Goal: Task Accomplishment & Management: Manage account settings

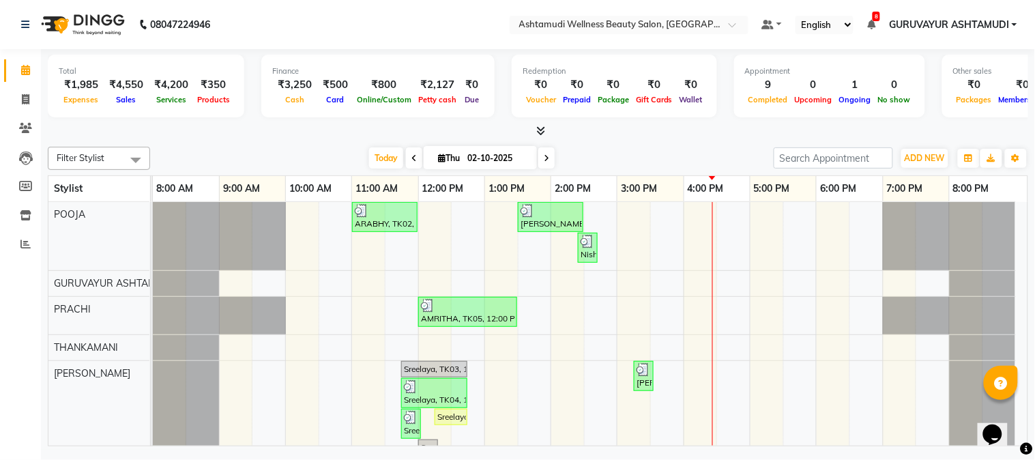
click at [447, 25] on nav "08047224946 Select Location × Ashtamudi Wellness Beauty Salon, Guruvayur Defaul…" at bounding box center [517, 24] width 1035 height 49
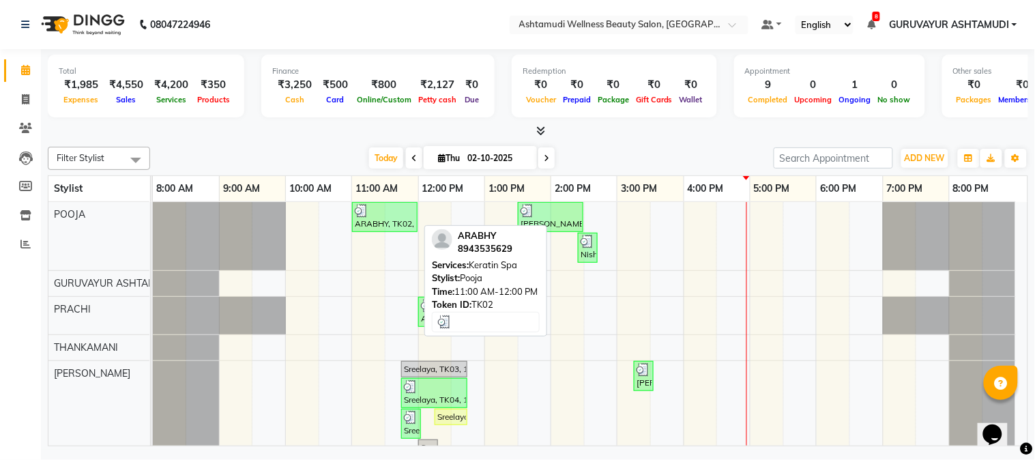
click at [373, 220] on div "ARABHY, TK02, 11:00 AM-12:00 PM, [GEOGRAPHIC_DATA]" at bounding box center [384, 217] width 63 height 26
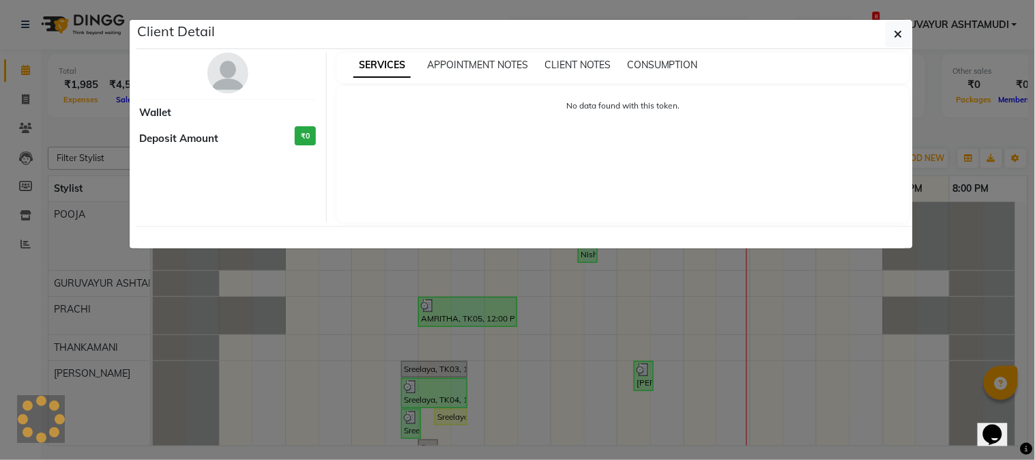
select select "3"
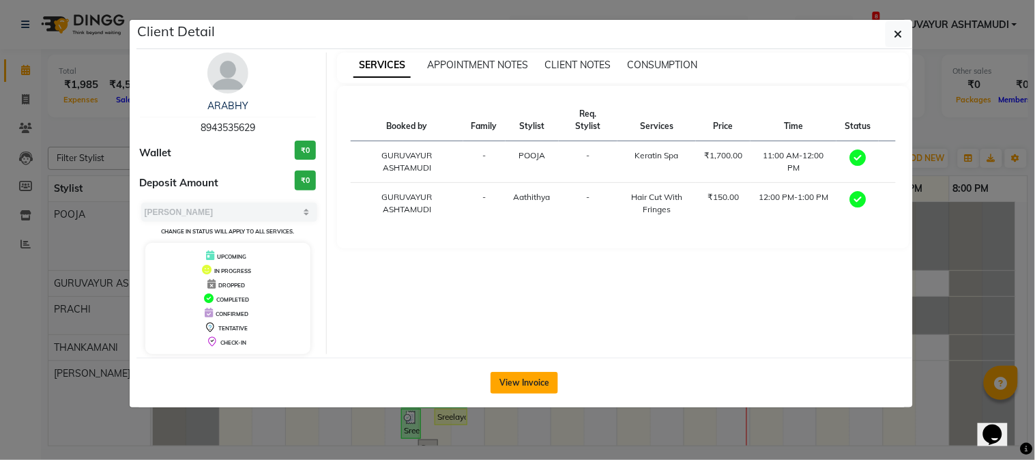
click at [510, 377] on button "View Invoice" at bounding box center [524, 383] width 68 height 22
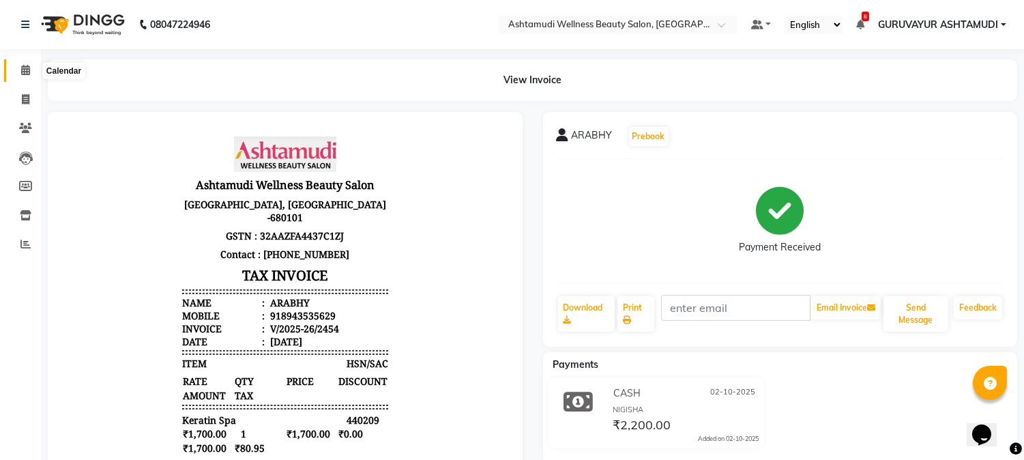
click at [25, 72] on icon at bounding box center [25, 70] width 9 height 10
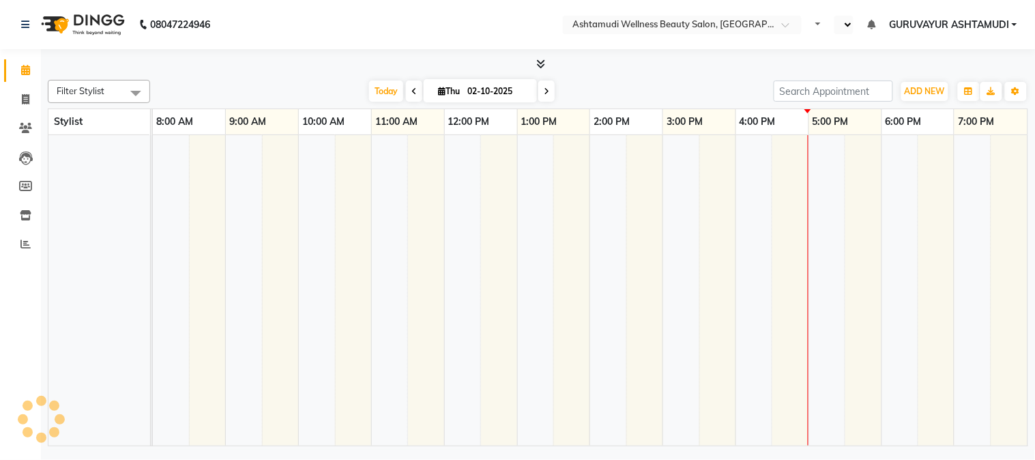
select select "en"
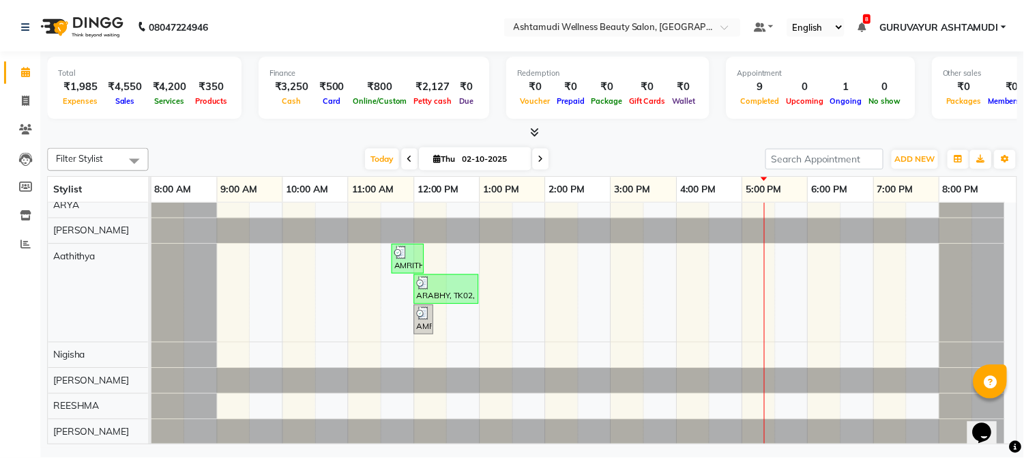
scroll to position [336, 0]
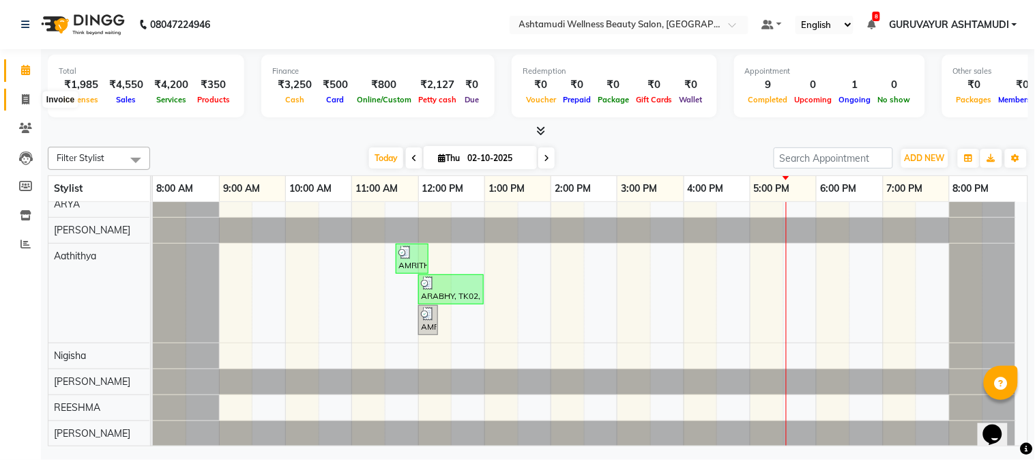
click at [23, 98] on icon at bounding box center [26, 99] width 8 height 10
select select "4660"
select select "service"
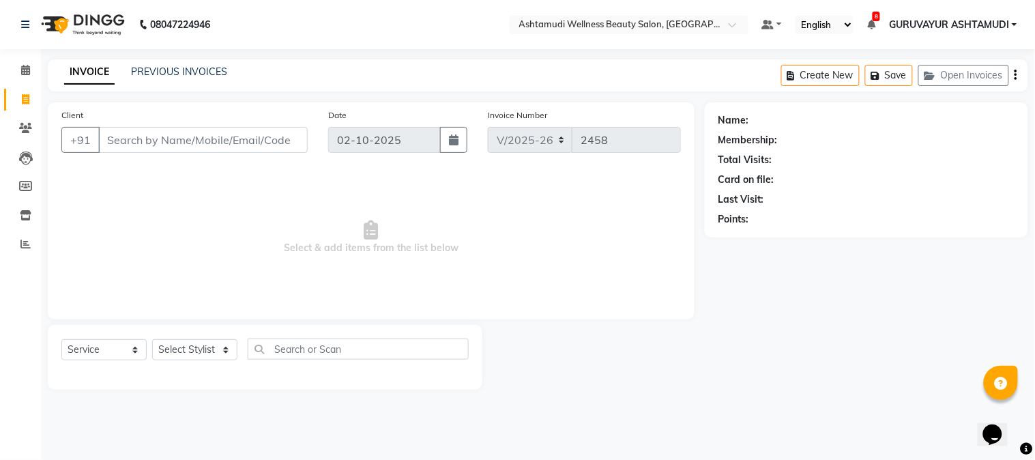
click at [266, 145] on input "Client" at bounding box center [202, 140] width 209 height 26
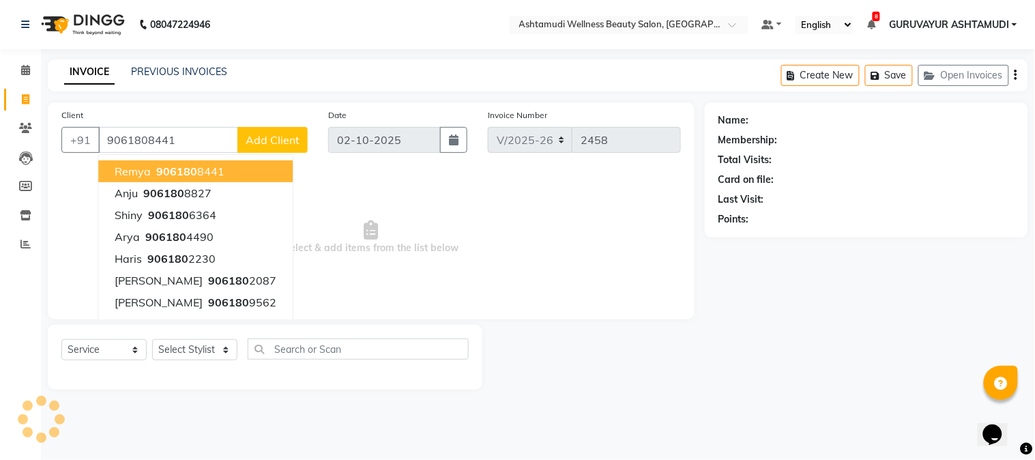
type input "9061808441"
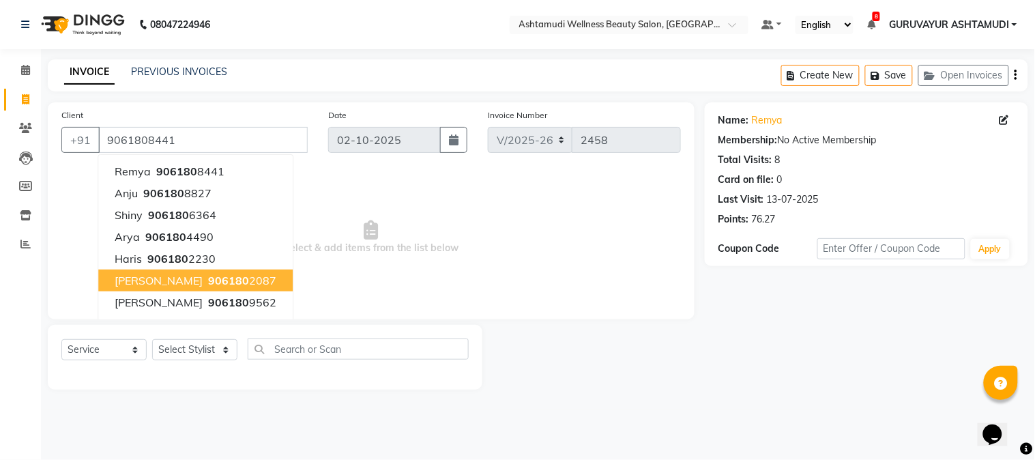
click at [68, 301] on span "Select & add items from the list below" at bounding box center [370, 237] width 619 height 136
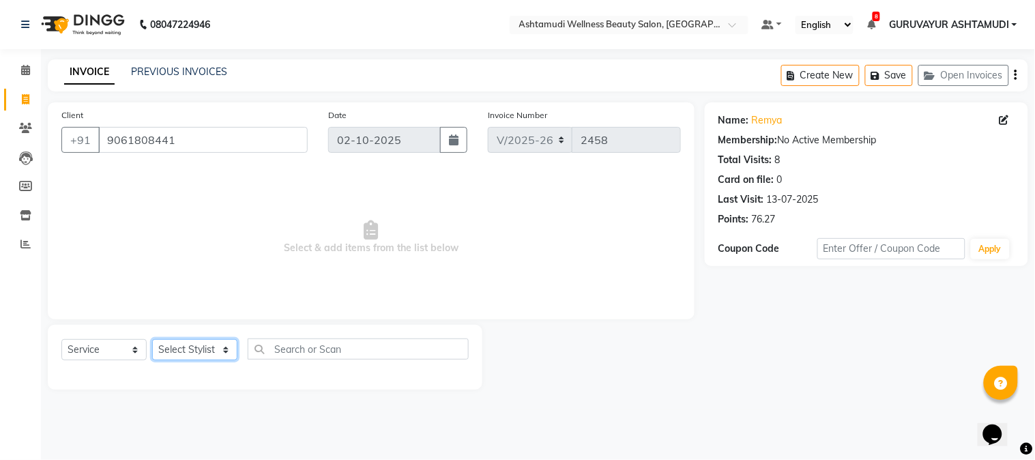
click at [219, 351] on select "Select Stylist Aathithya ANILA Anjana Das ARYA GURUVAYUR ASHTAMUDI NEETHU Nigis…" at bounding box center [194, 349] width 85 height 21
select select "28230"
click at [152, 340] on select "Select Stylist Aathithya ANILA Anjana Das ARYA GURUVAYUR ASHTAMUDI NEETHU Nigis…" at bounding box center [194, 349] width 85 height 21
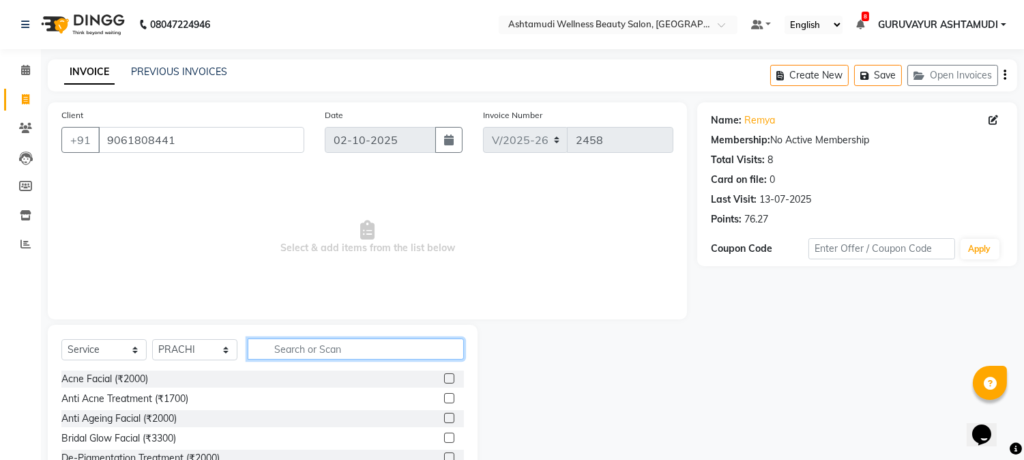
click at [329, 350] on input "text" at bounding box center [356, 348] width 216 height 21
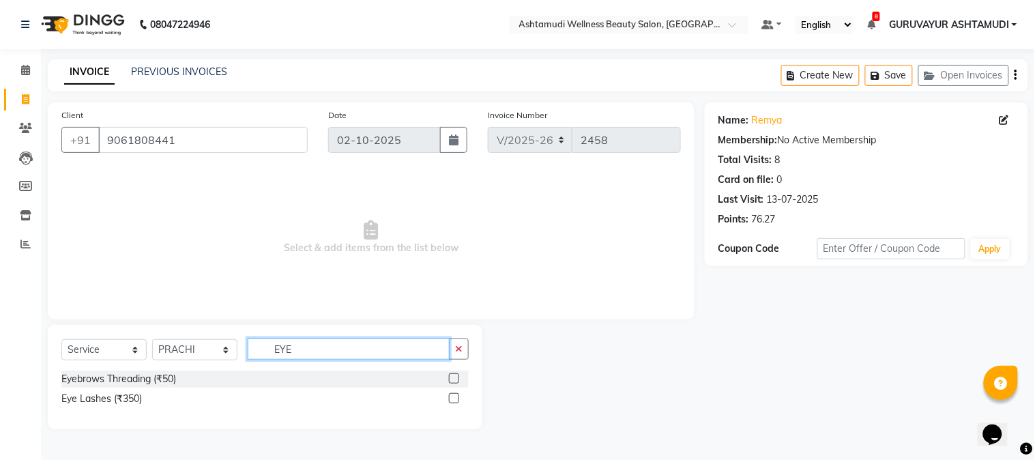
type input "EYE"
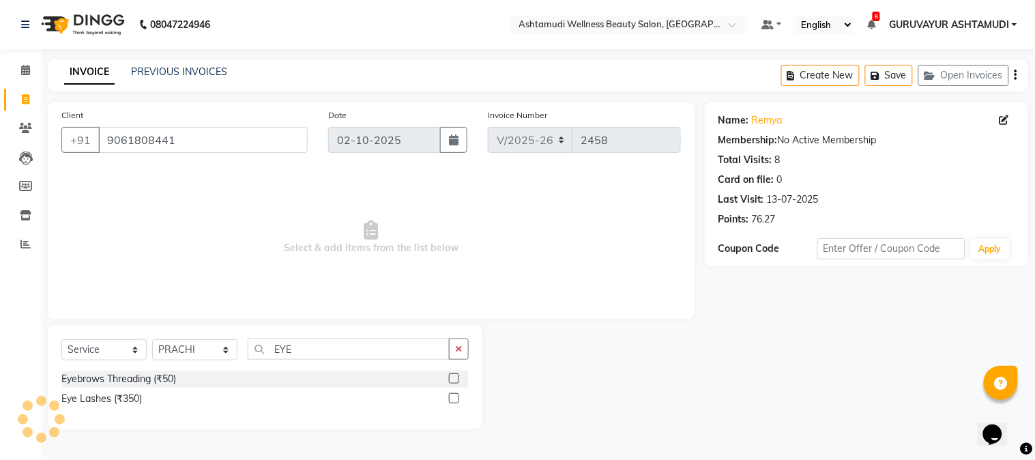
click at [450, 379] on label at bounding box center [454, 378] width 10 height 10
click at [450, 379] on input "checkbox" at bounding box center [453, 378] width 9 height 9
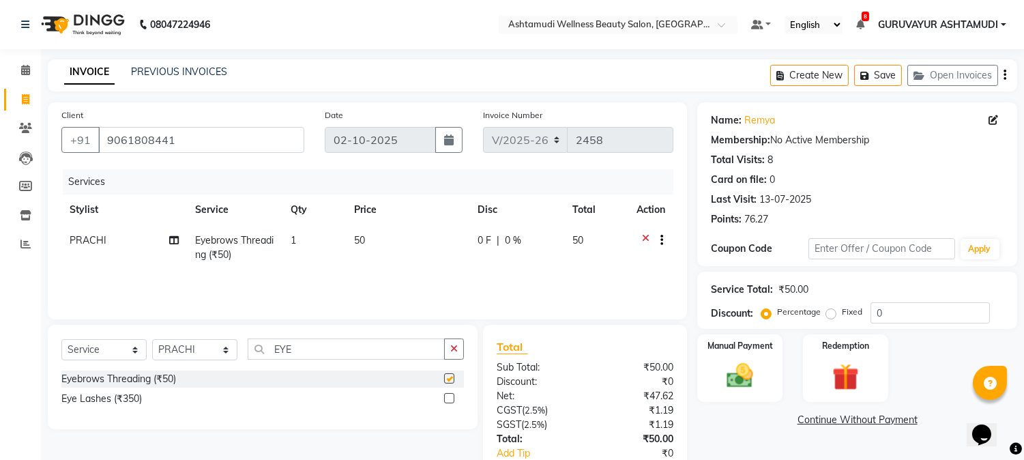
checkbox input "false"
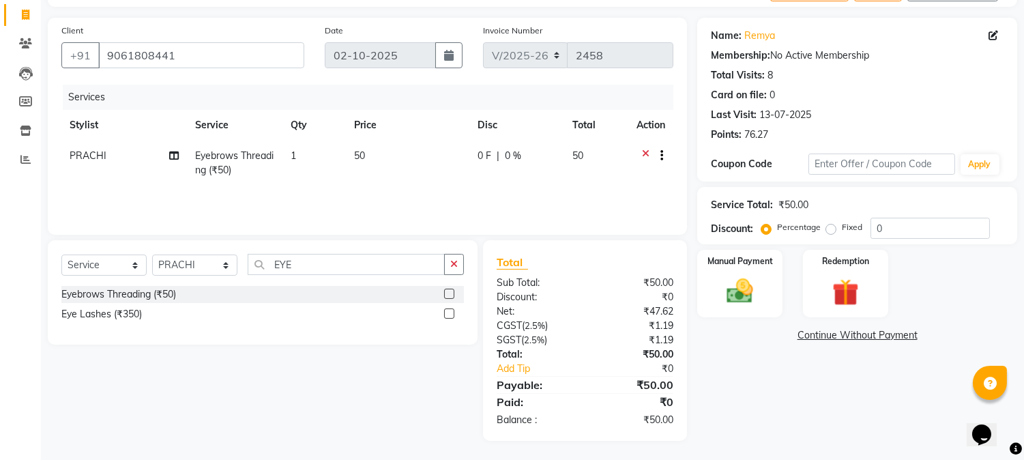
scroll to position [85, 0]
click at [735, 289] on img at bounding box center [740, 291] width 45 height 32
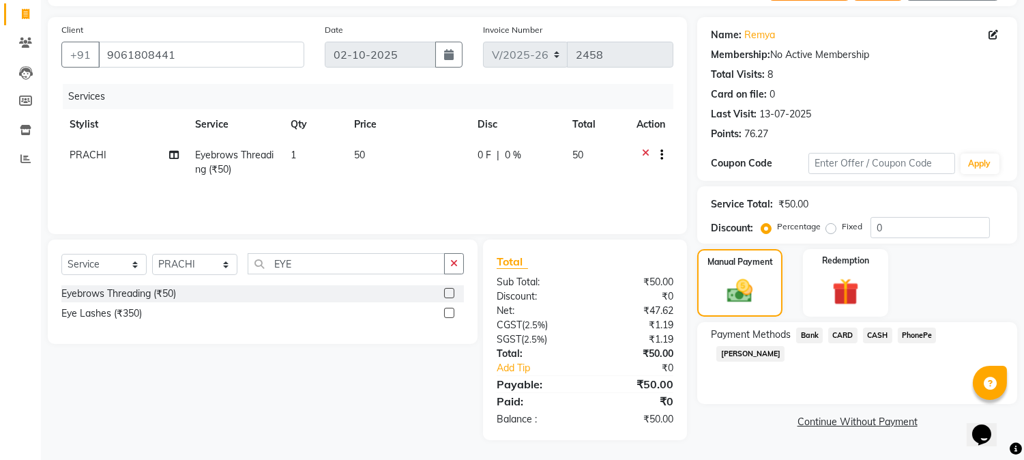
click at [905, 329] on span "PhonePe" at bounding box center [917, 335] width 39 height 16
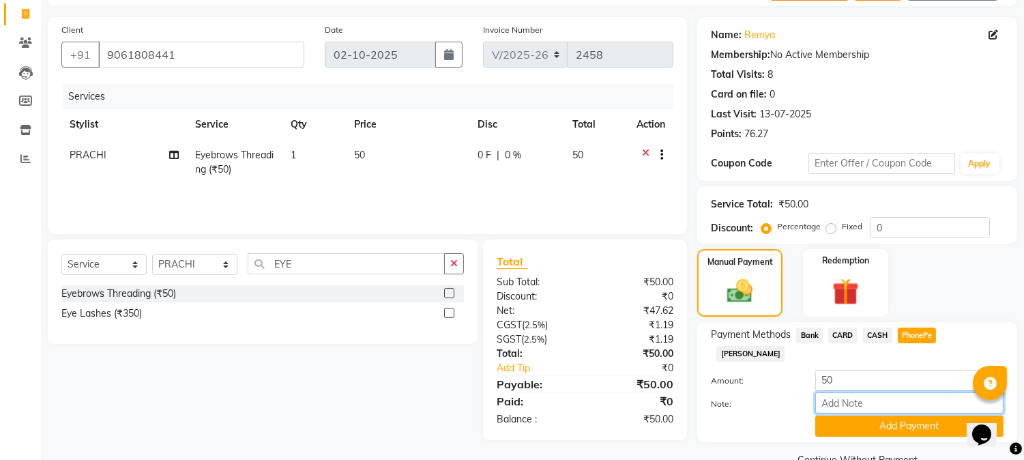
click at [867, 392] on input "Note:" at bounding box center [909, 402] width 188 height 21
type input "NIGISHA"
click at [902, 415] on button "Add Payment" at bounding box center [909, 425] width 188 height 21
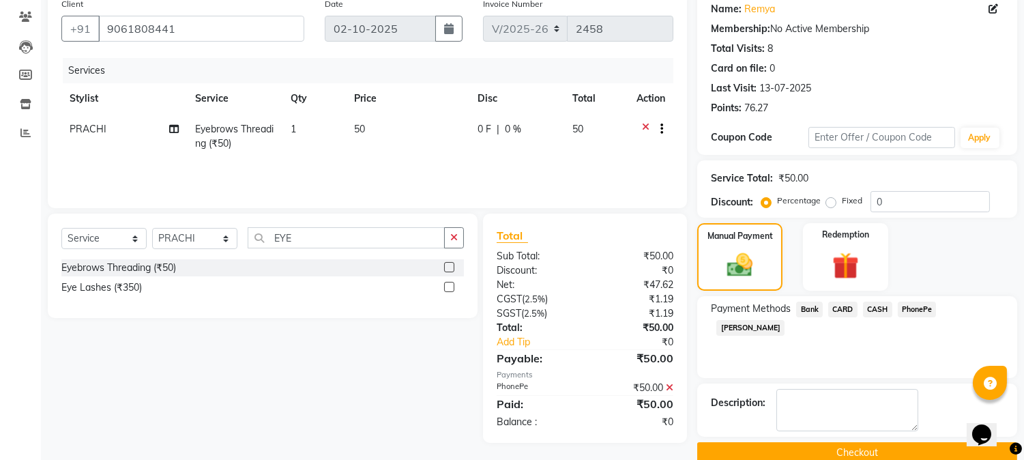
scroll to position [134, 0]
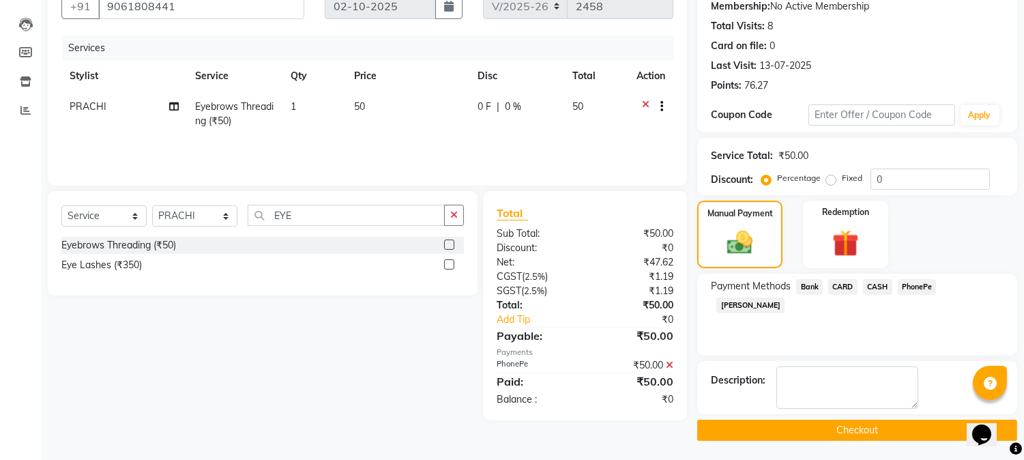
click at [865, 426] on button "Checkout" at bounding box center [857, 430] width 320 height 21
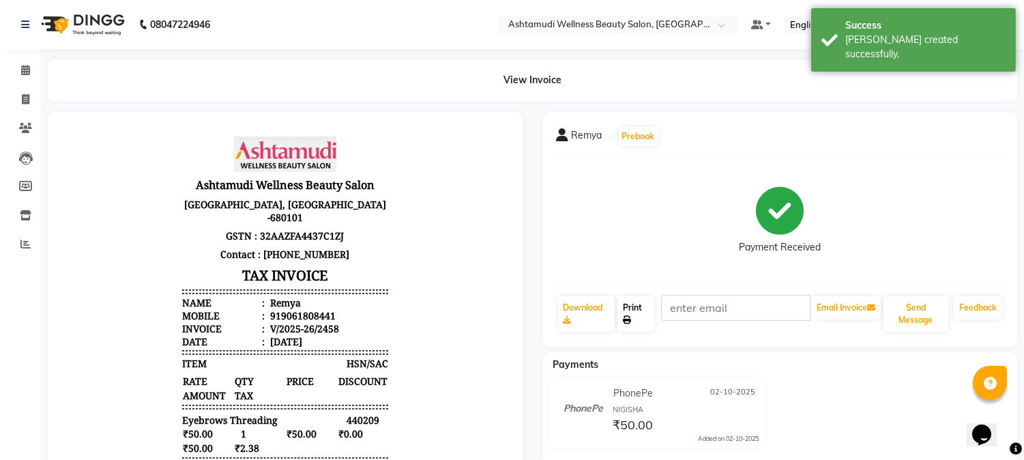
click at [631, 314] on link "Print" at bounding box center [635, 313] width 37 height 35
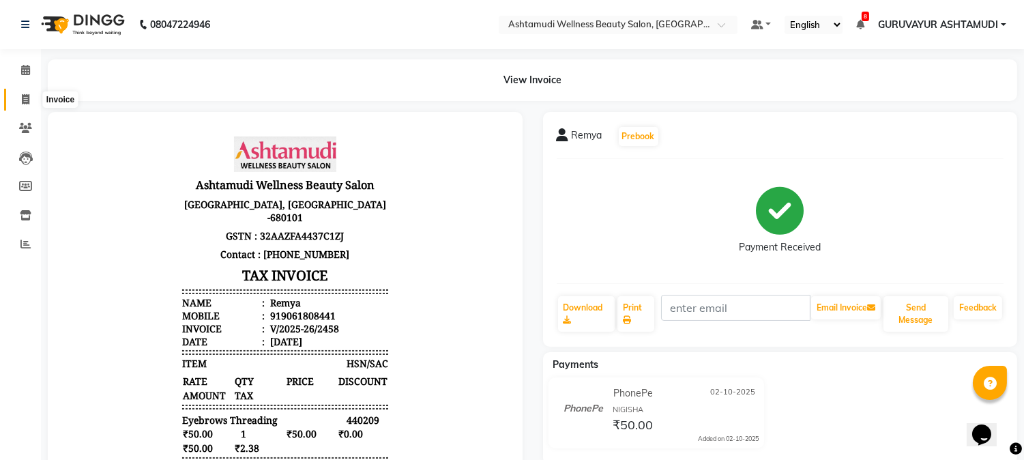
click at [25, 96] on icon at bounding box center [26, 99] width 8 height 10
select select "4660"
select select "service"
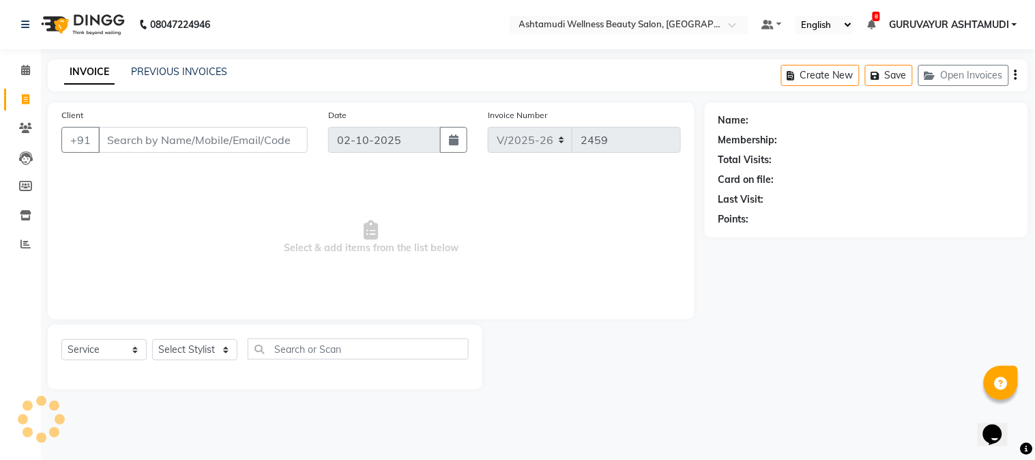
click at [148, 145] on input "Client" at bounding box center [202, 140] width 209 height 26
type input "9995289105"
click at [269, 145] on span "Add Client" at bounding box center [273, 140] width 54 height 14
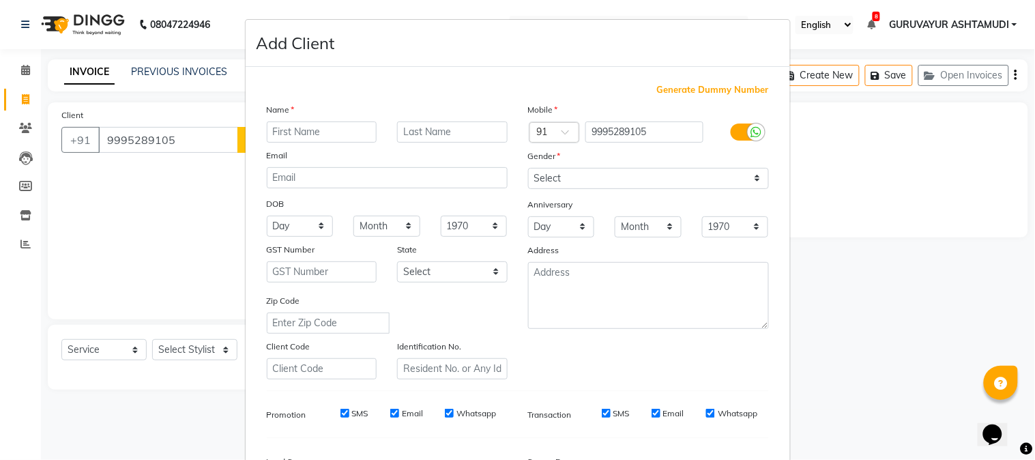
click at [322, 133] on input "text" at bounding box center [322, 131] width 111 height 21
type input "GAYATHRI DEVI"
click at [561, 175] on select "Select Male Female Other Prefer Not To Say" at bounding box center [648, 178] width 241 height 21
click at [528, 168] on select "Select Male Female Other Prefer Not To Say" at bounding box center [648, 178] width 241 height 21
click at [558, 179] on select "Select Male Female Other Prefer Not To Say" at bounding box center [648, 178] width 241 height 21
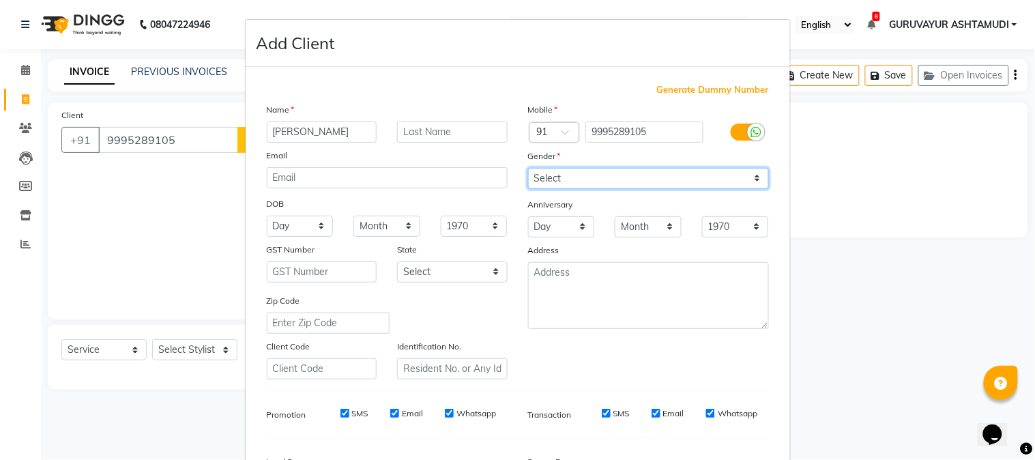
select select "female"
click at [528, 168] on select "Select Male Female Other Prefer Not To Say" at bounding box center [648, 178] width 241 height 21
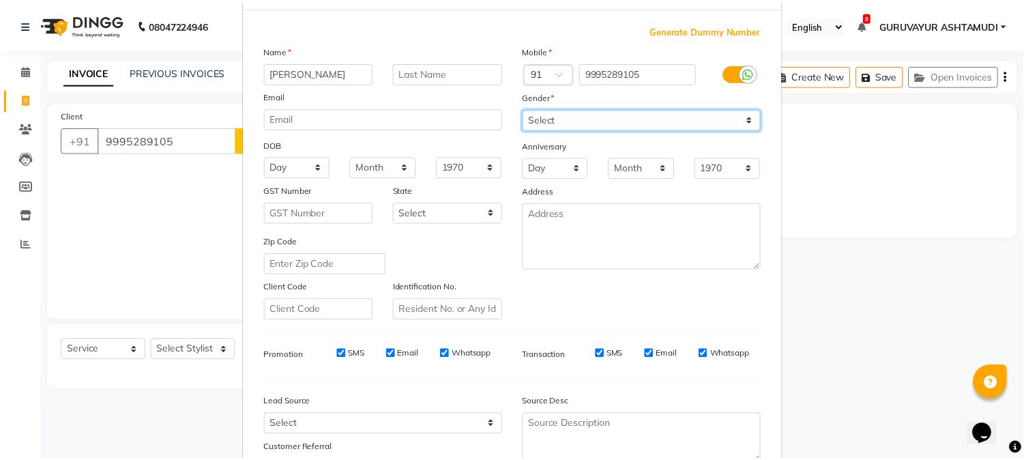
scroll to position [171, 0]
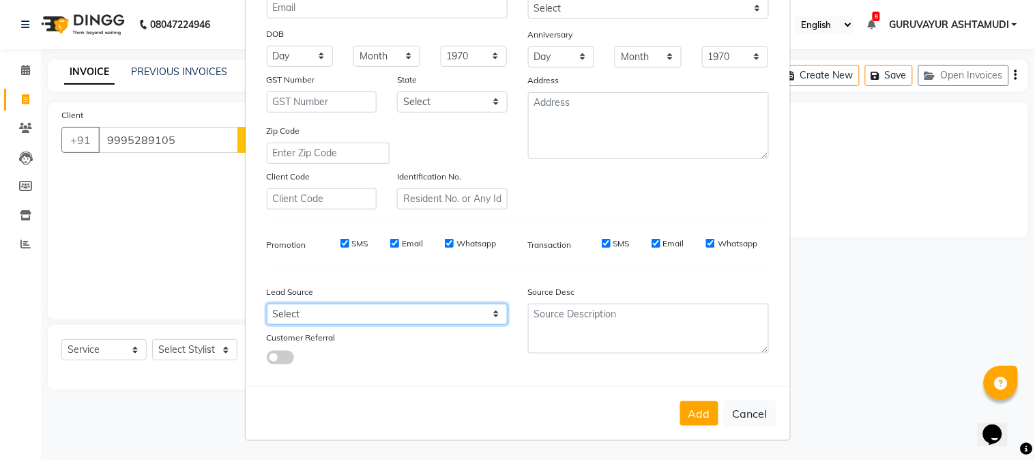
drag, startPoint x: 392, startPoint y: 319, endPoint x: 383, endPoint y: 310, distance: 12.5
click at [392, 319] on select "Select Walk-in Referral Internet Friend Word of Mouth Advertisement Facebook Ju…" at bounding box center [387, 314] width 241 height 21
select select "31500"
click at [267, 304] on select "Select Walk-in Referral Internet Friend Word of Mouth Advertisement Facebook Ju…" at bounding box center [387, 314] width 241 height 21
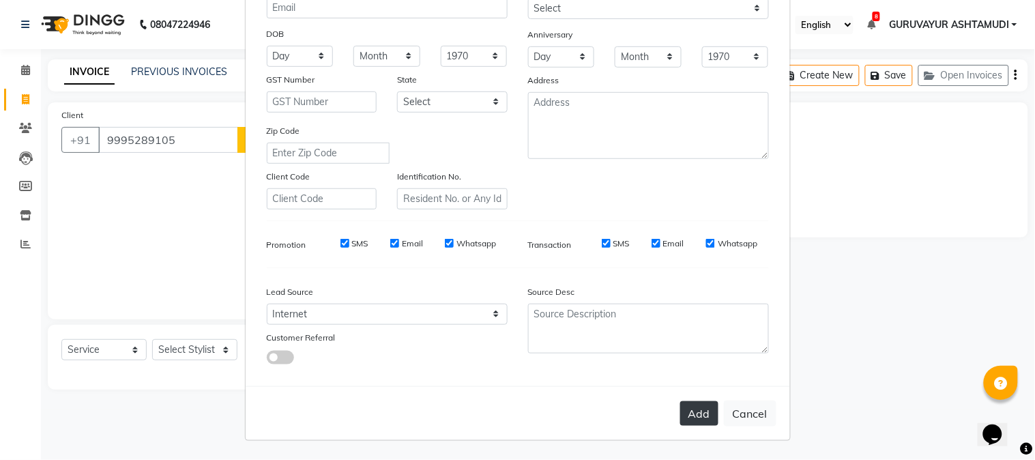
click at [690, 409] on button "Add" at bounding box center [699, 413] width 38 height 25
select select
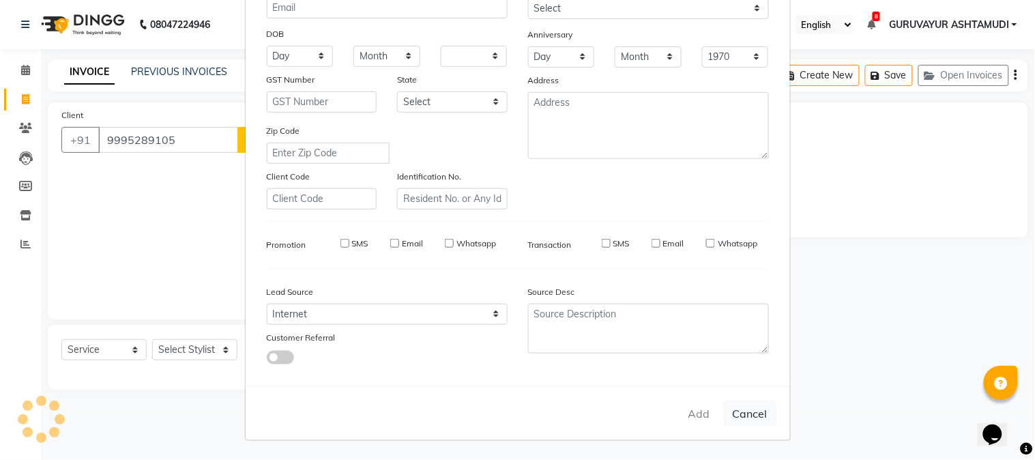
select select
checkbox input "false"
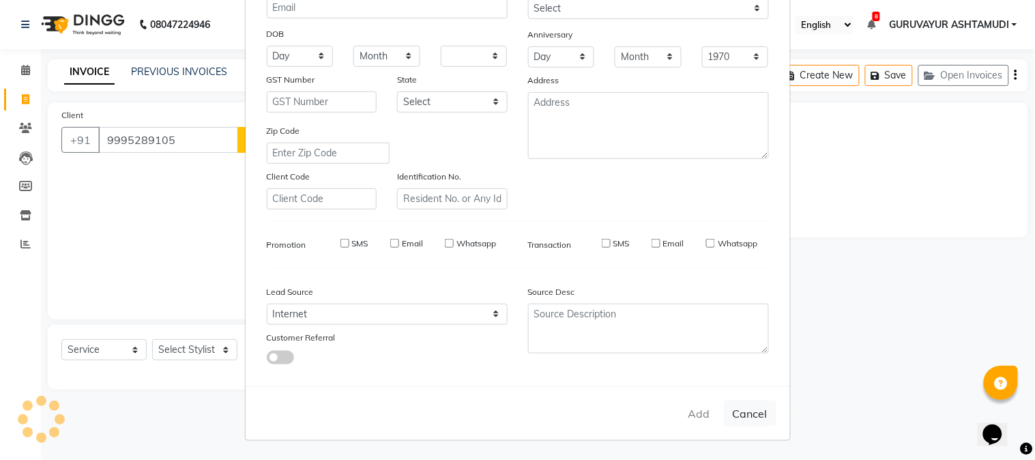
checkbox input "false"
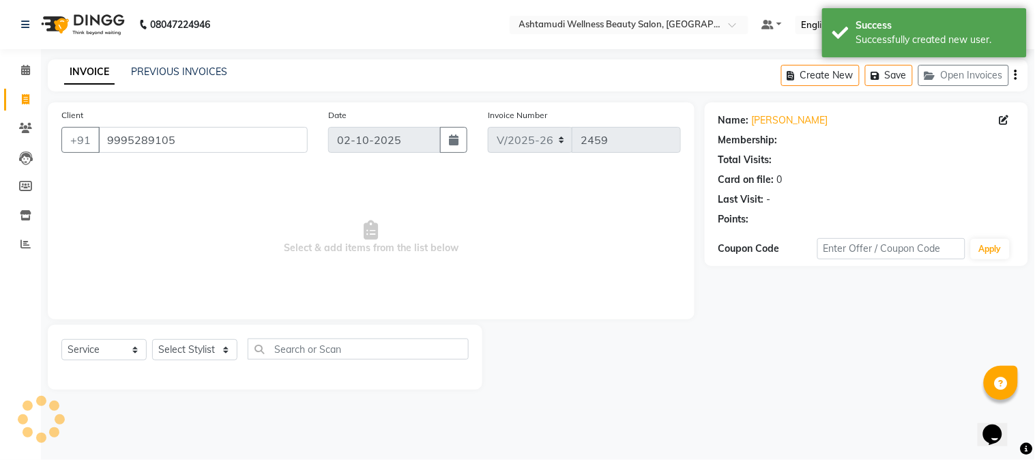
select select "1: Object"
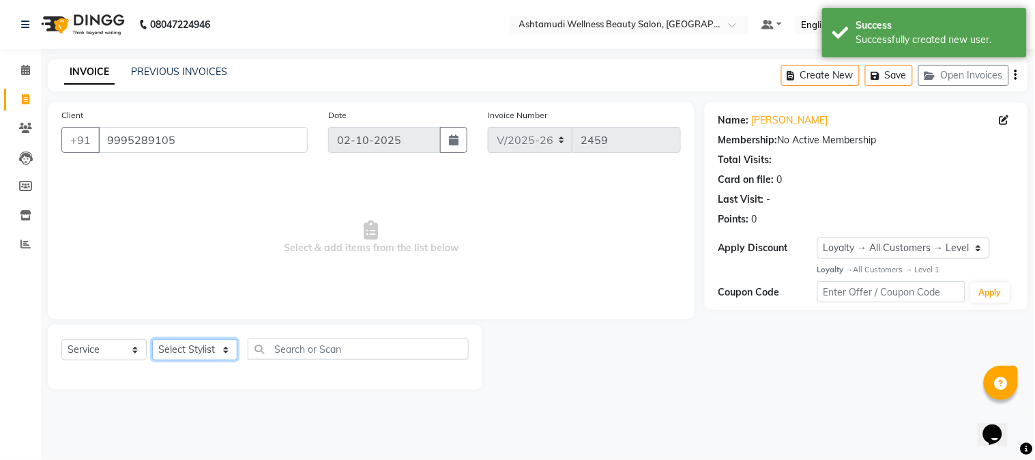
click at [212, 353] on select "Select Stylist Aathithya ANILA Anjana Das ARYA GURUVAYUR ASHTAMUDI NEETHU Nigis…" at bounding box center [194, 349] width 85 height 21
select select "27526"
click at [152, 340] on select "Select Stylist Aathithya ANILA Anjana Das ARYA GURUVAYUR ASHTAMUDI NEETHU Nigis…" at bounding box center [194, 349] width 85 height 21
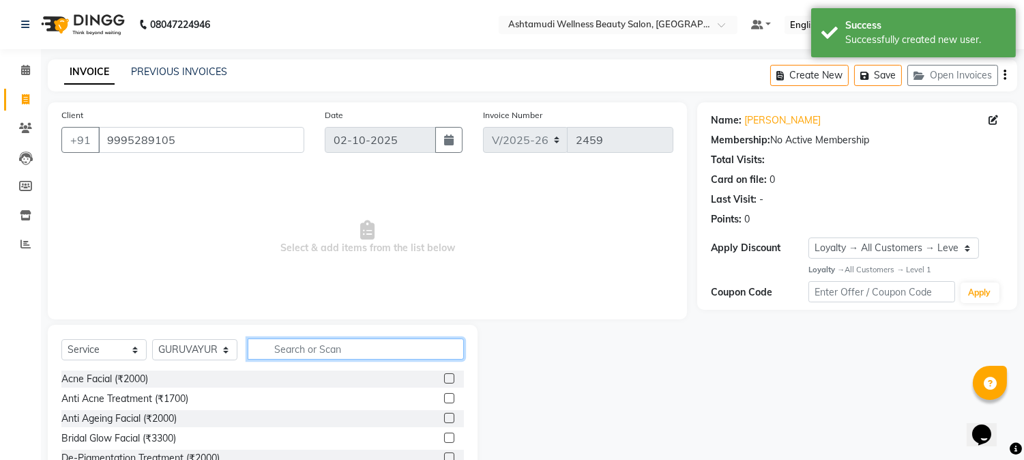
click at [350, 351] on input "text" at bounding box center [356, 348] width 216 height 21
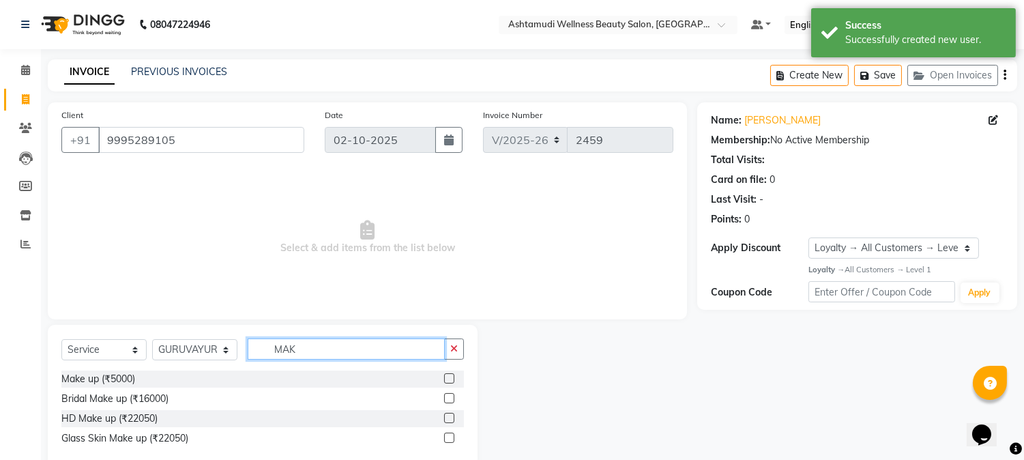
type input "MAK"
click at [446, 377] on label at bounding box center [449, 378] width 10 height 10
click at [446, 377] on input "checkbox" at bounding box center [448, 378] width 9 height 9
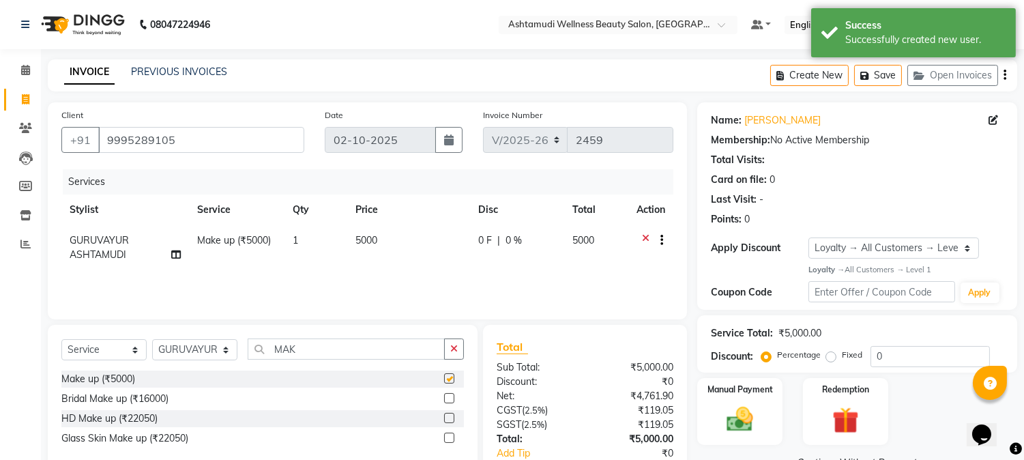
checkbox input "false"
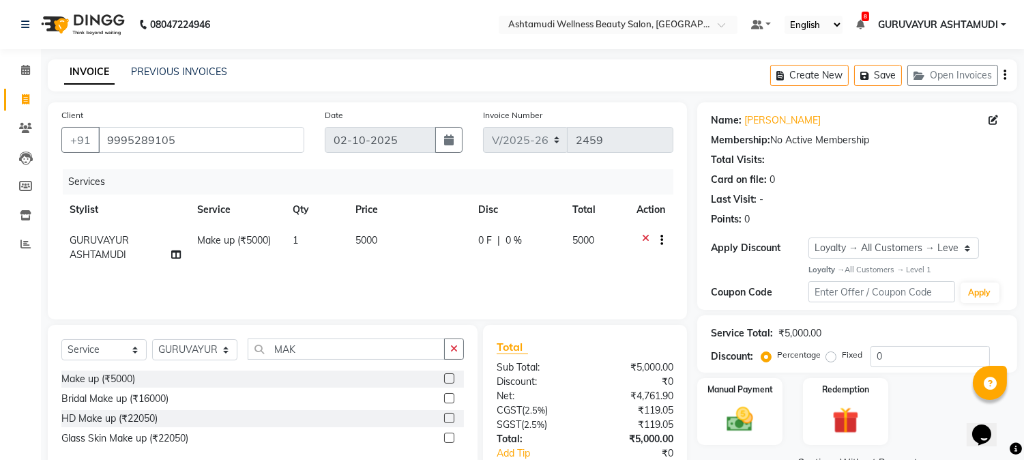
click at [487, 239] on span "0 F" at bounding box center [485, 240] width 14 height 14
select select "27526"
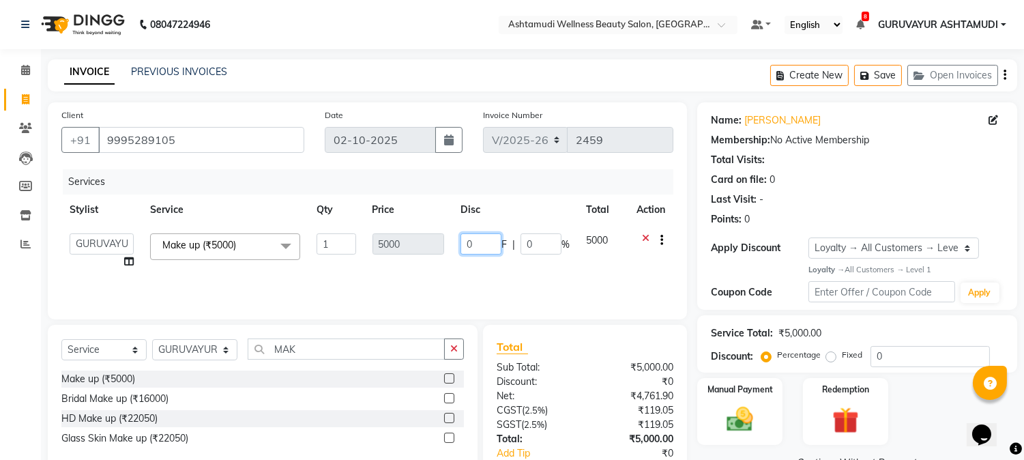
click at [486, 253] on input "0" at bounding box center [480, 243] width 41 height 21
type input "2000"
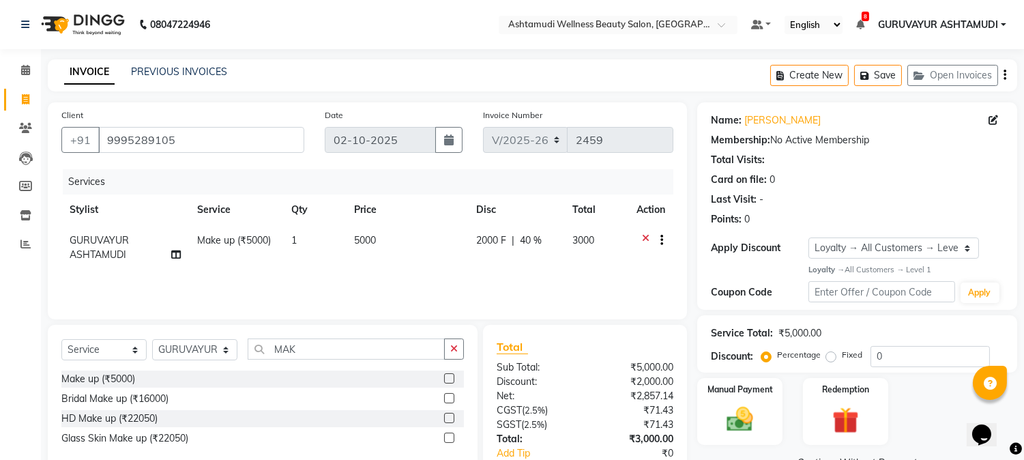
click at [812, 188] on div "Name: Gayathri Devi Membership: No Active Membership Total Visits: Card on file…" at bounding box center [857, 167] width 293 height 119
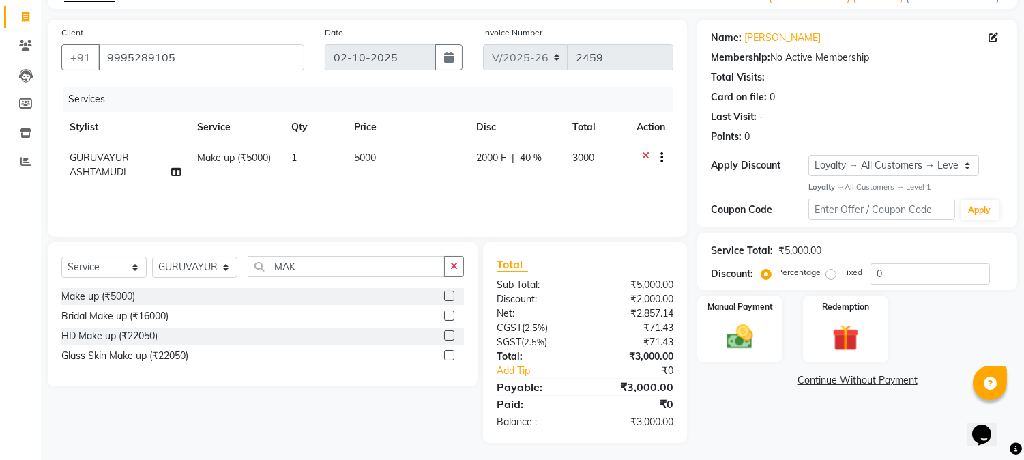
scroll to position [85, 0]
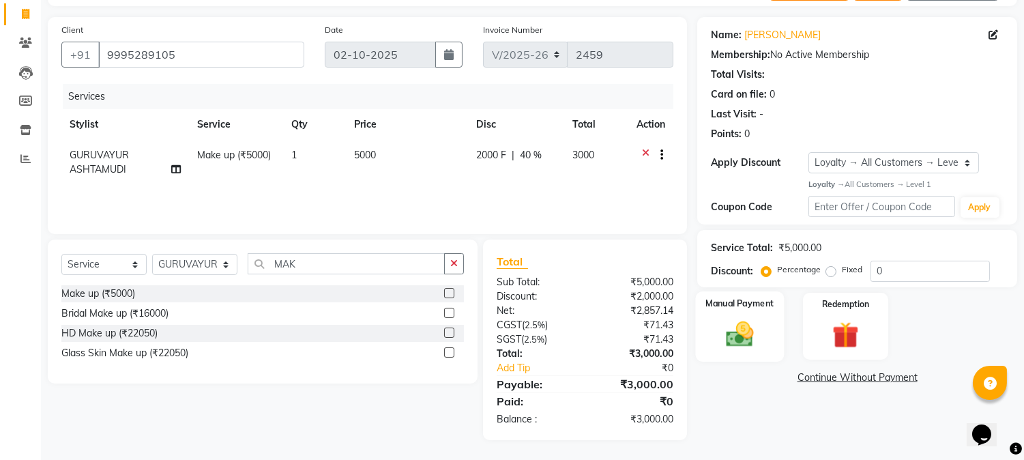
click at [747, 336] on img at bounding box center [740, 334] width 45 height 32
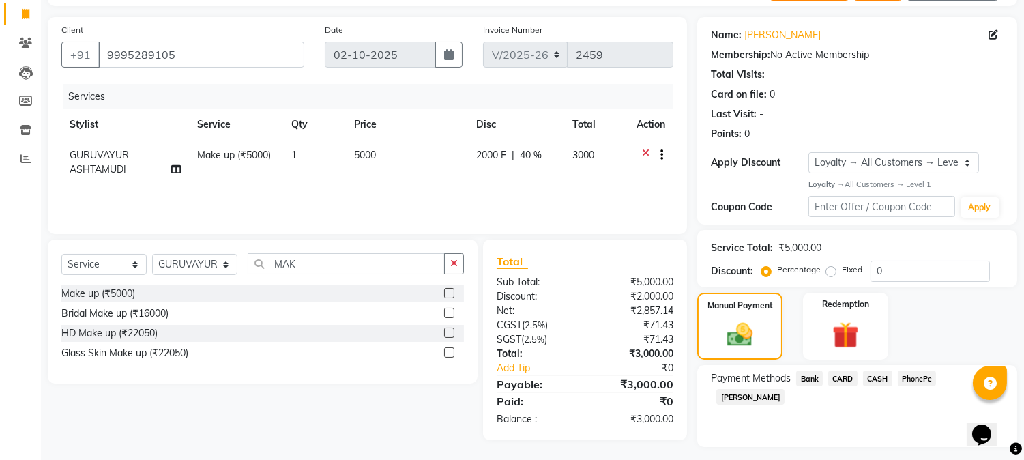
click at [911, 375] on span "PhonePe" at bounding box center [917, 378] width 39 height 16
click at [834, 436] on input "Note:" at bounding box center [909, 446] width 188 height 21
type input "NIGISHA"
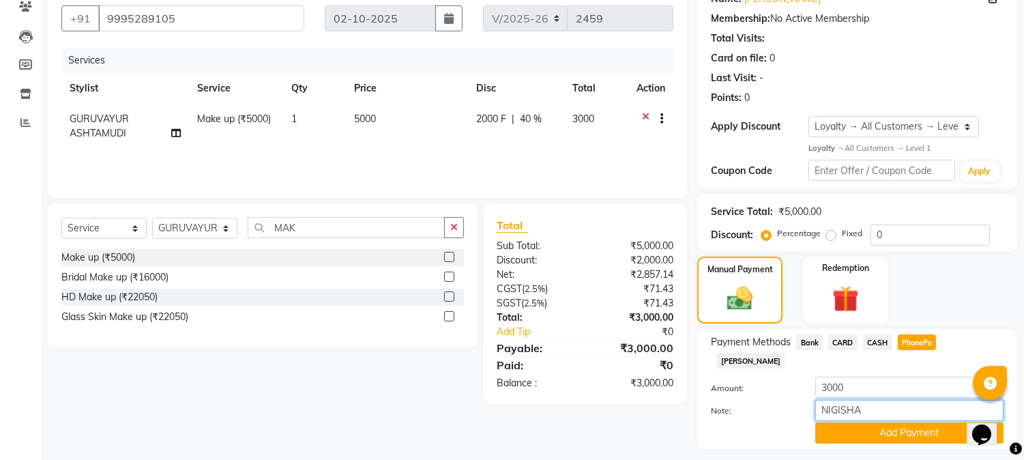
scroll to position [141, 0]
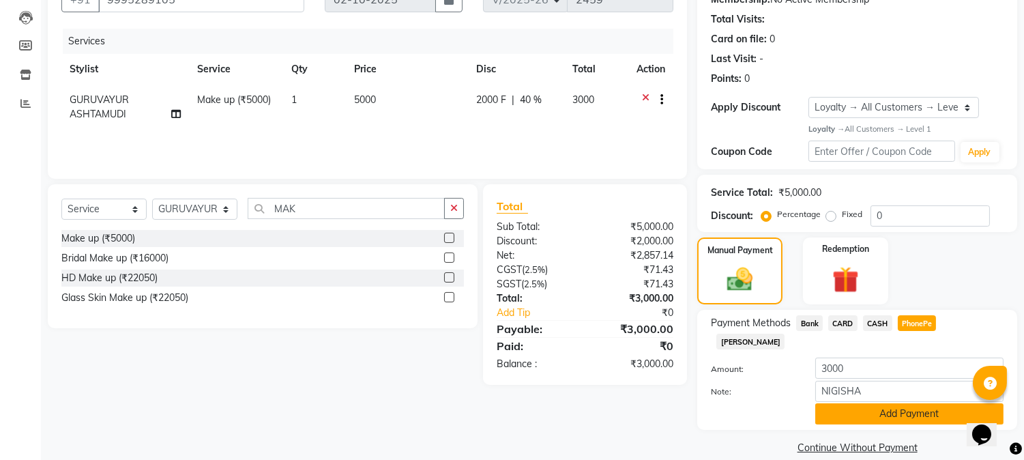
click at [874, 403] on button "Add Payment" at bounding box center [909, 413] width 188 height 21
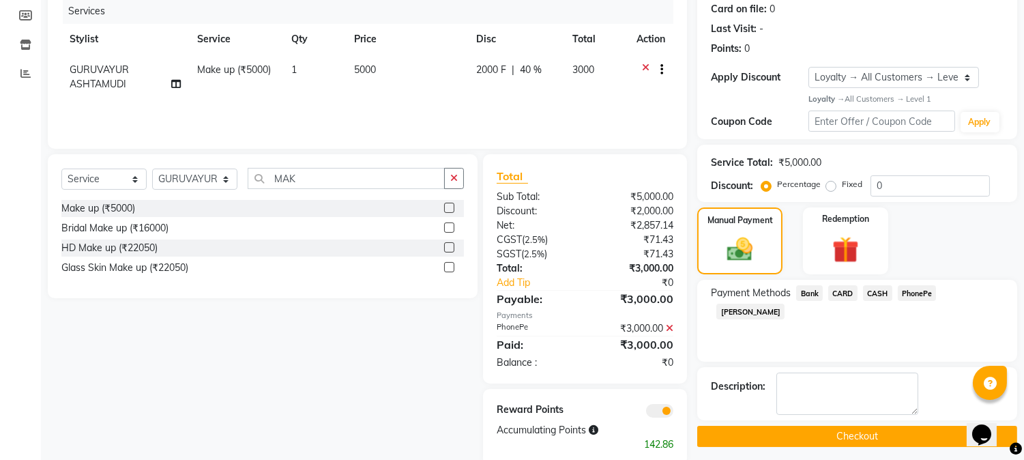
scroll to position [196, 0]
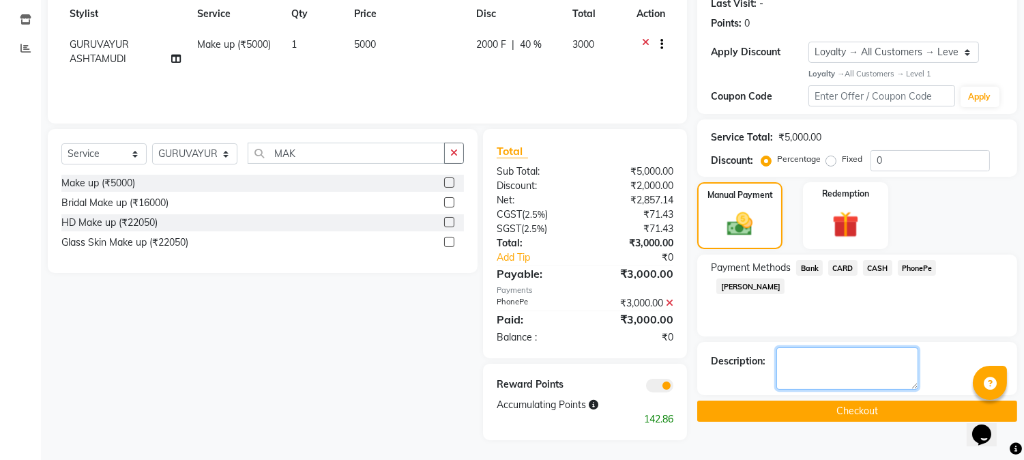
click at [802, 369] on textarea at bounding box center [847, 368] width 142 height 42
click at [785, 359] on textarea at bounding box center [847, 368] width 142 height 42
type textarea "ADVANCE BOOKING AMOUNT FOR THE ENGAGEMENT"
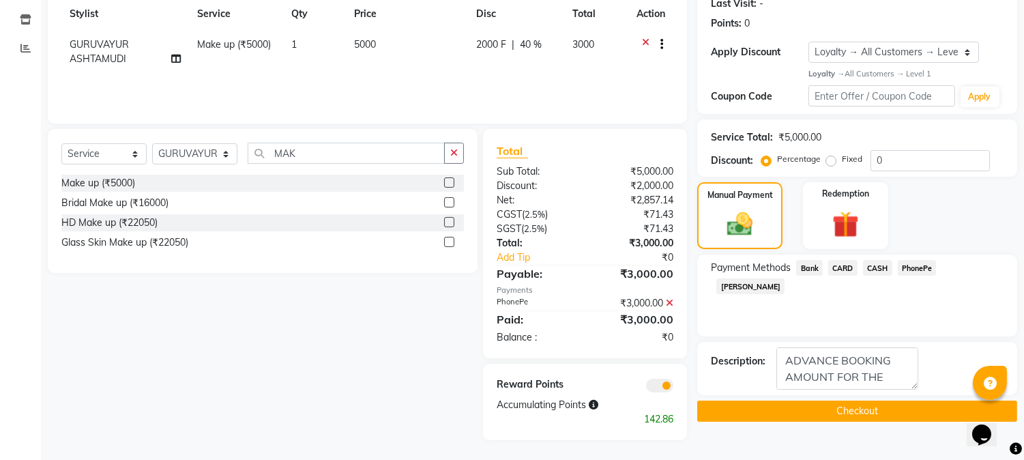
click at [849, 406] on button "Checkout" at bounding box center [857, 410] width 320 height 21
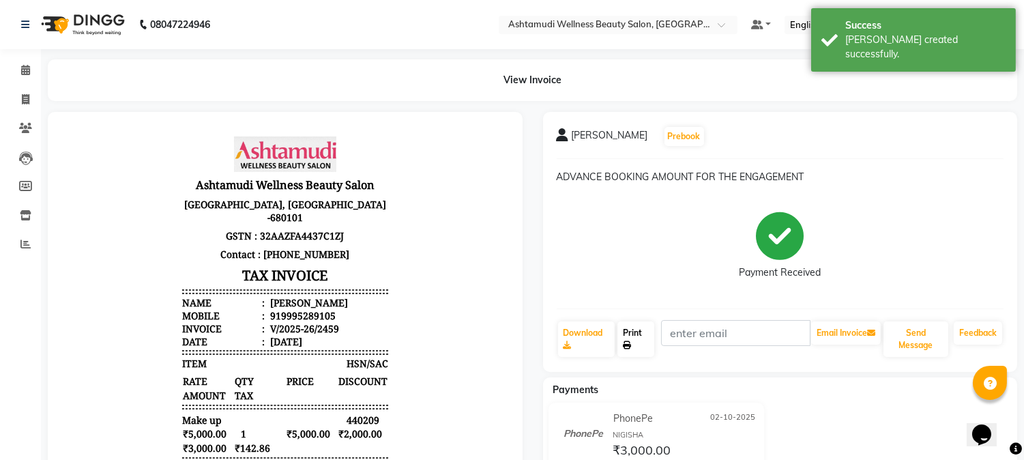
click at [628, 338] on link "Print" at bounding box center [635, 338] width 37 height 35
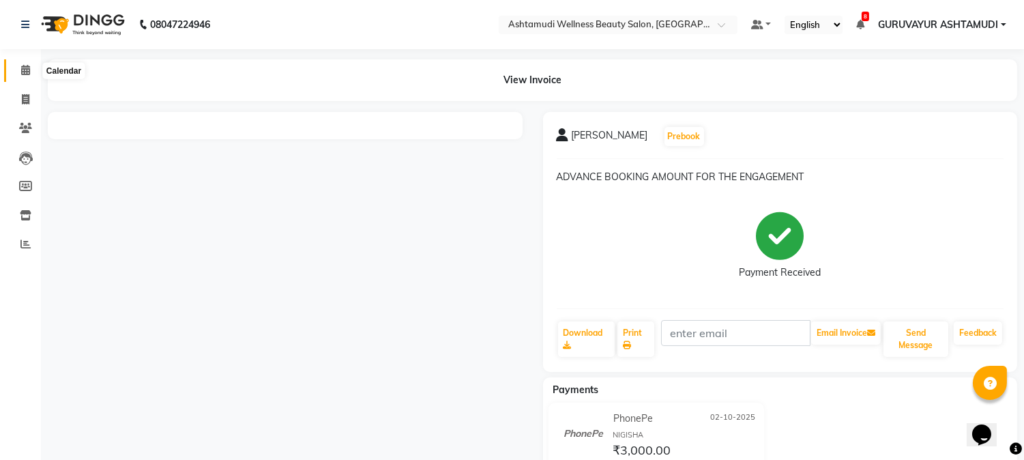
click at [26, 69] on icon at bounding box center [25, 70] width 9 height 10
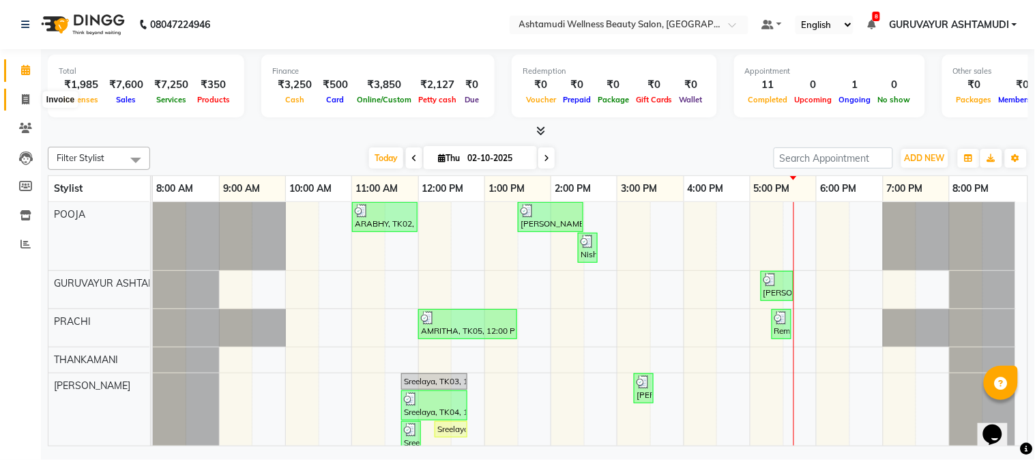
click at [24, 98] on icon at bounding box center [26, 99] width 8 height 10
select select "4660"
select select "service"
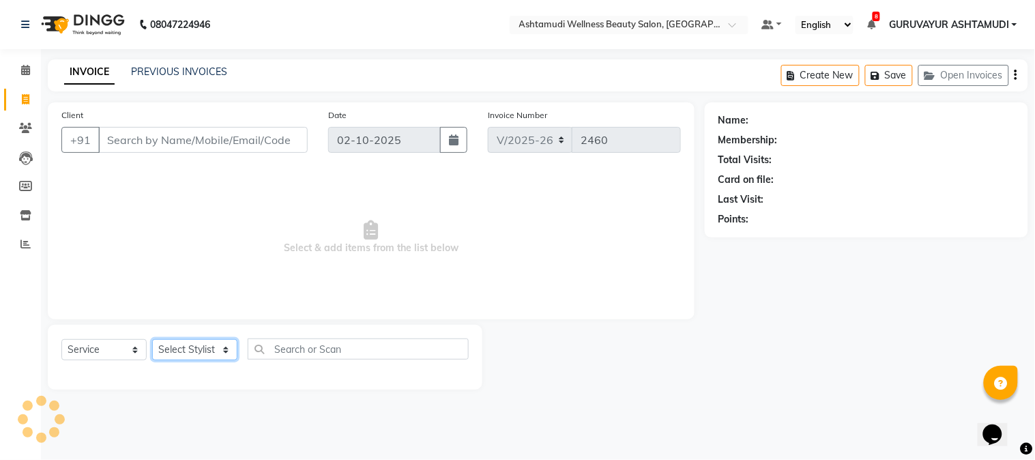
drag, startPoint x: 215, startPoint y: 349, endPoint x: 213, endPoint y: 339, distance: 10.4
click at [215, 349] on select "Select Stylist Aathithya ANILA Anjana Das ARYA GURUVAYUR ASHTAMUDI NEETHU Nigis…" at bounding box center [194, 349] width 85 height 21
select select "67519"
click at [152, 340] on select "Select Stylist Aathithya ANILA Anjana Das ARYA GURUVAYUR ASHTAMUDI NEETHU Nigis…" at bounding box center [194, 349] width 85 height 21
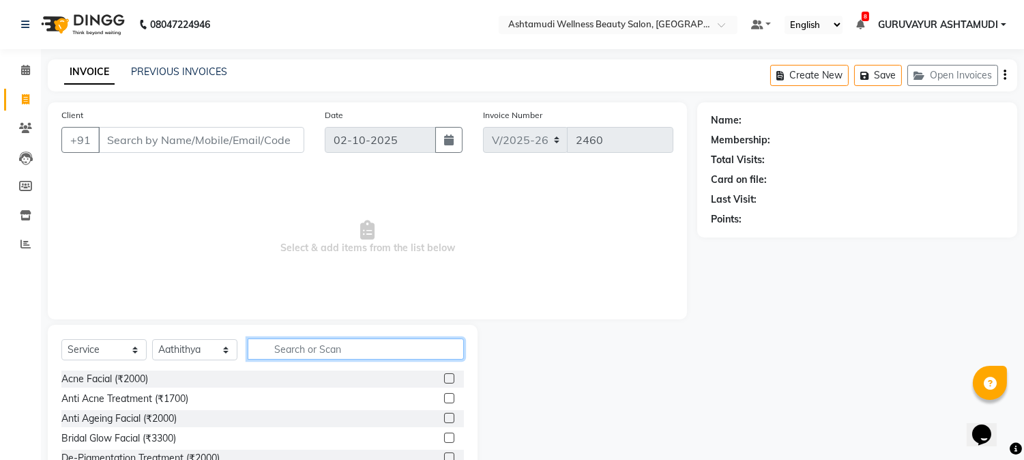
click at [303, 351] on input "text" at bounding box center [356, 348] width 216 height 21
click at [294, 353] on input "text" at bounding box center [356, 348] width 216 height 21
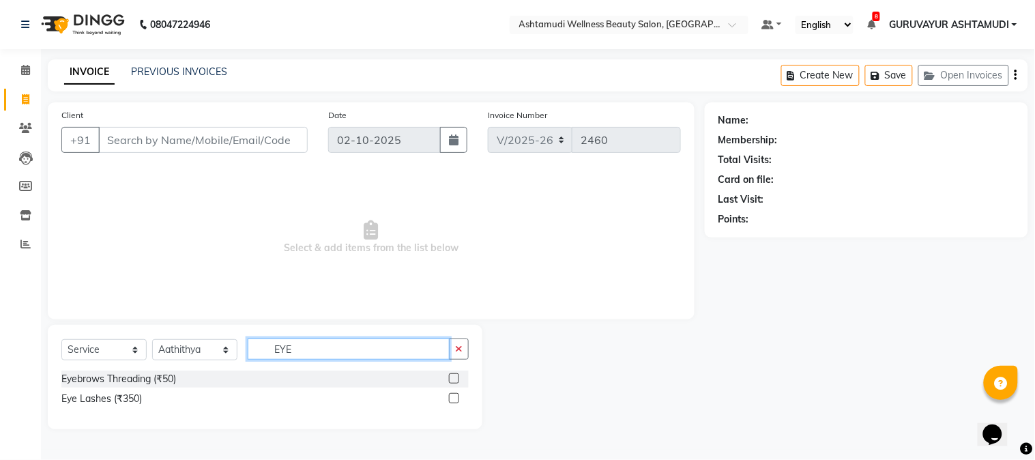
type input "EYE"
click at [453, 378] on label at bounding box center [454, 378] width 10 height 10
click at [453, 378] on input "checkbox" at bounding box center [453, 378] width 9 height 9
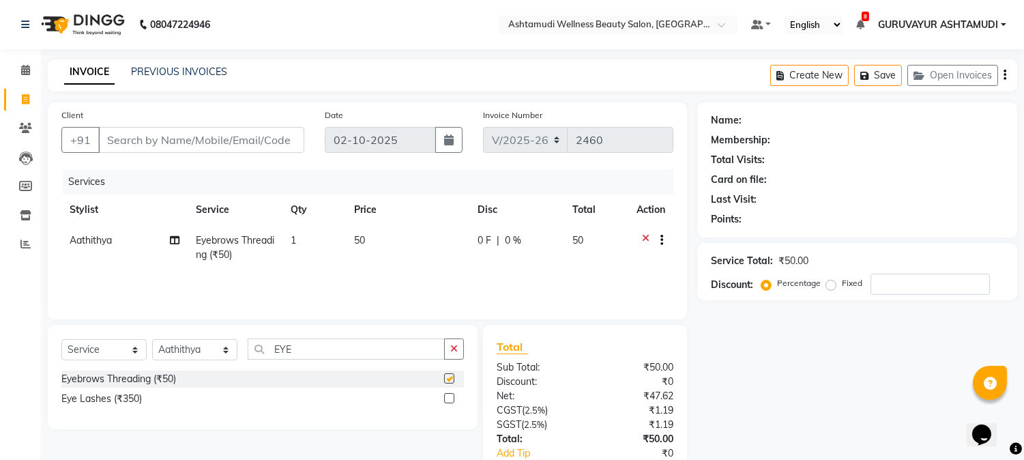
checkbox input "false"
click at [171, 140] on input "Client" at bounding box center [201, 140] width 206 height 26
type input "8"
type input "0"
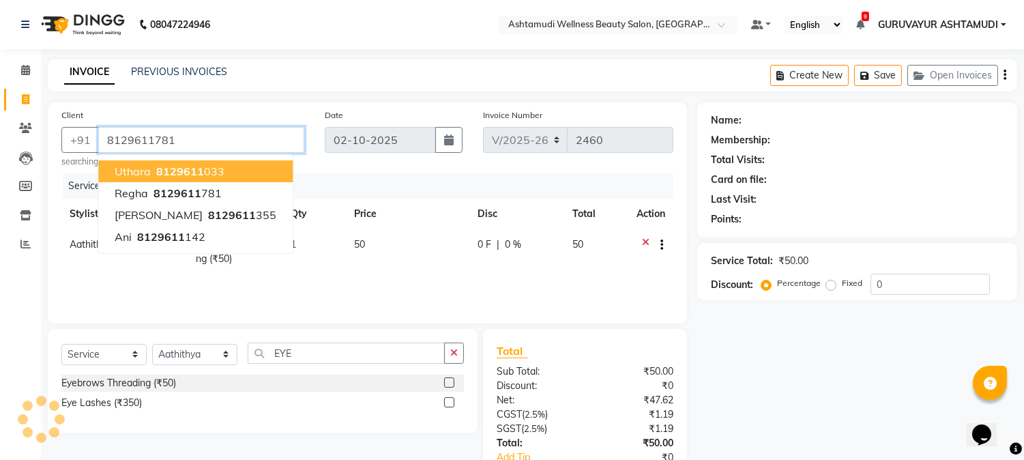
type input "8129611781"
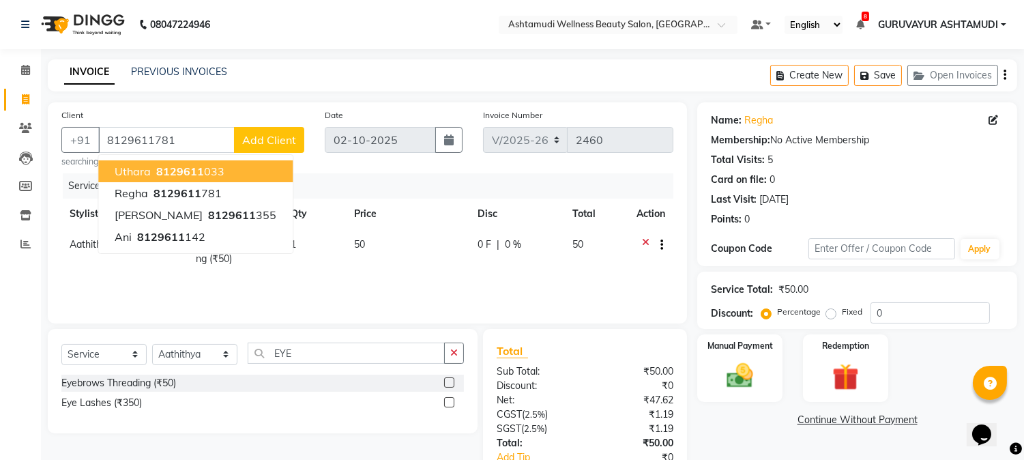
click at [264, 110] on div "Client +91 8129611781 Uthara 8129611 033 Regha 8129611 781 surya 8129611 355 an…" at bounding box center [182, 138] width 263 height 60
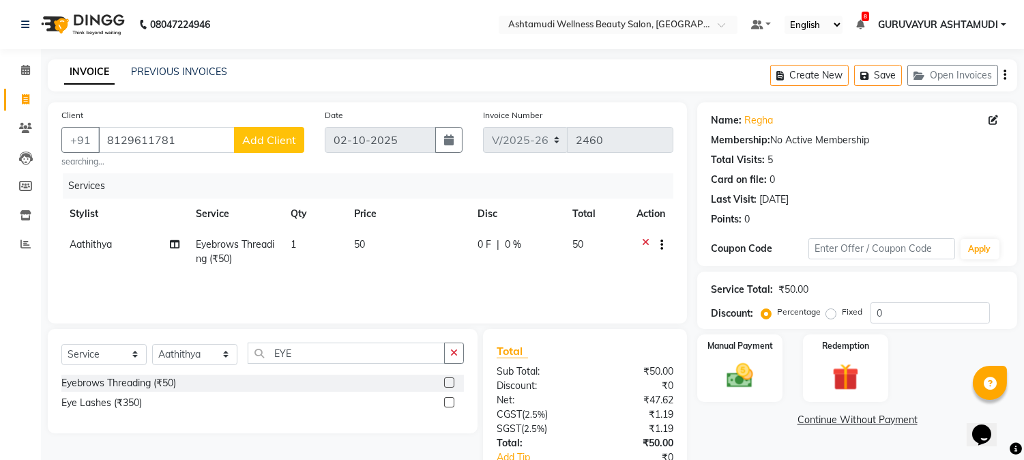
scroll to position [90, 0]
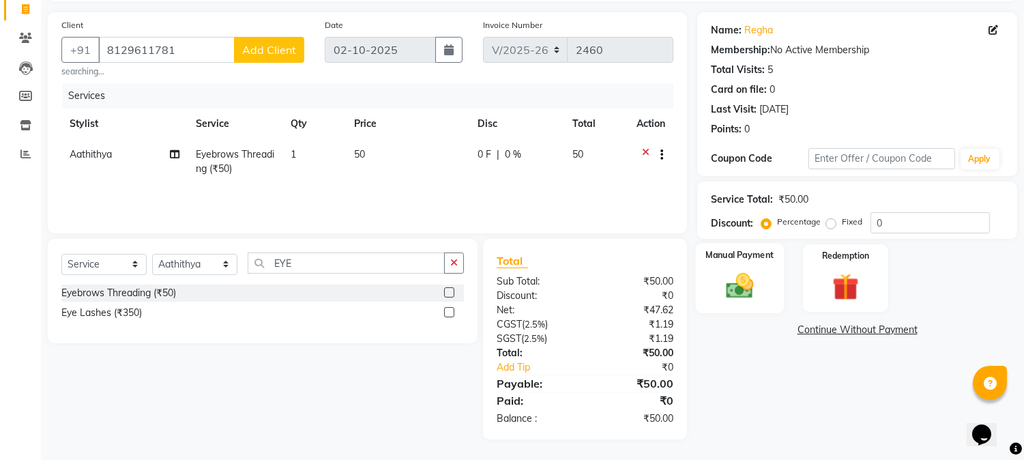
click at [741, 278] on img at bounding box center [740, 286] width 45 height 32
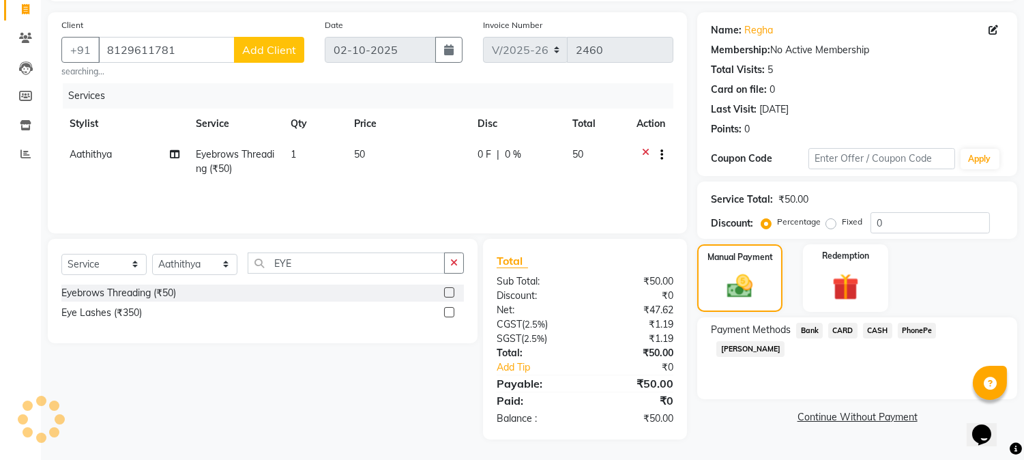
click at [916, 326] on span "PhonePe" at bounding box center [917, 331] width 39 height 16
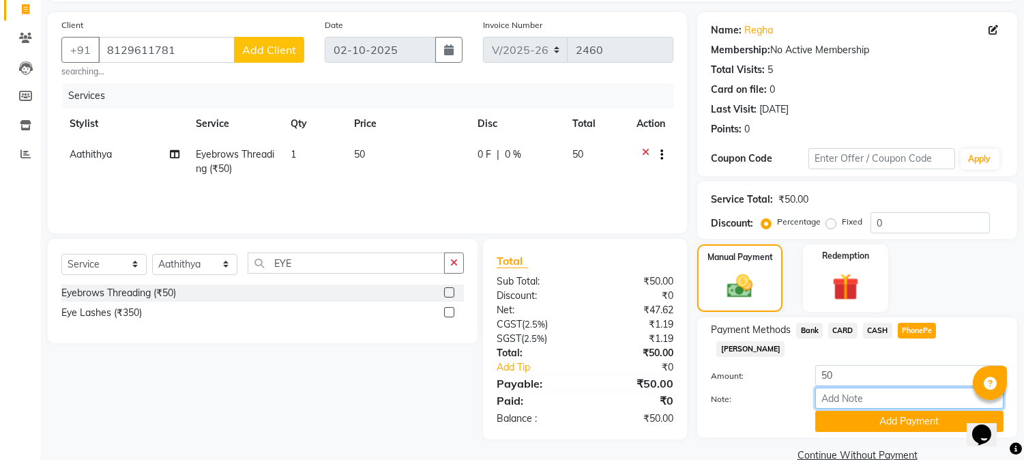
click at [847, 387] on input "Note:" at bounding box center [909, 397] width 188 height 21
type input "NIGISHA"
click at [882, 411] on button "Add Payment" at bounding box center [909, 421] width 188 height 21
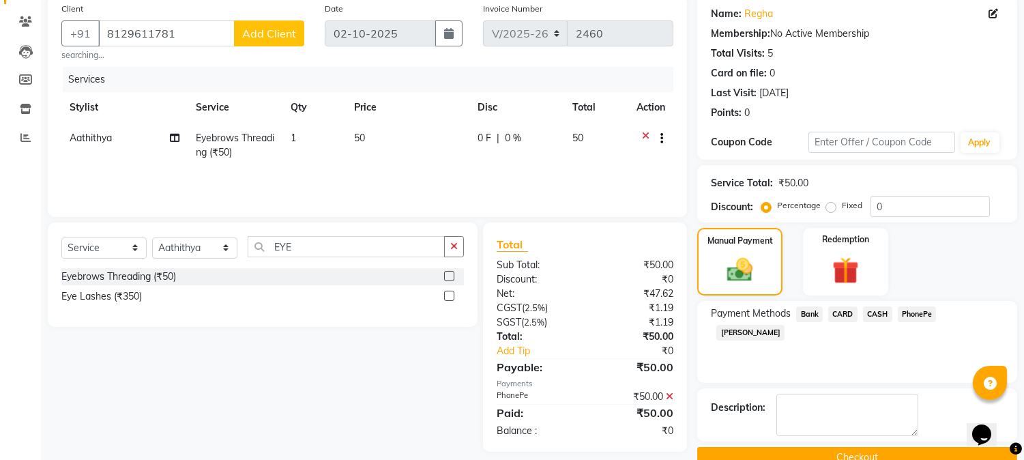
scroll to position [134, 0]
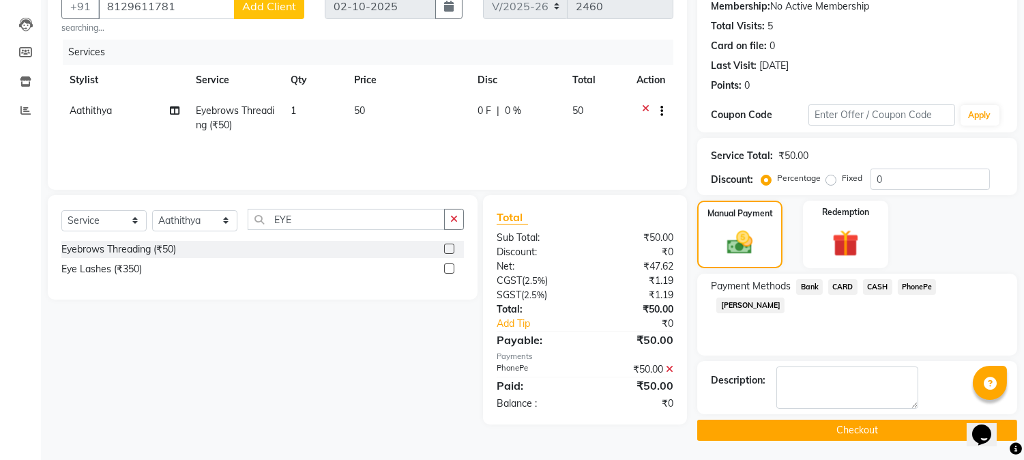
click at [855, 424] on button "Checkout" at bounding box center [857, 430] width 320 height 21
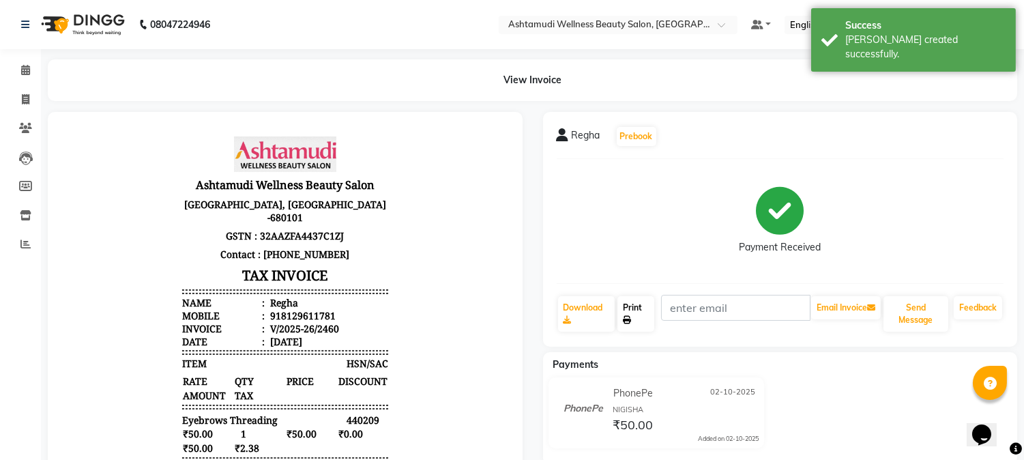
click at [629, 312] on link "Print" at bounding box center [635, 313] width 37 height 35
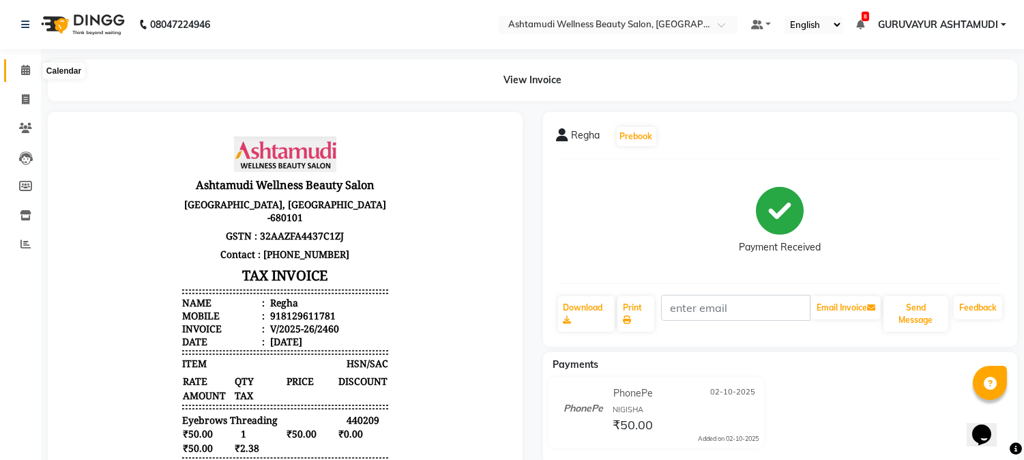
click at [26, 69] on icon at bounding box center [25, 70] width 9 height 10
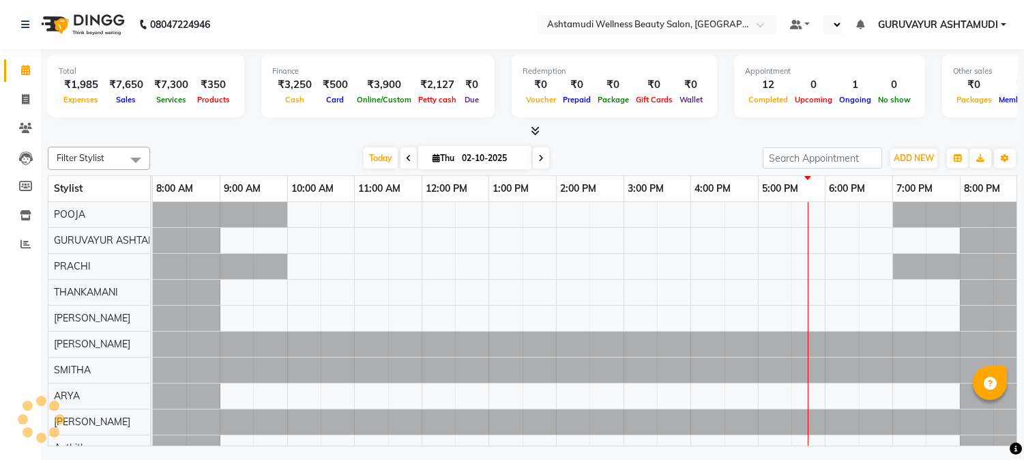
select select "en"
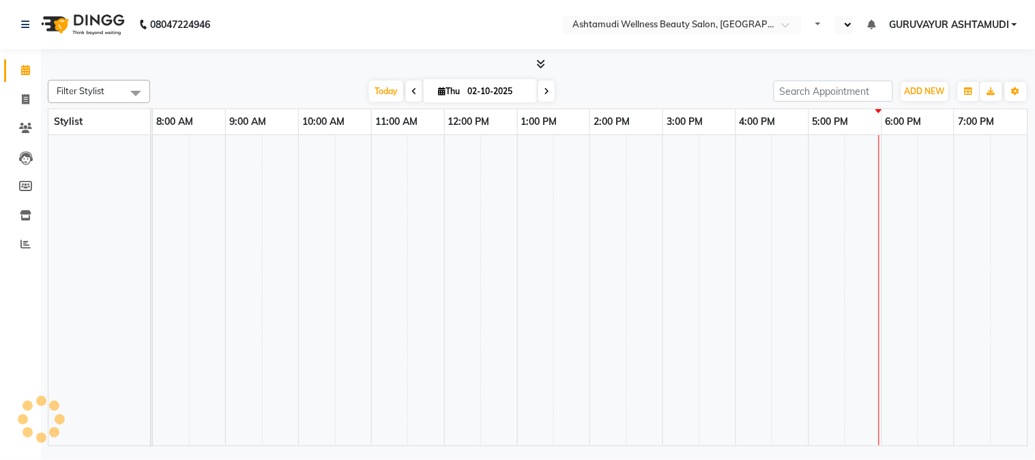
select select "en"
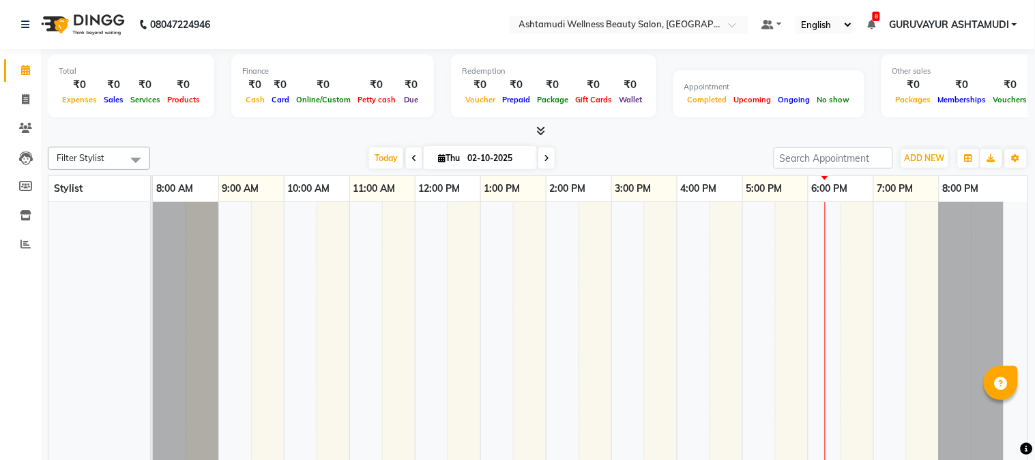
select select "en"
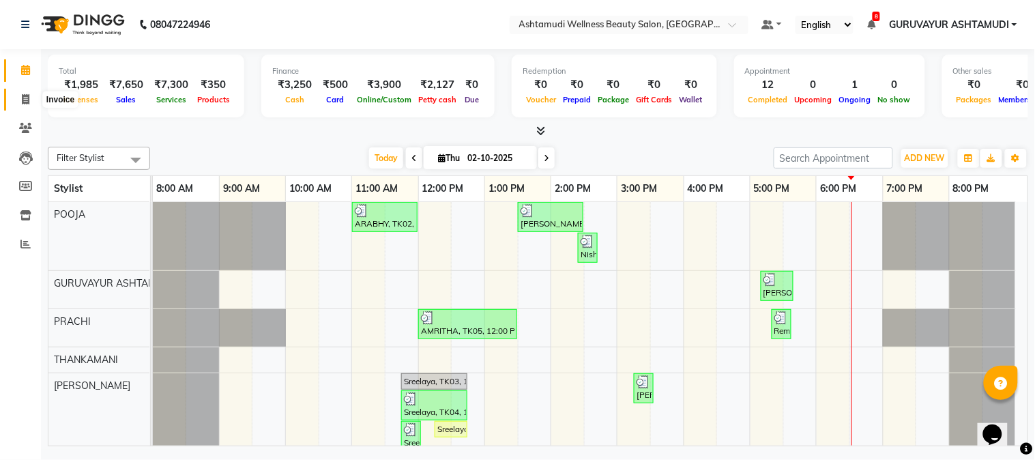
click at [22, 98] on icon at bounding box center [26, 99] width 8 height 10
select select "service"
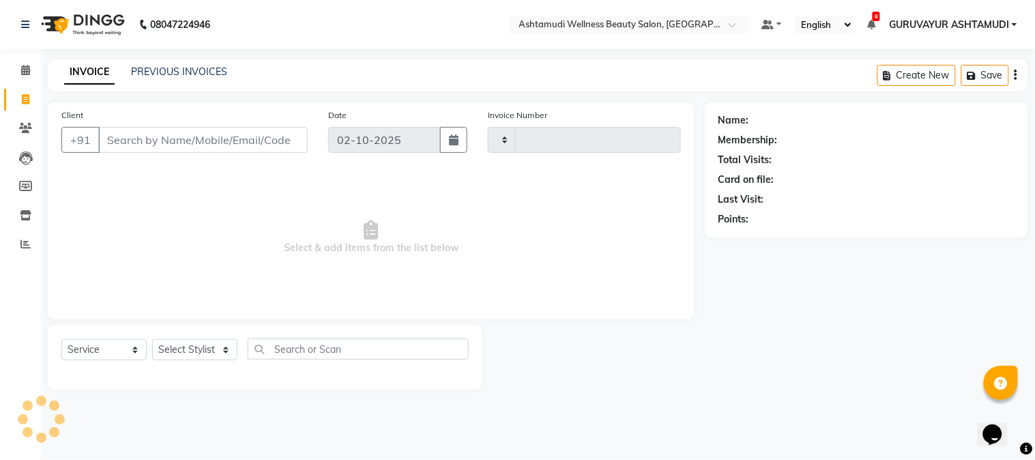
type input "2461"
select select "4660"
click at [161, 136] on input "Client" at bounding box center [202, 140] width 209 height 26
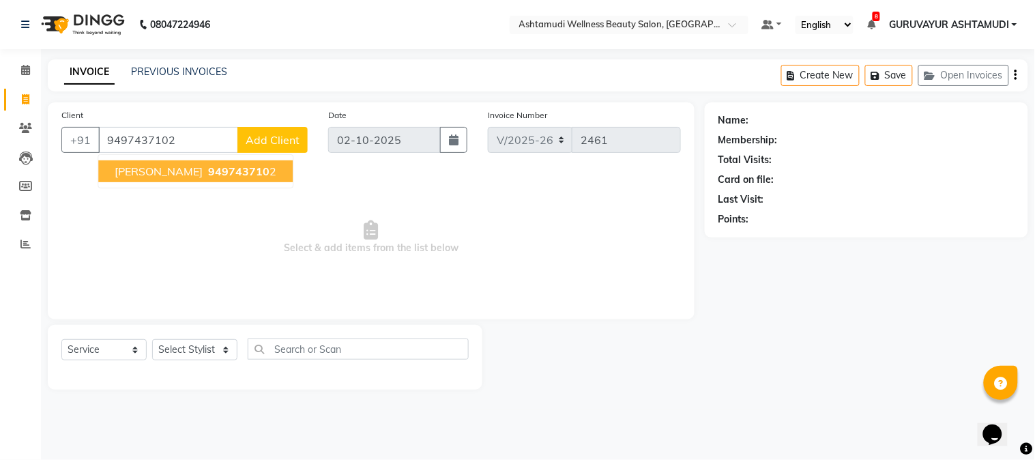
type input "9497437102"
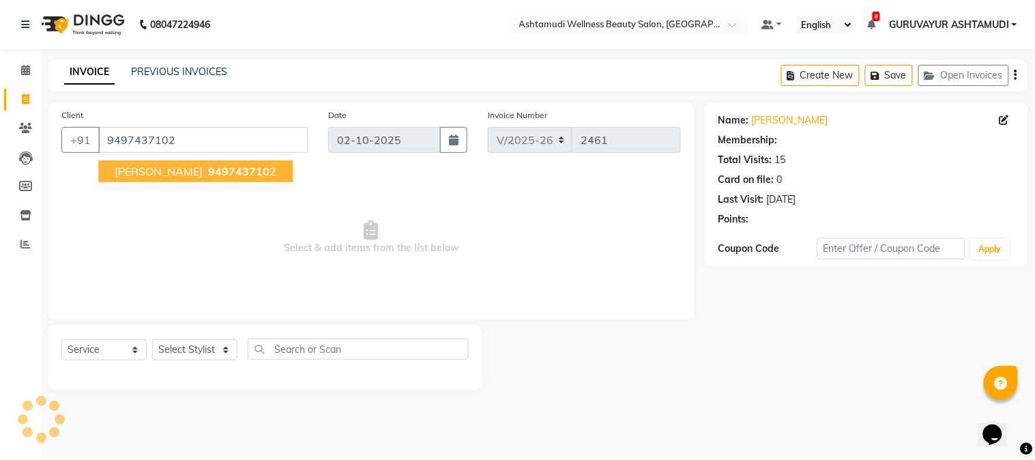
select select "2: Object"
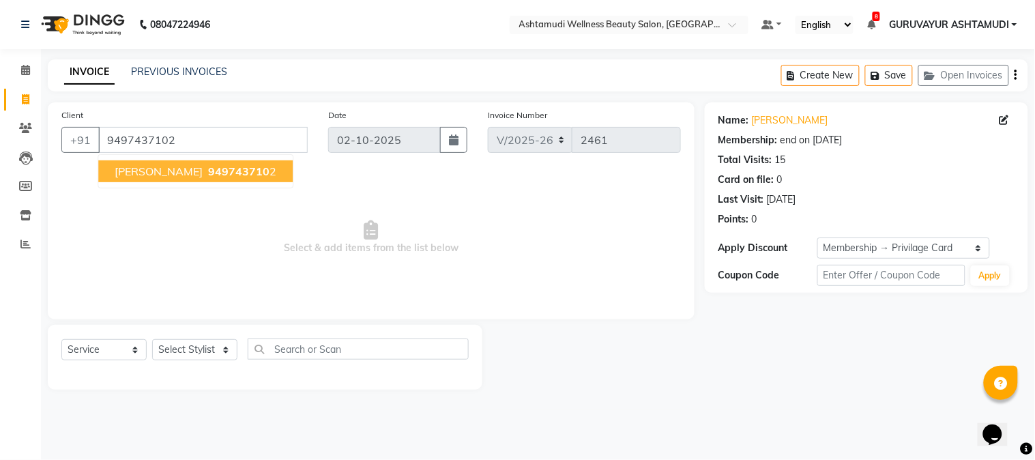
click at [219, 177] on span "949743710" at bounding box center [238, 171] width 61 height 14
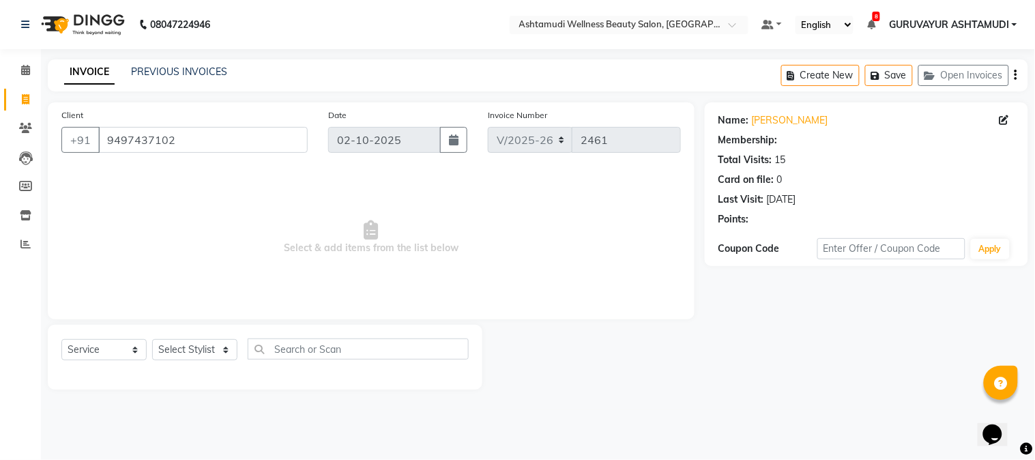
select select "2: Object"
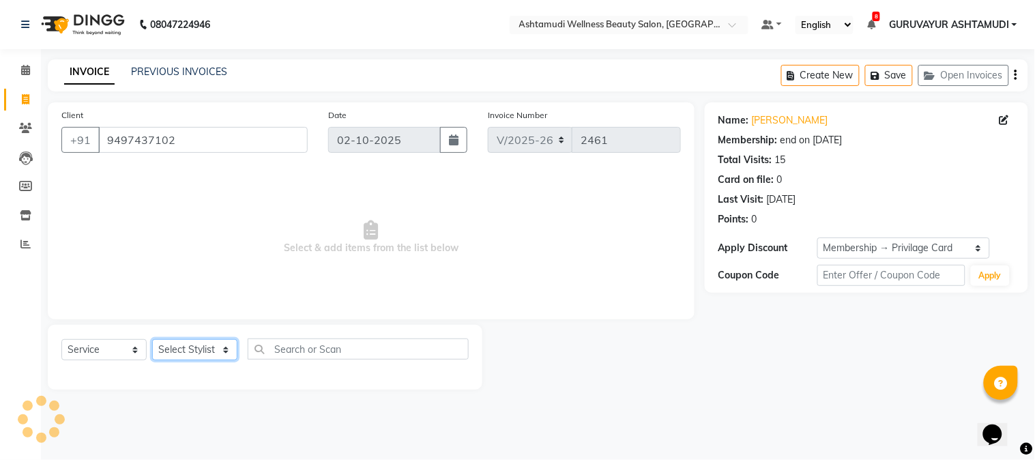
drag, startPoint x: 230, startPoint y: 351, endPoint x: 233, endPoint y: 343, distance: 8.9
click at [230, 351] on select "Select Stylist Aathithya [PERSON_NAME] [PERSON_NAME] ARYA GURUVAYUR ASHTAMUDI […" at bounding box center [194, 349] width 85 height 21
select select "27386"
click at [152, 340] on select "Select Stylist Aathithya [PERSON_NAME] [PERSON_NAME] ARYA GURUVAYUR ASHTAMUDI […" at bounding box center [194, 349] width 85 height 21
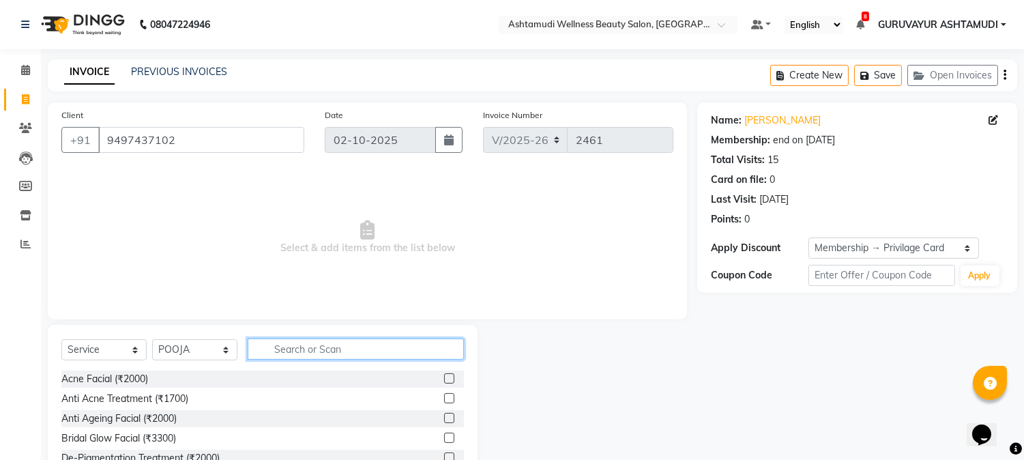
click at [295, 343] on input "text" at bounding box center [356, 348] width 216 height 21
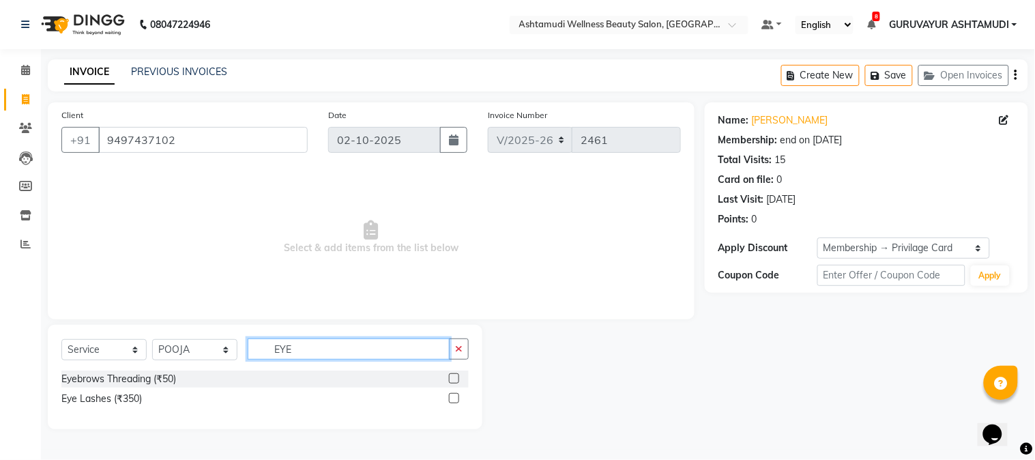
type input "EYE"
click at [450, 376] on label at bounding box center [454, 378] width 10 height 10
click at [450, 376] on input "checkbox" at bounding box center [453, 378] width 9 height 9
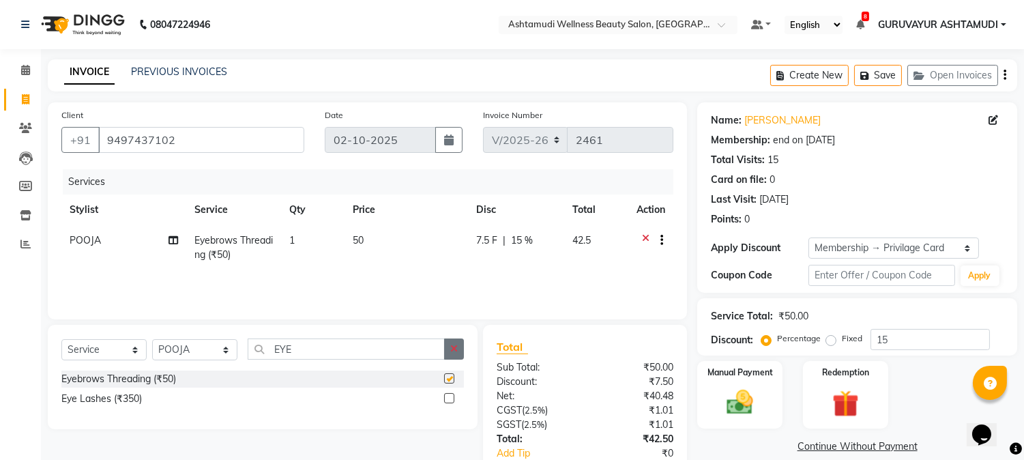
checkbox input "false"
click at [458, 351] on button "button" at bounding box center [454, 348] width 20 height 21
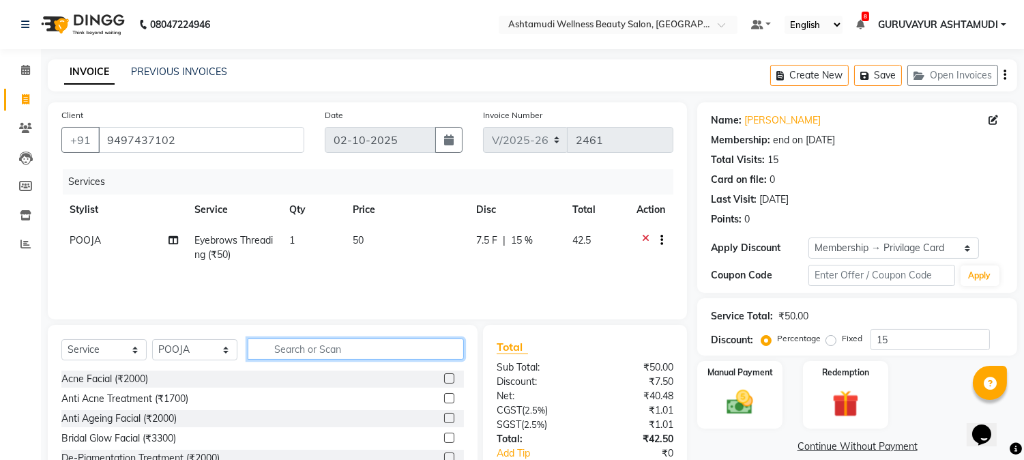
click at [416, 347] on input "text" at bounding box center [356, 348] width 216 height 21
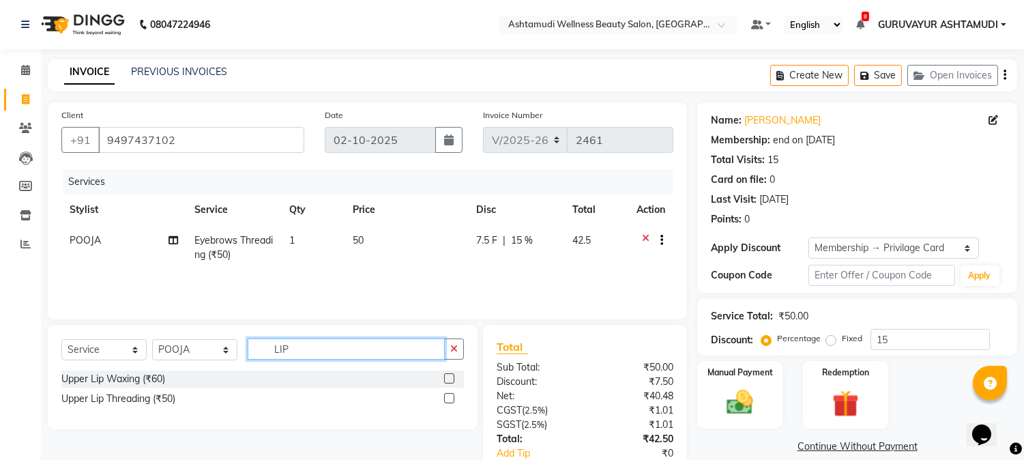
type input "LIP"
click at [448, 398] on label at bounding box center [449, 398] width 10 height 10
click at [448, 398] on input "checkbox" at bounding box center [448, 398] width 9 height 9
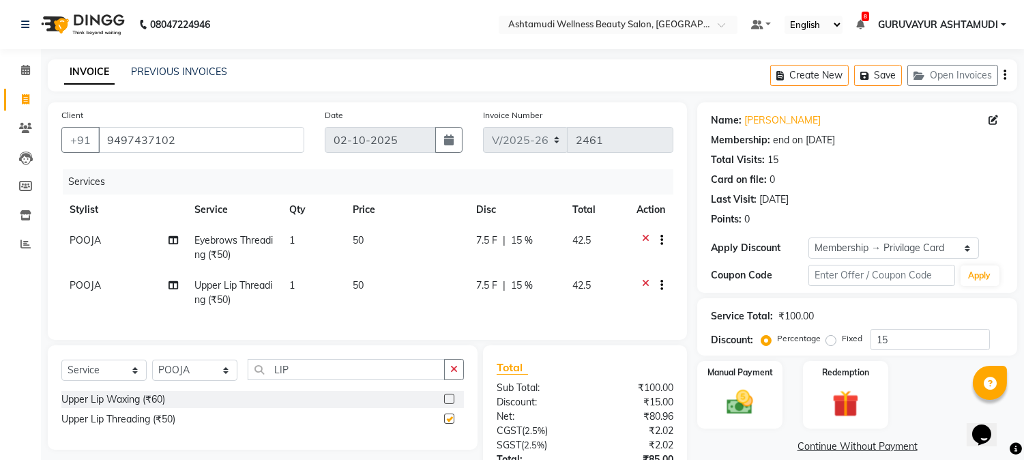
checkbox input "false"
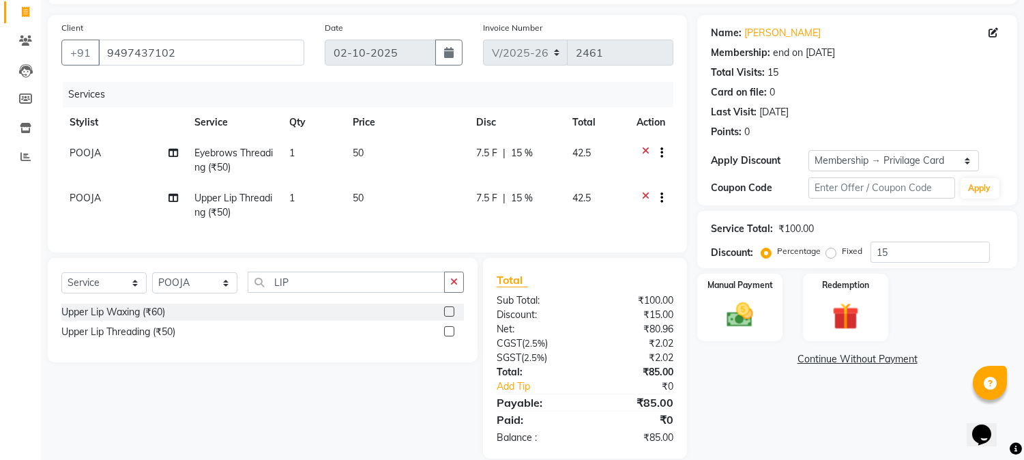
scroll to position [117, 0]
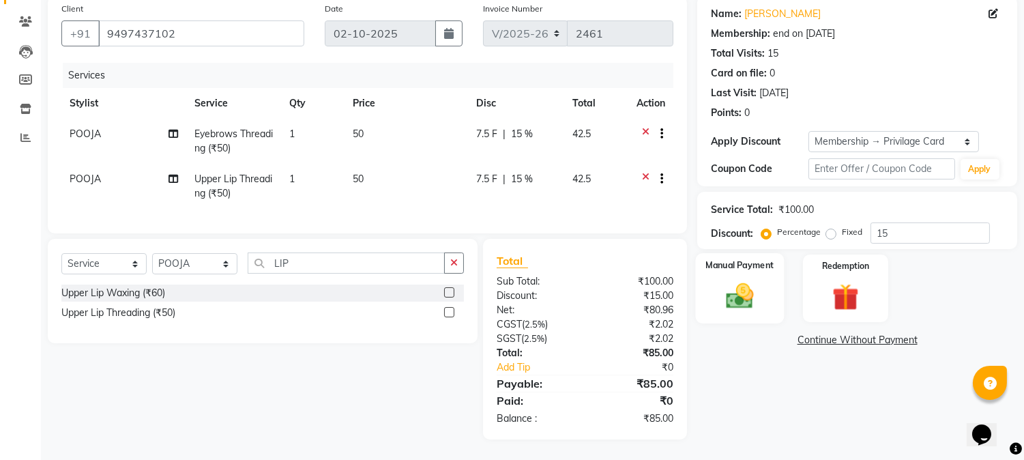
click at [739, 282] on img at bounding box center [740, 296] width 45 height 32
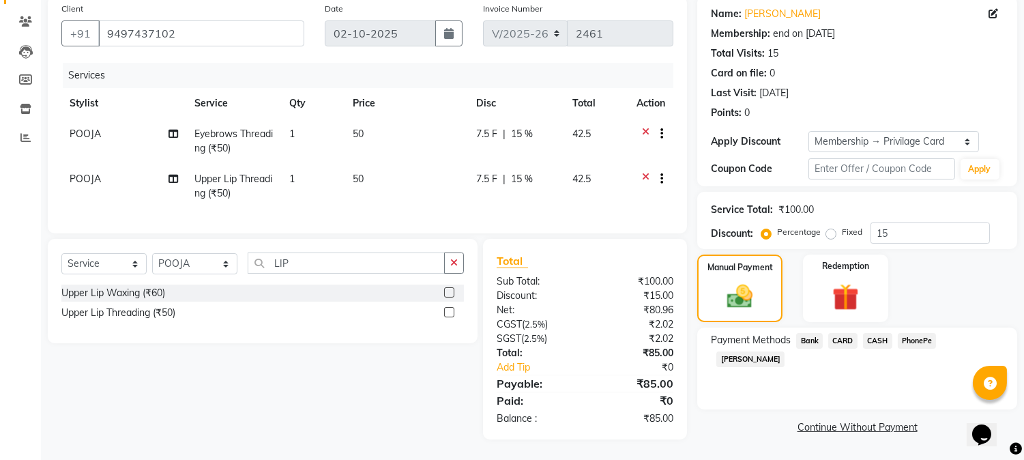
click at [910, 333] on span "PhonePe" at bounding box center [917, 341] width 39 height 16
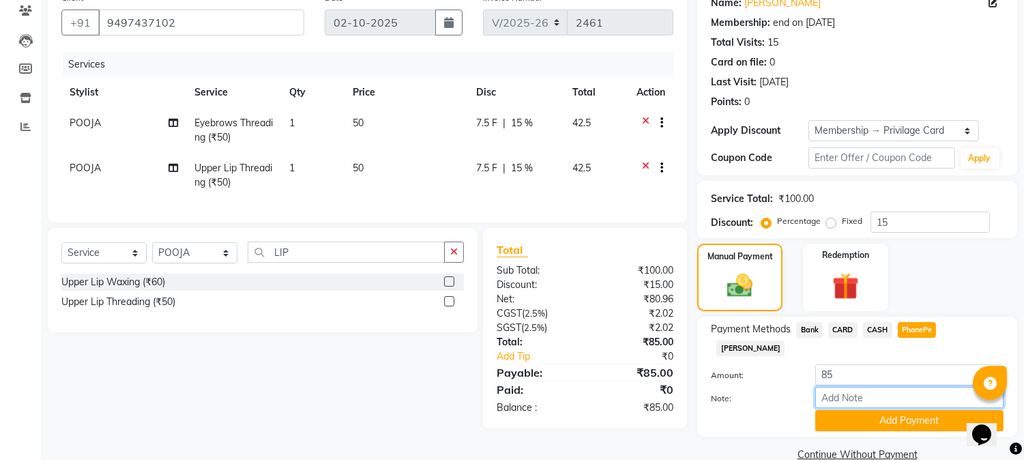
click at [869, 387] on input "Note:" at bounding box center [909, 397] width 188 height 21
type input "NIGISHA"
click at [896, 410] on button "Add Payment" at bounding box center [909, 420] width 188 height 21
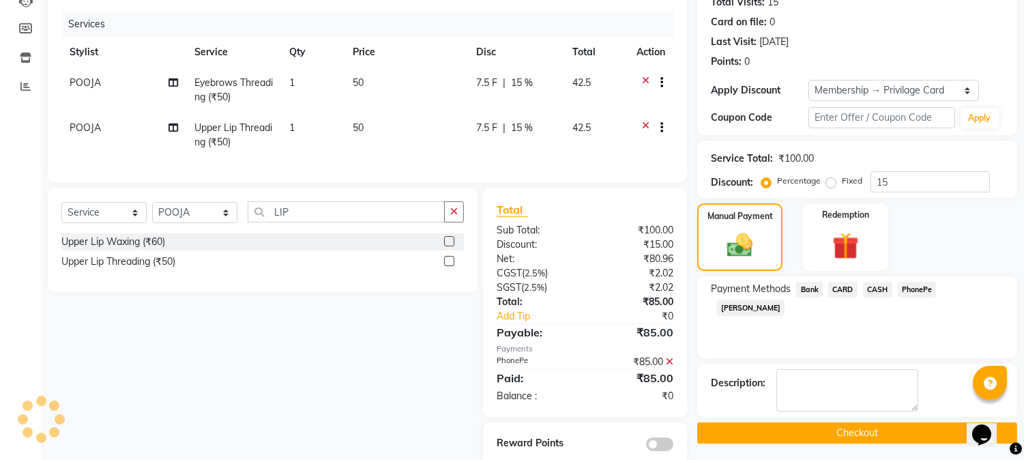
scroll to position [194, 0]
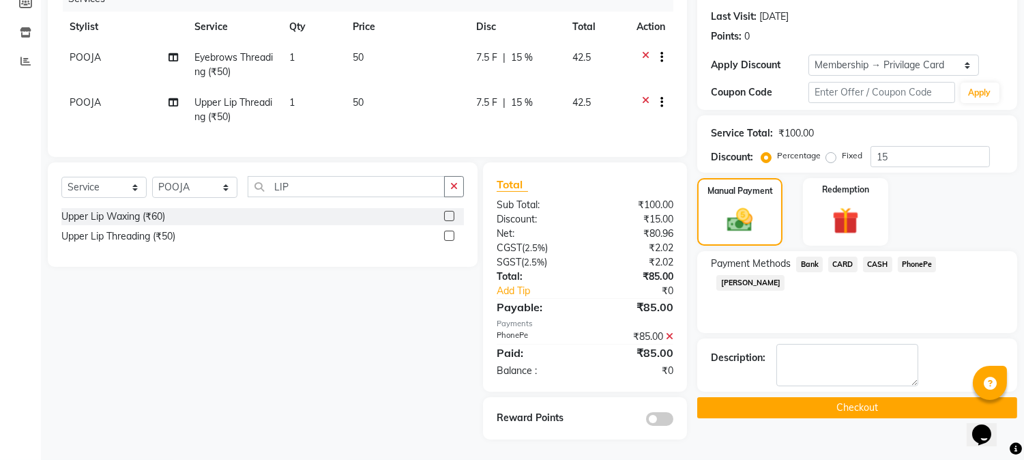
click at [861, 397] on button "Checkout" at bounding box center [857, 407] width 320 height 21
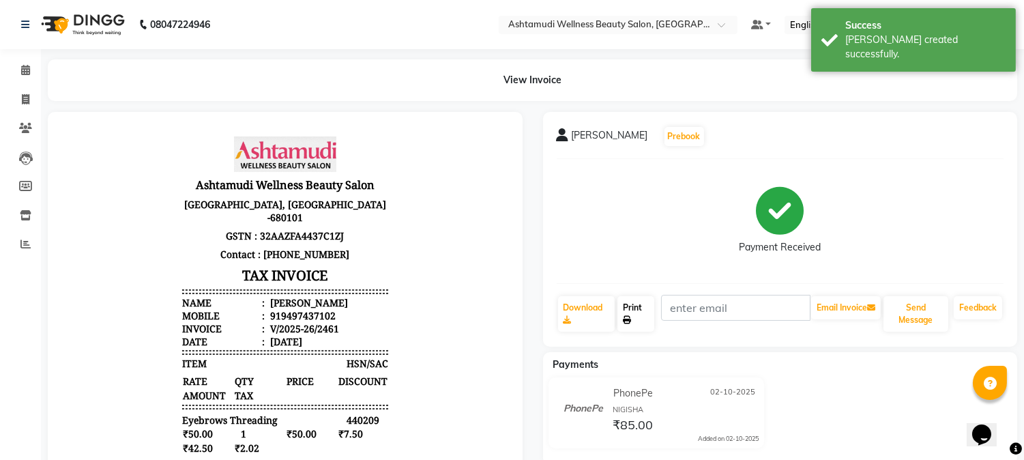
click at [635, 314] on link "Print" at bounding box center [635, 313] width 37 height 35
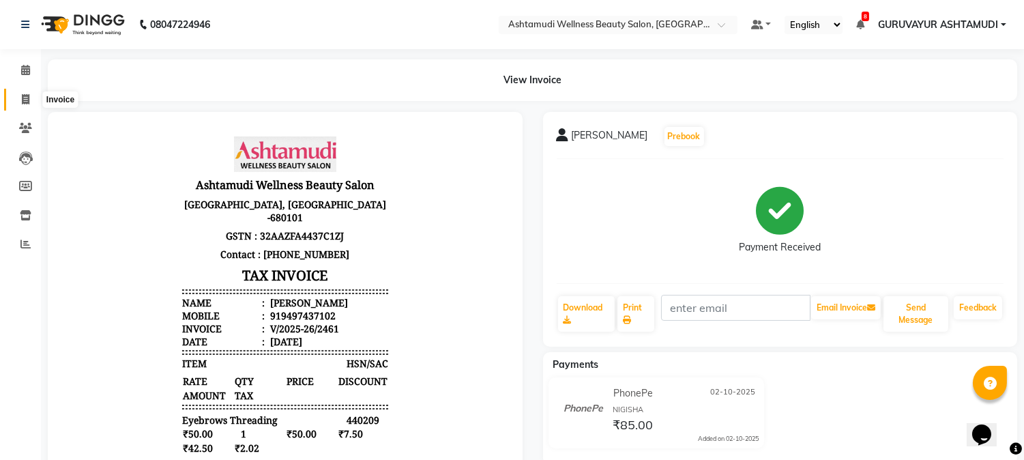
click at [26, 92] on span at bounding box center [26, 100] width 24 height 16
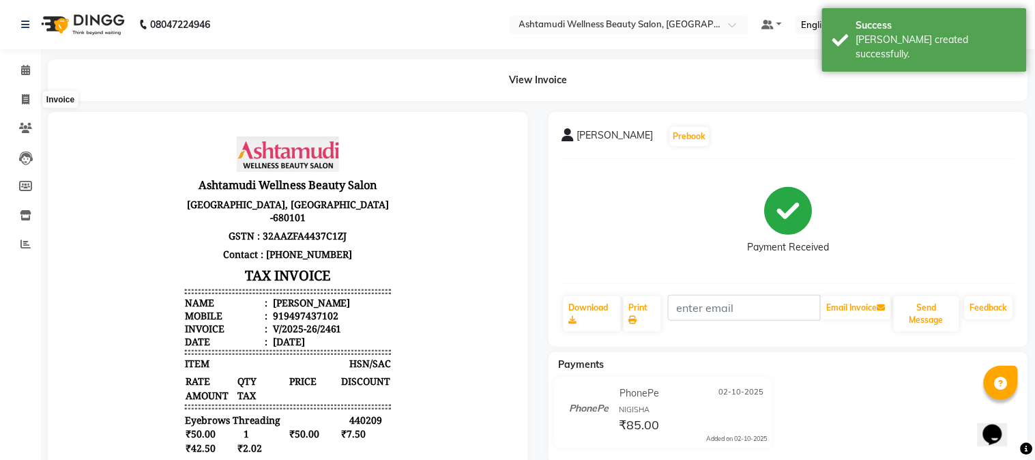
select select "4660"
select select "service"
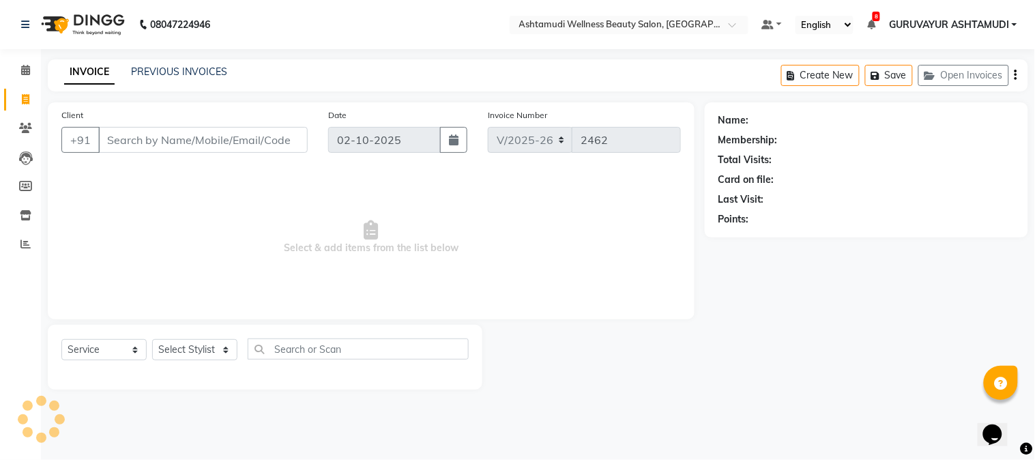
click at [134, 141] on input "Client" at bounding box center [202, 140] width 209 height 26
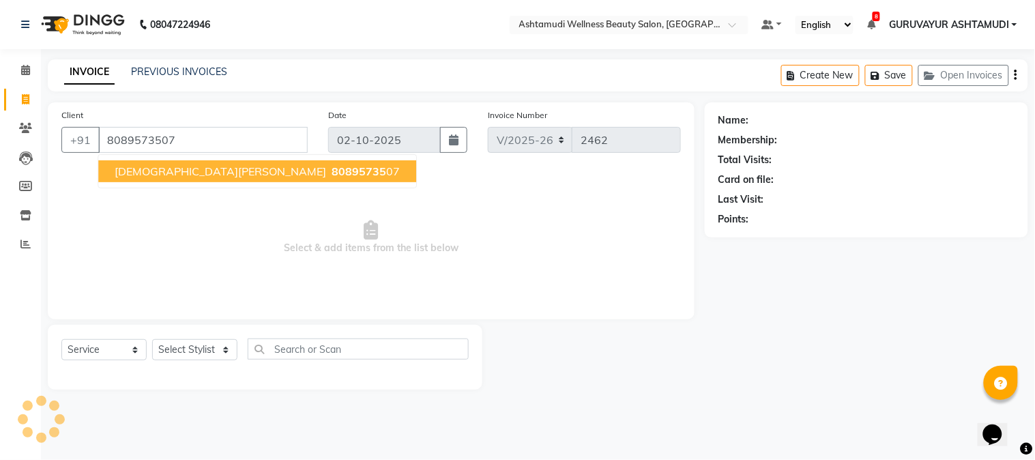
type input "8089573507"
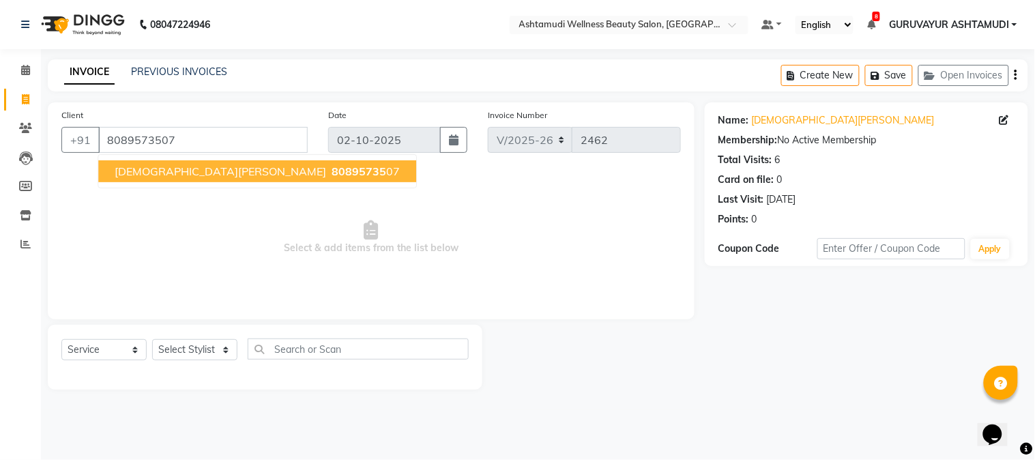
click at [86, 237] on span "Select & add items from the list below" at bounding box center [370, 237] width 619 height 136
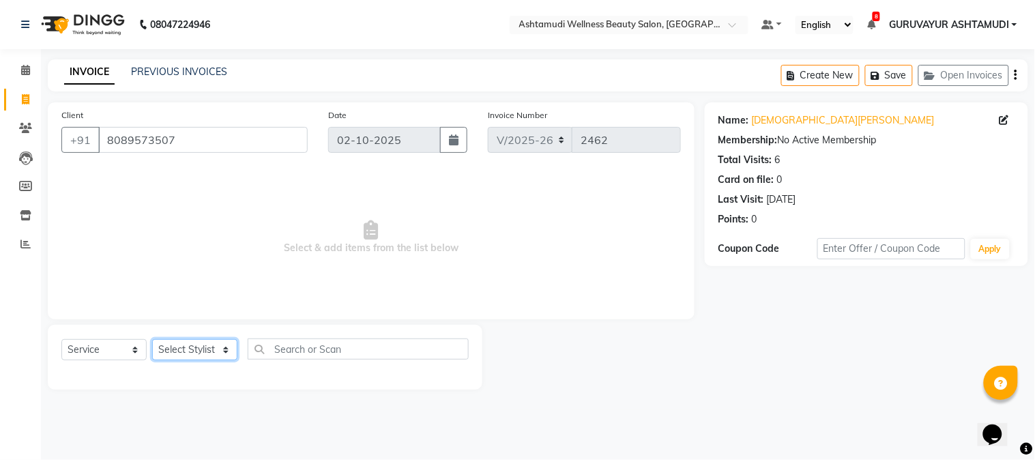
click at [228, 357] on select "Select Stylist Aathithya ANILA Anjana Das ARYA GURUVAYUR ASHTAMUDI NEETHU Nigis…" at bounding box center [194, 349] width 85 height 21
select select "38876"
click at [152, 340] on select "Select Stylist Aathithya ANILA Anjana Das ARYA GURUVAYUR ASHTAMUDI NEETHU Nigis…" at bounding box center [194, 349] width 85 height 21
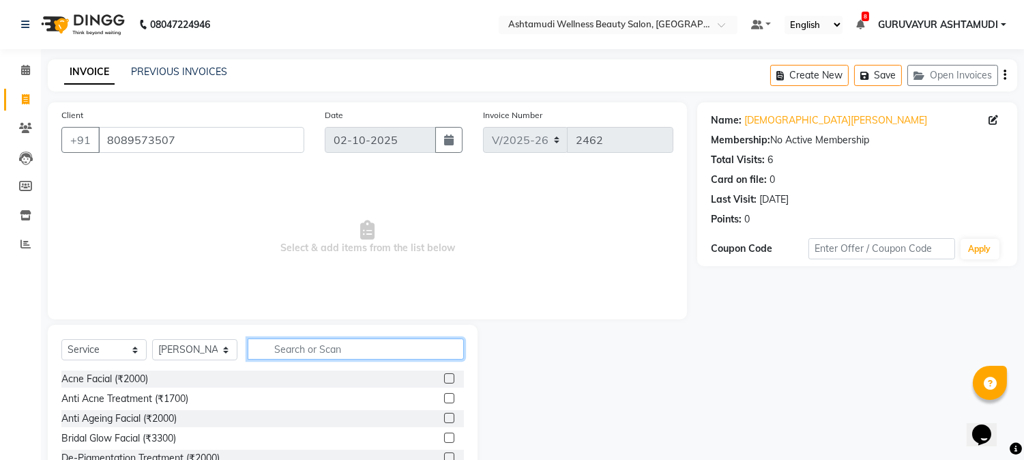
click at [282, 343] on input "text" at bounding box center [356, 348] width 216 height 21
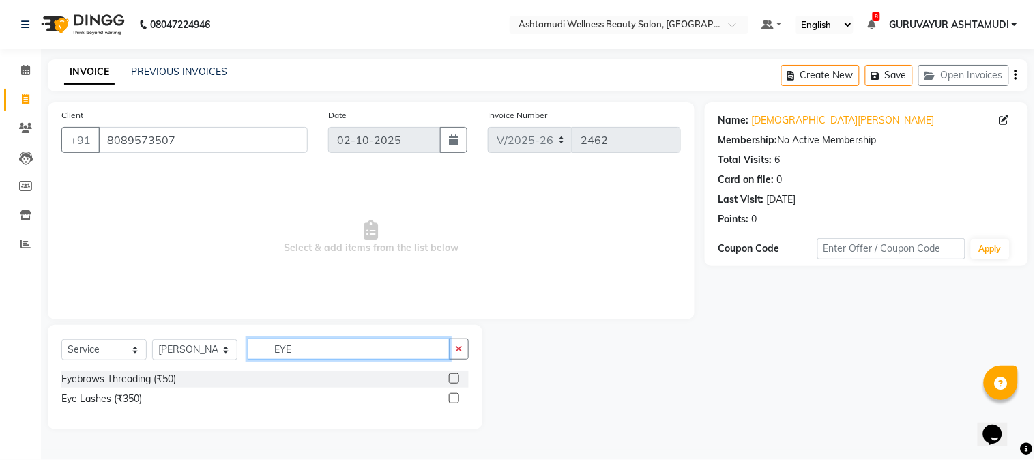
type input "EYE"
click at [450, 377] on label at bounding box center [454, 378] width 10 height 10
click at [450, 377] on input "checkbox" at bounding box center [453, 378] width 9 height 9
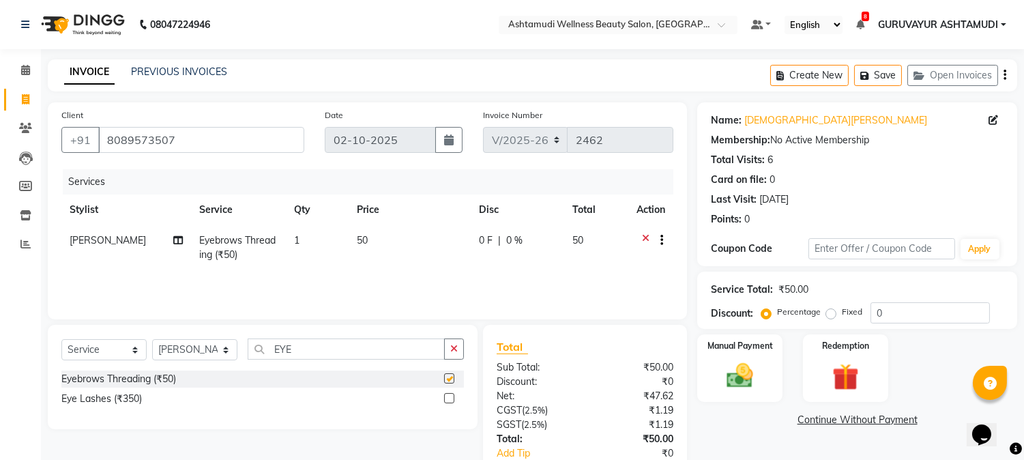
checkbox input "false"
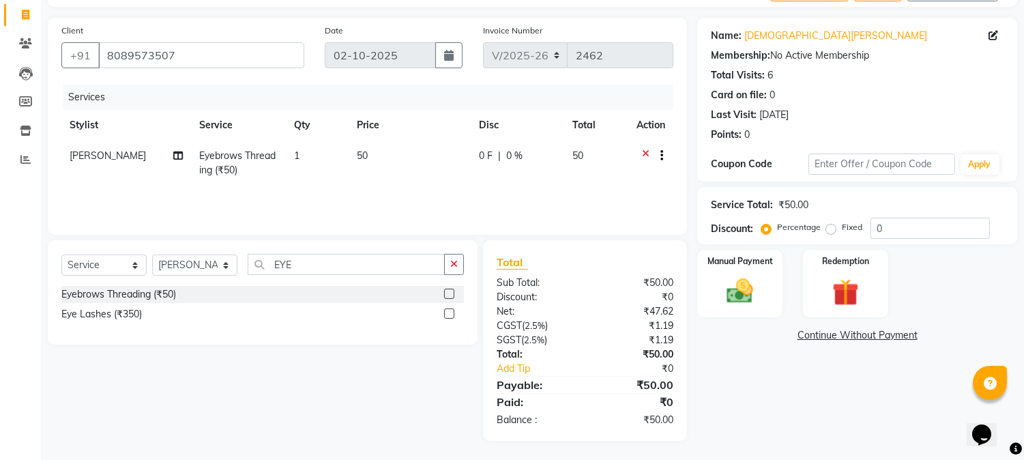
scroll to position [85, 0]
click at [730, 295] on img at bounding box center [740, 291] width 45 height 32
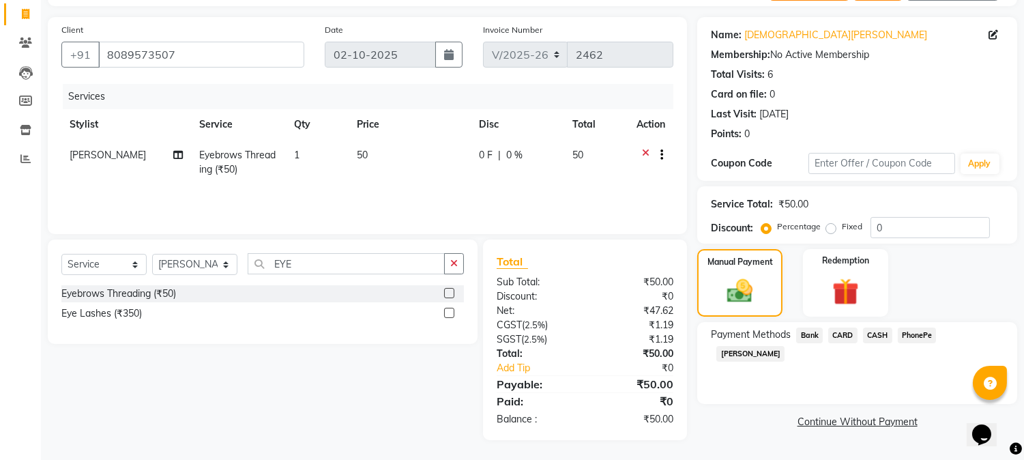
click at [915, 334] on span "PhonePe" at bounding box center [917, 335] width 39 height 16
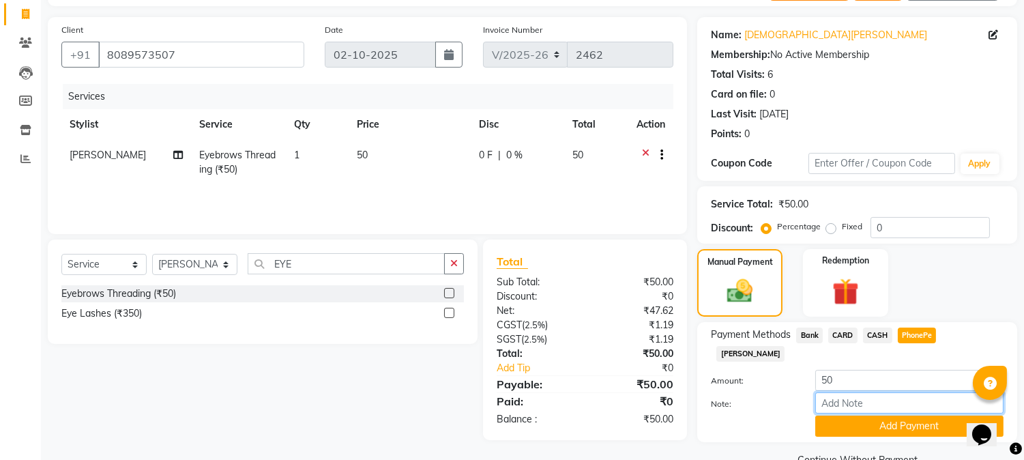
click at [876, 392] on input "Note:" at bounding box center [909, 402] width 188 height 21
type input "NIGISHA"
click at [905, 415] on button "Add Payment" at bounding box center [909, 425] width 188 height 21
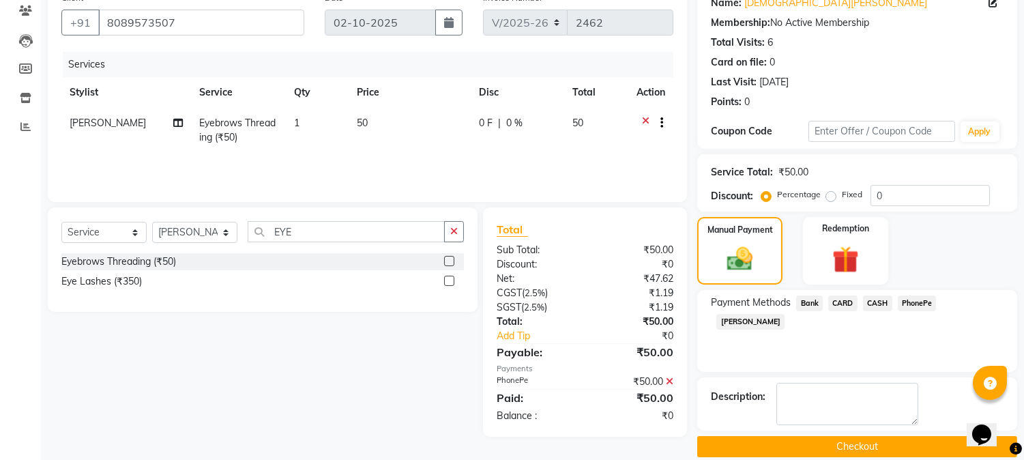
scroll to position [134, 0]
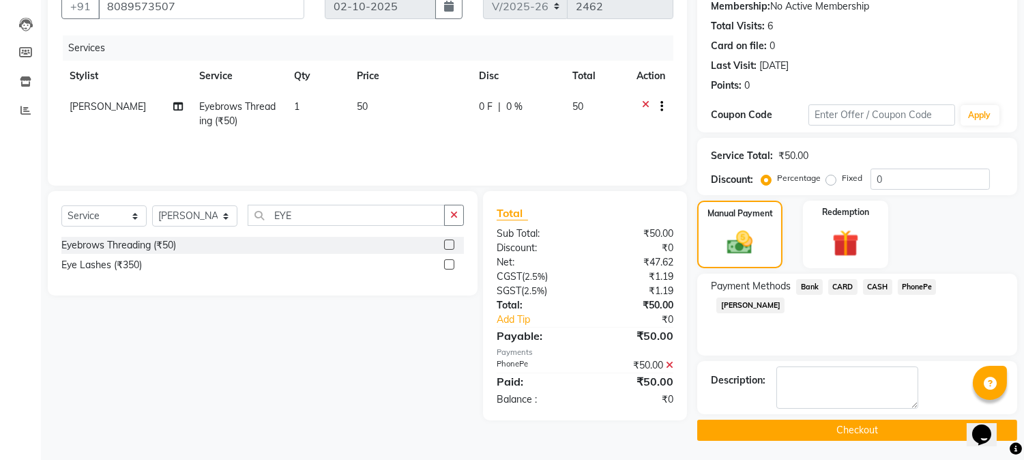
click at [870, 430] on button "Checkout" at bounding box center [857, 430] width 320 height 21
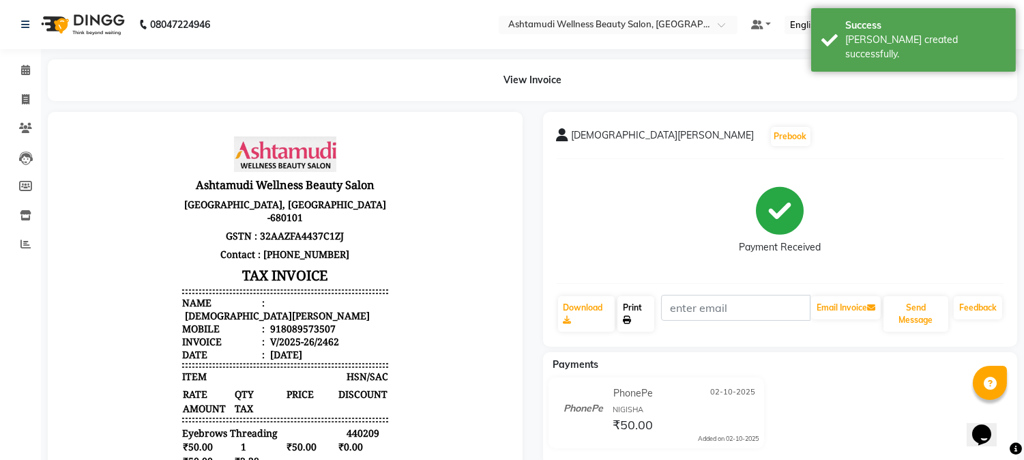
click at [626, 319] on icon at bounding box center [627, 320] width 8 height 8
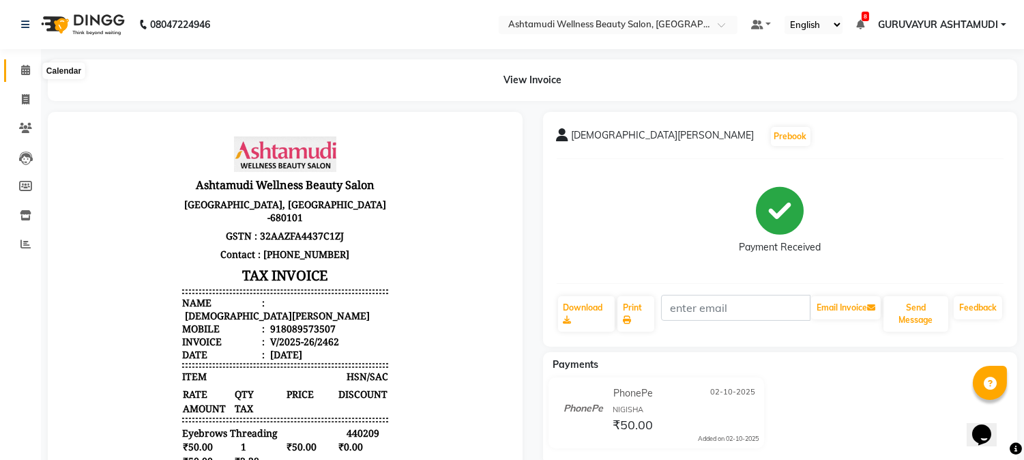
click at [26, 70] on icon at bounding box center [25, 70] width 9 height 10
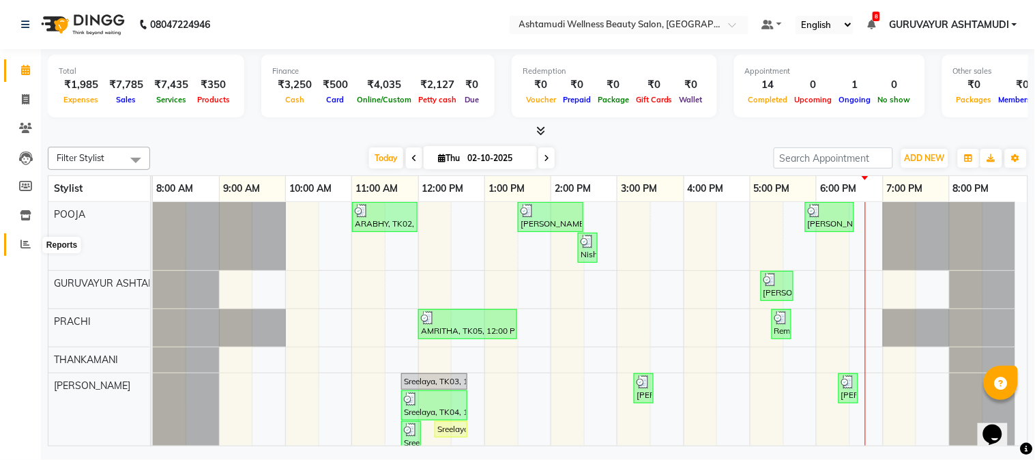
click at [25, 246] on icon at bounding box center [25, 244] width 10 height 10
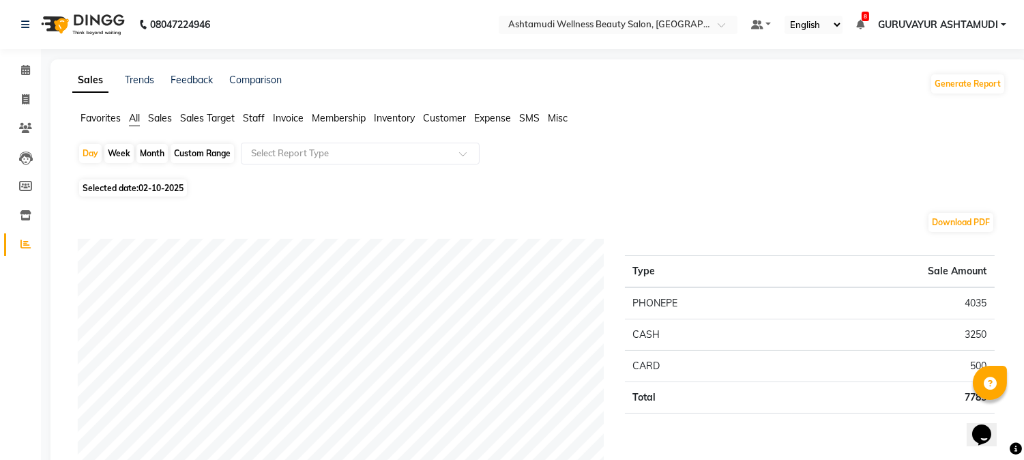
click at [428, 117] on span "Customer" at bounding box center [444, 118] width 43 height 12
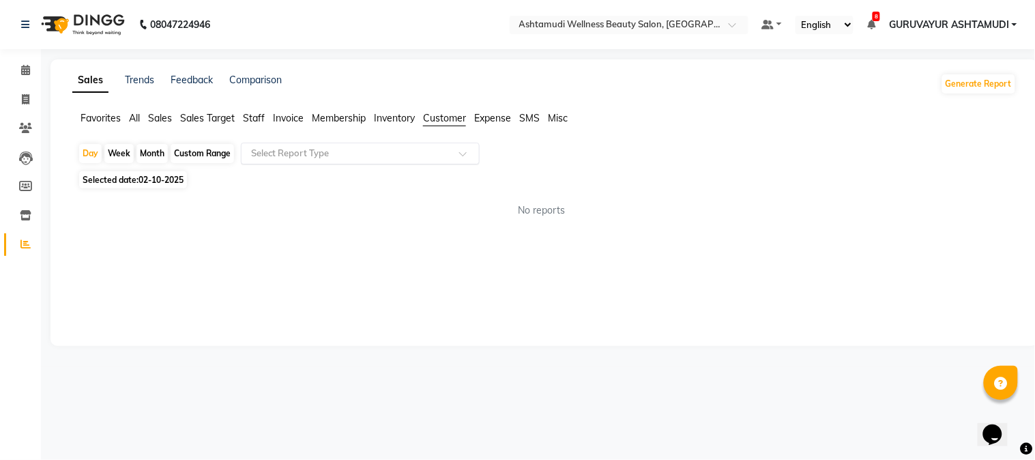
click at [452, 157] on div at bounding box center [359, 154] width 237 height 14
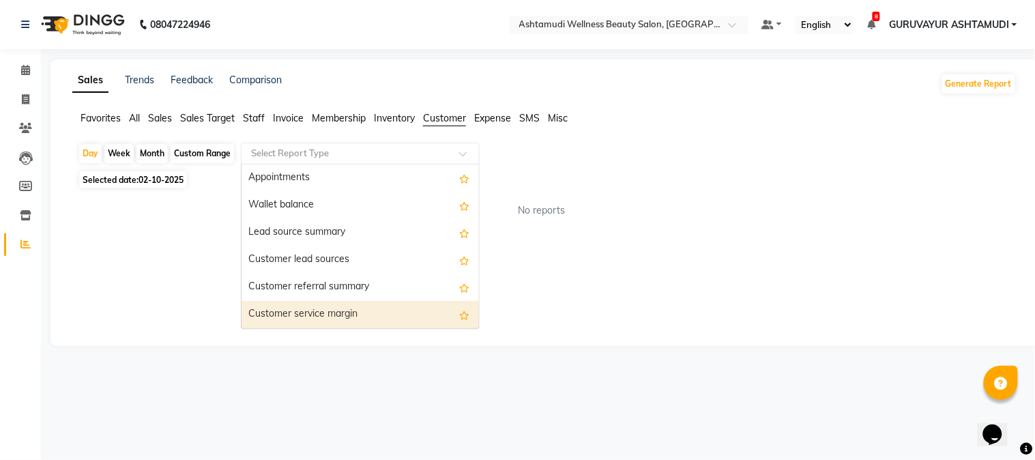
click at [334, 312] on div "Customer service margin" at bounding box center [359, 314] width 237 height 27
select select "filtered_report"
select select "csv"
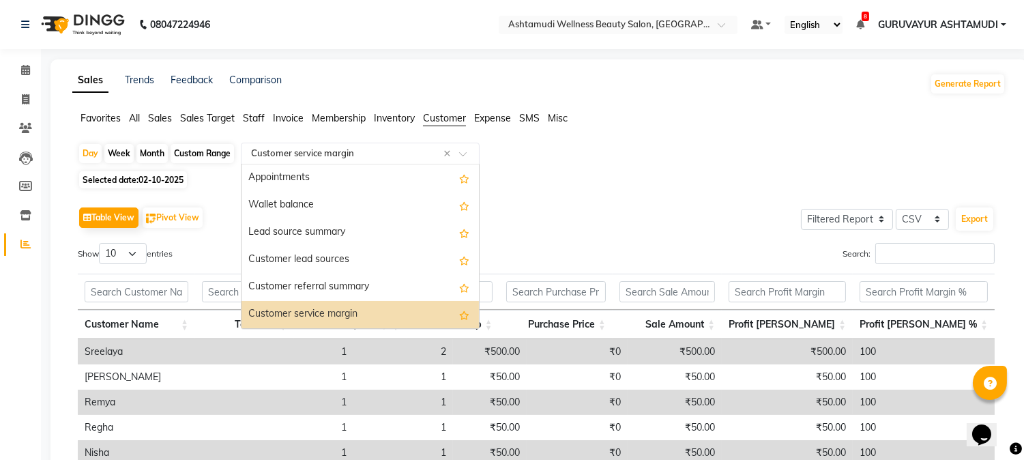
click at [465, 155] on span at bounding box center [467, 158] width 17 height 14
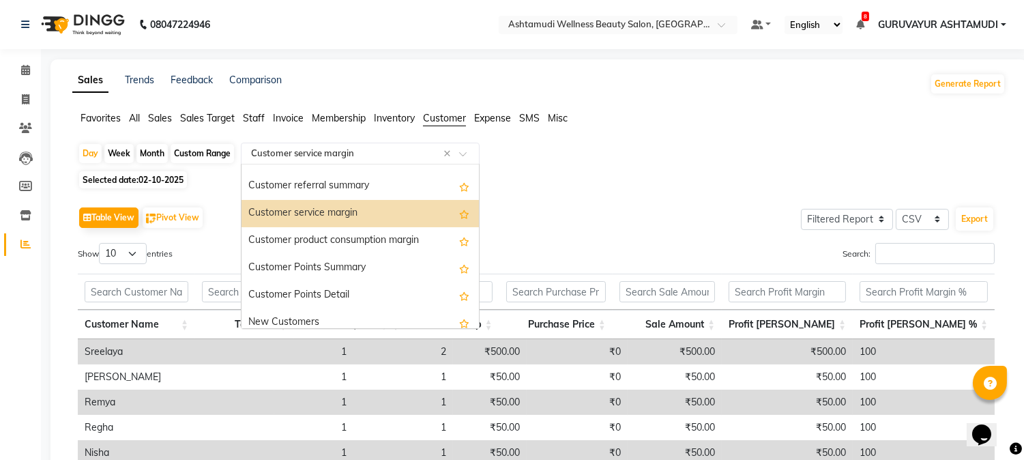
scroll to position [109, 0]
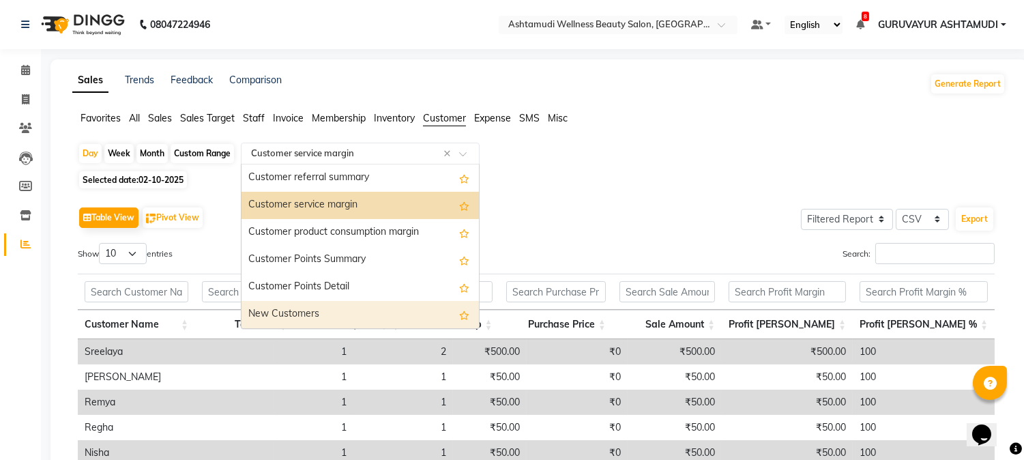
click at [326, 321] on div "New Customers" at bounding box center [359, 314] width 237 height 27
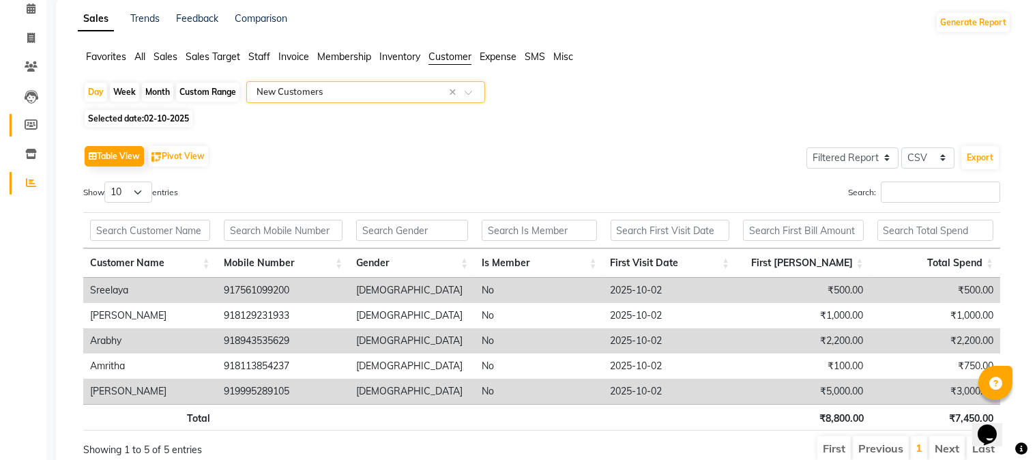
scroll to position [0, 0]
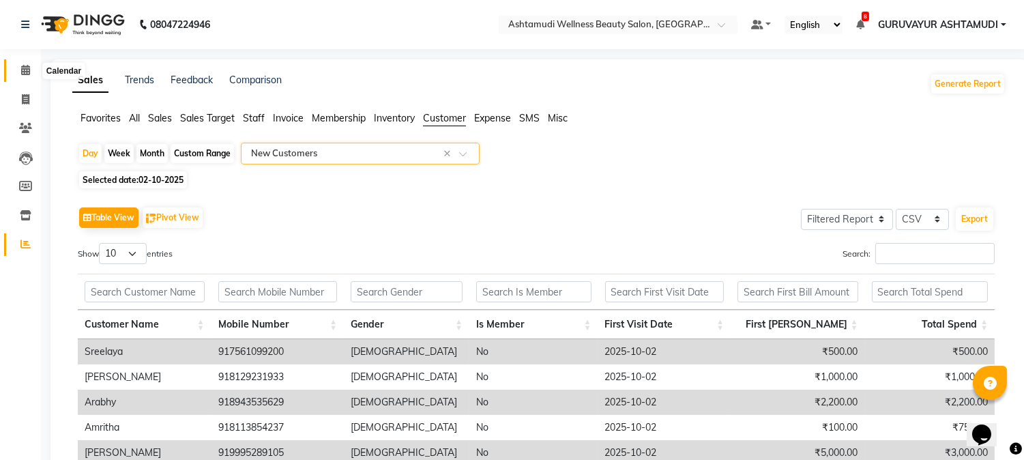
click at [25, 71] on icon at bounding box center [25, 70] width 9 height 10
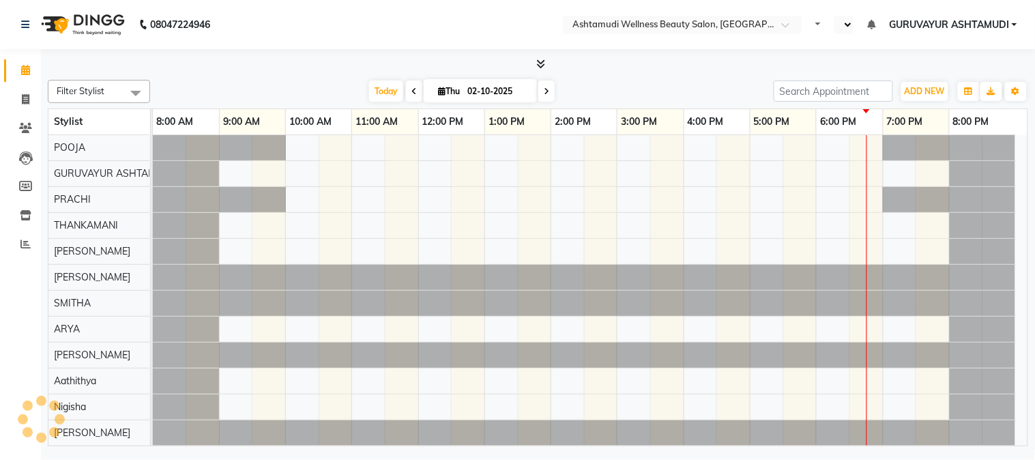
select select "en"
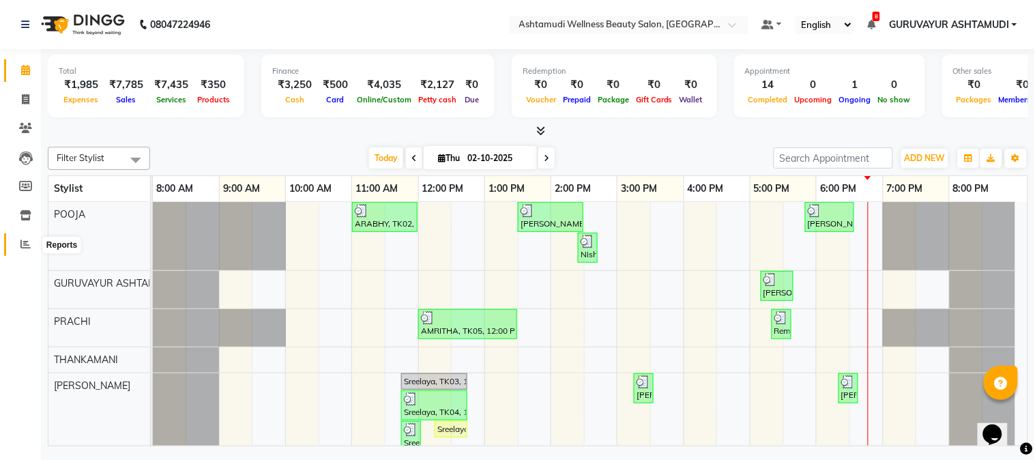
click at [25, 243] on icon at bounding box center [25, 244] width 10 height 10
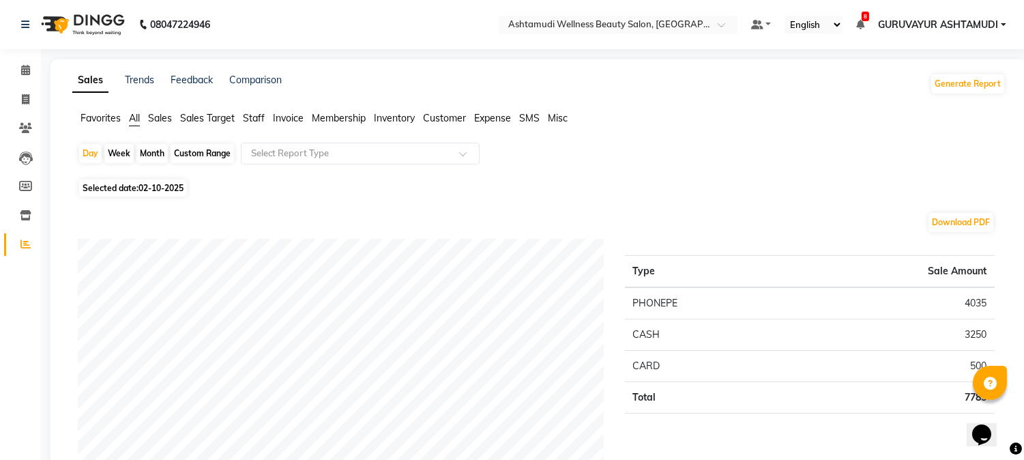
click at [145, 151] on div "Month" at bounding box center [151, 153] width 31 height 19
select select "10"
select select "2025"
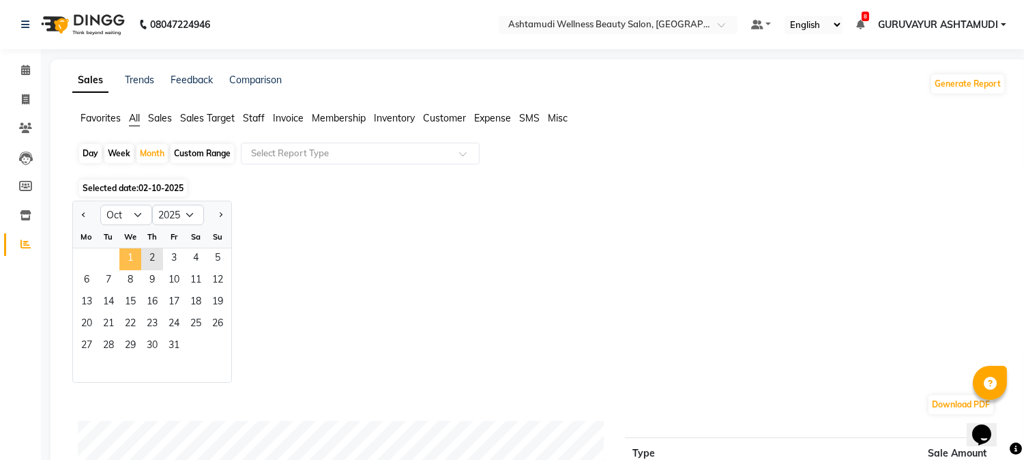
click at [132, 257] on span "1" at bounding box center [130, 259] width 22 height 22
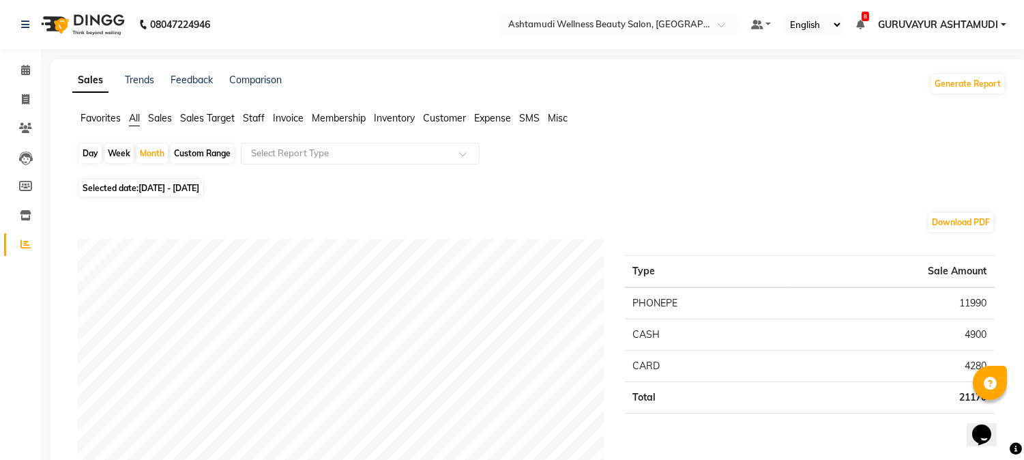
click at [85, 153] on div "Day" at bounding box center [90, 153] width 23 height 19
select select "10"
select select "2025"
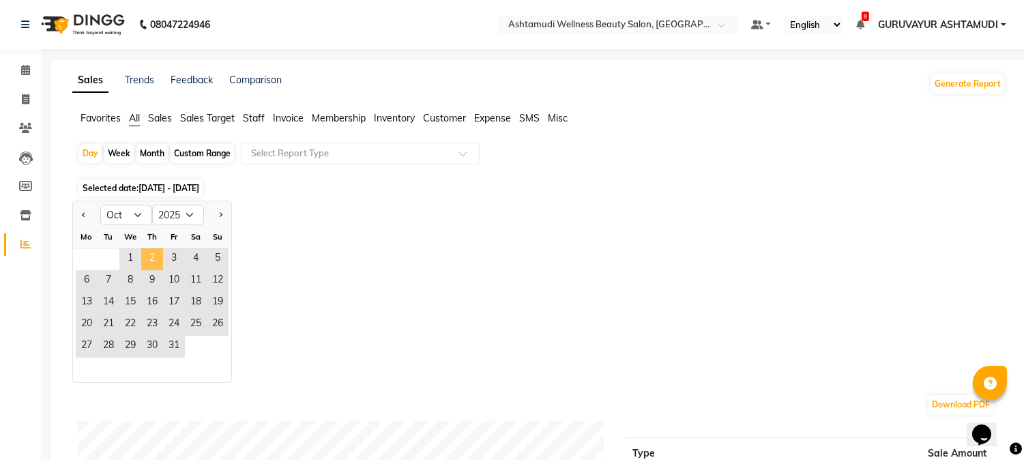
click at [146, 259] on span "2" at bounding box center [152, 259] width 22 height 22
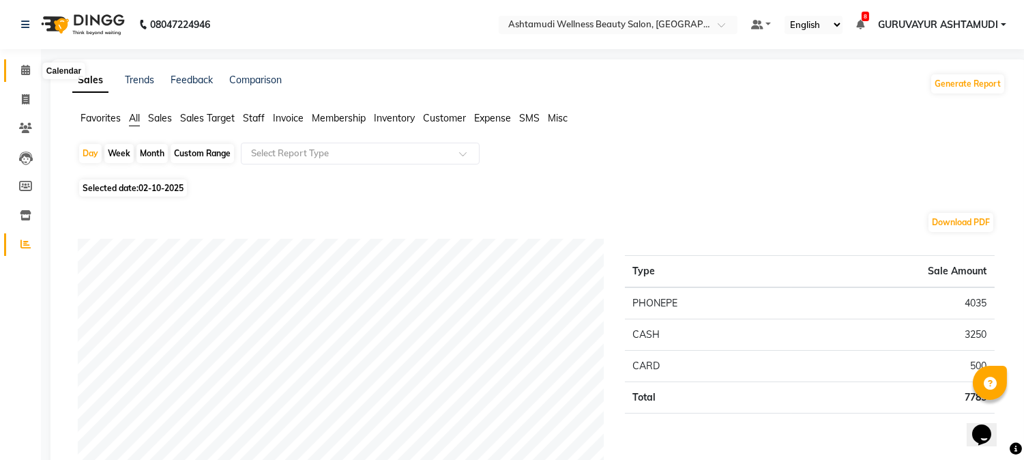
click at [28, 66] on icon at bounding box center [25, 70] width 9 height 10
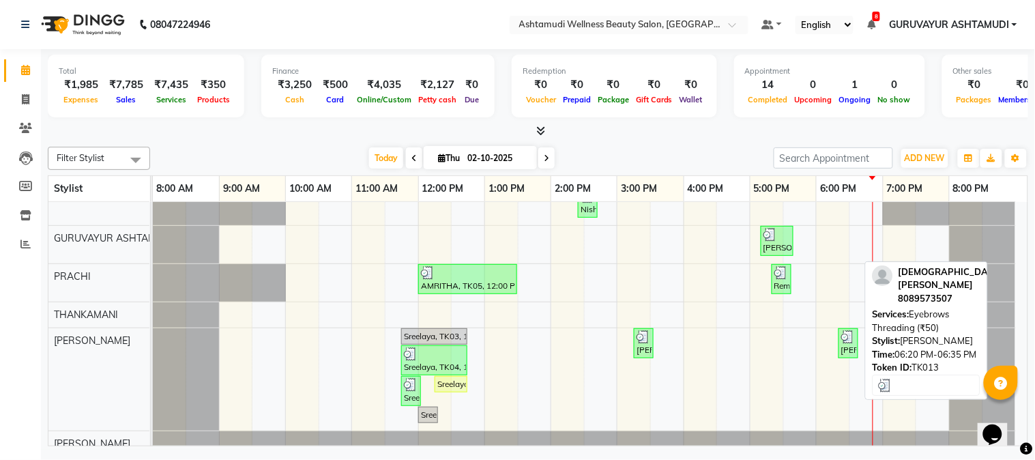
scroll to position [12, 0]
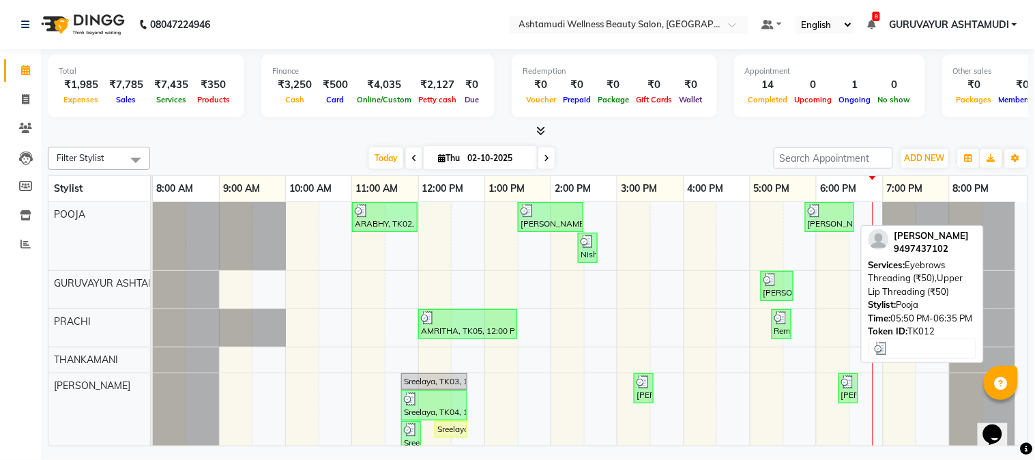
click at [823, 216] on div at bounding box center [830, 211] width 44 height 14
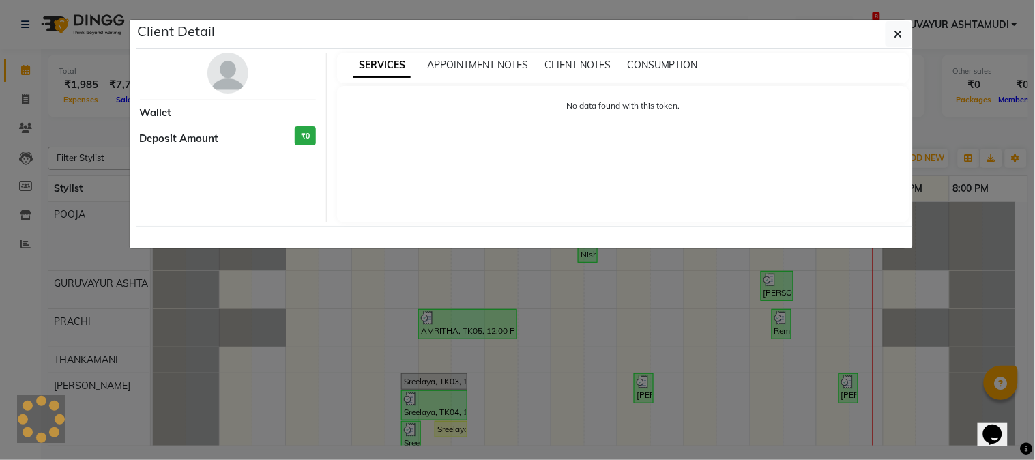
select select "3"
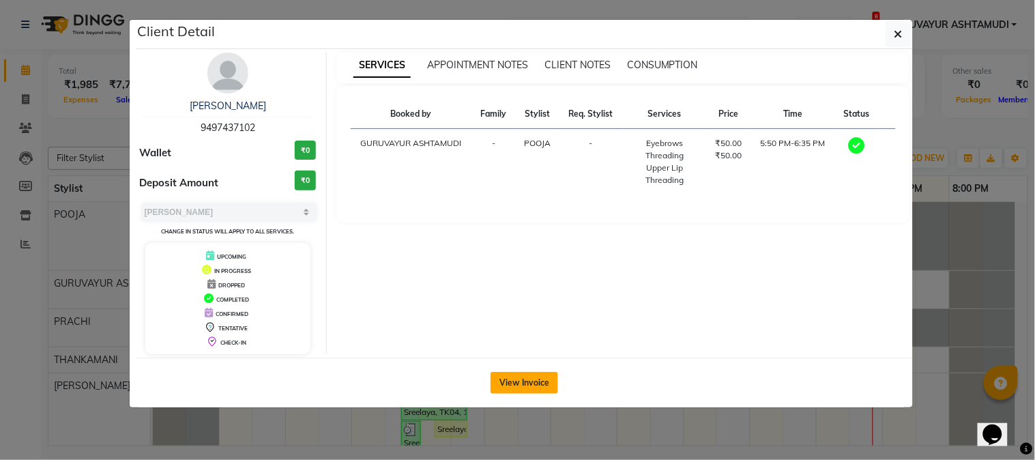
click at [520, 372] on button "View Invoice" at bounding box center [524, 383] width 68 height 22
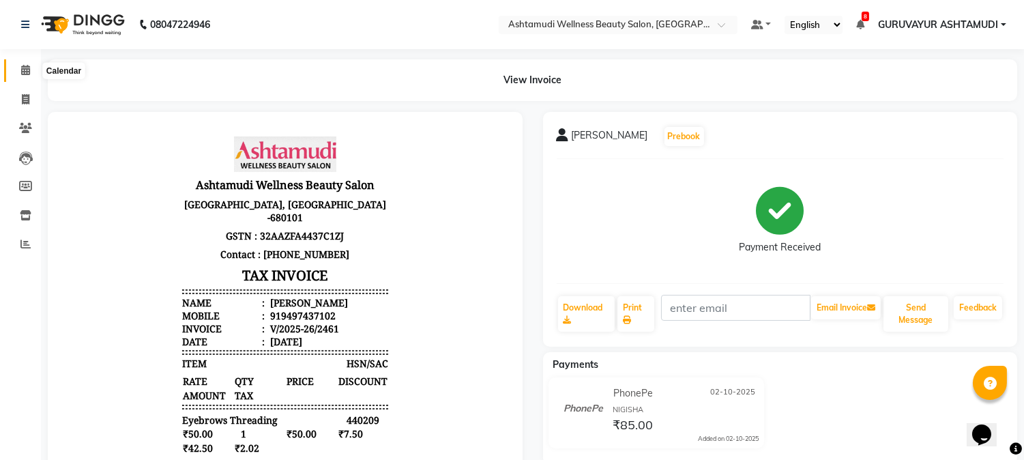
click at [25, 67] on icon at bounding box center [25, 70] width 9 height 10
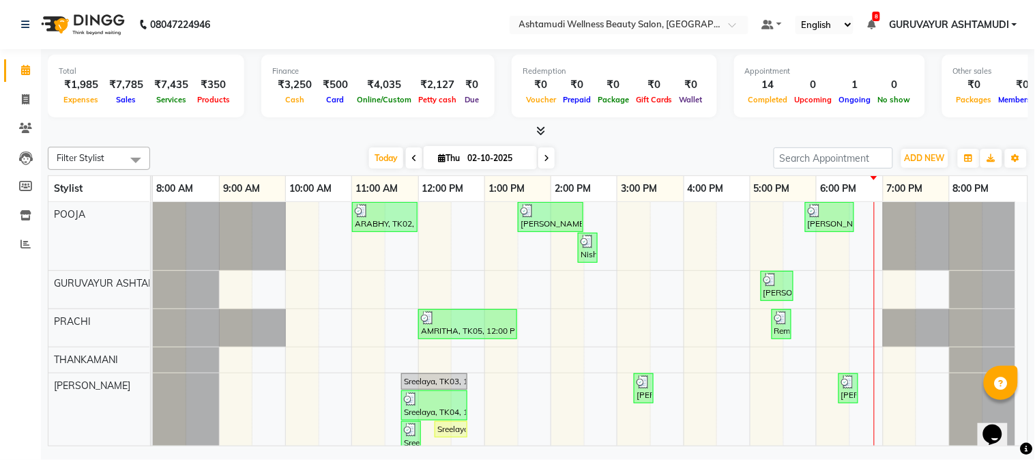
scroll to position [303, 0]
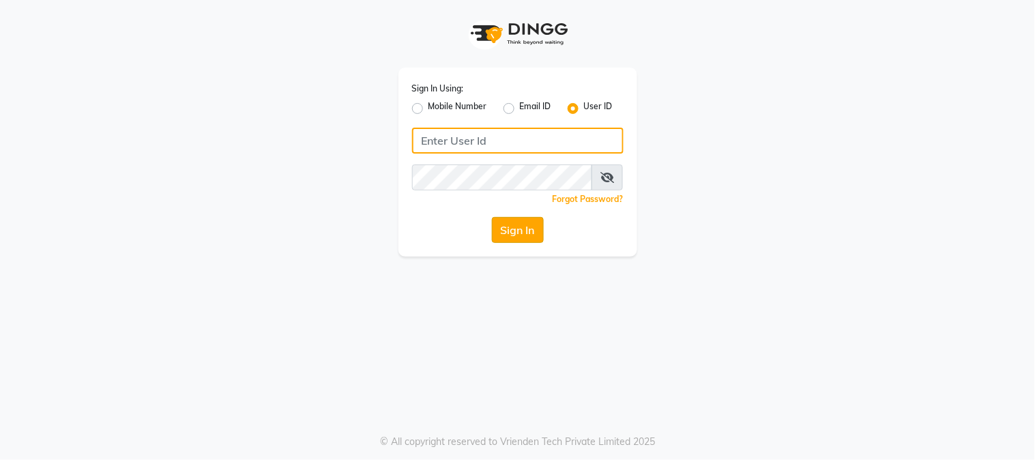
type input "e1947-06"
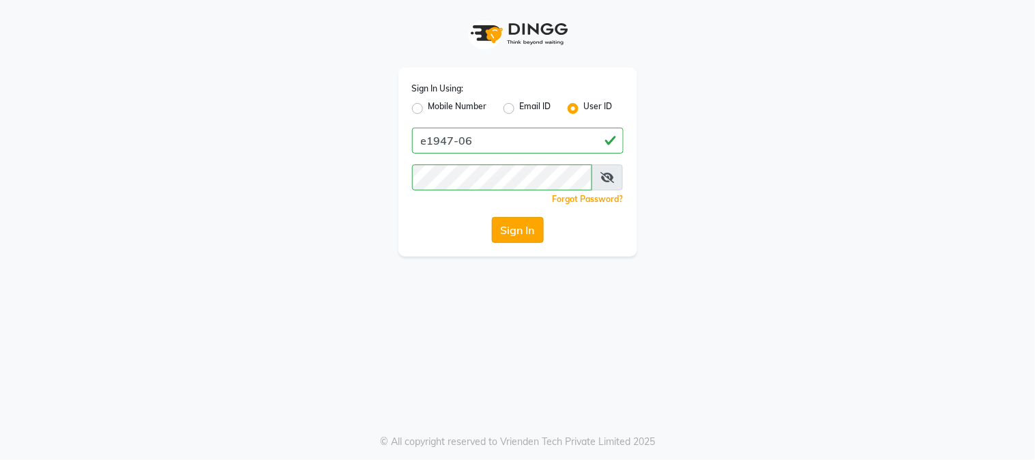
click at [518, 223] on button "Sign In" at bounding box center [518, 230] width 52 height 26
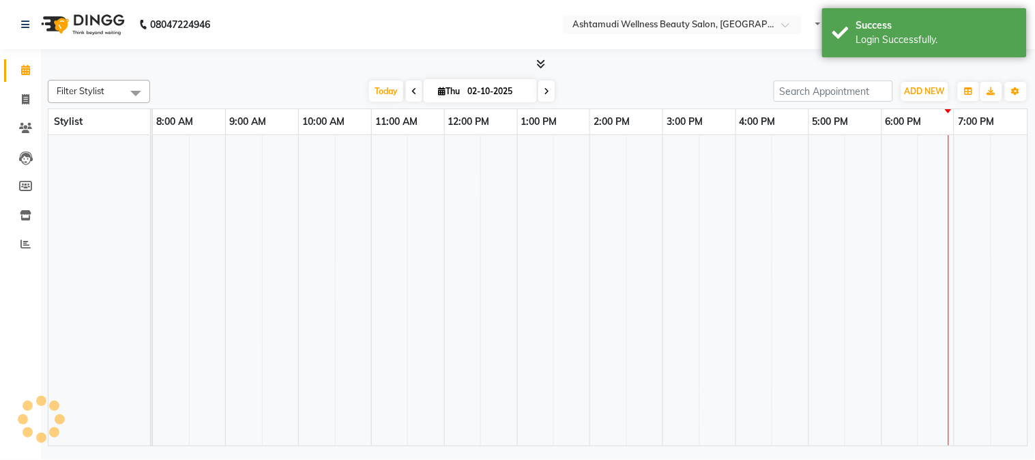
select select "en"
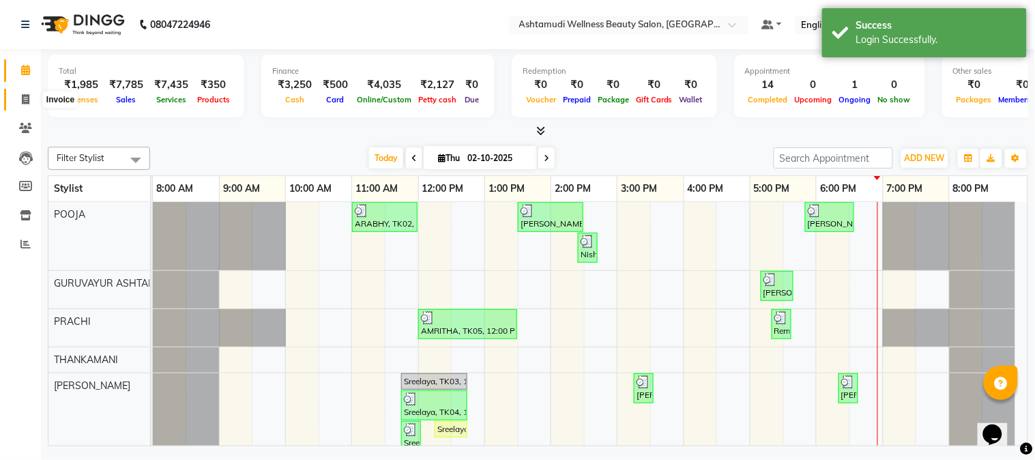
click at [28, 93] on span at bounding box center [26, 100] width 24 height 16
select select "service"
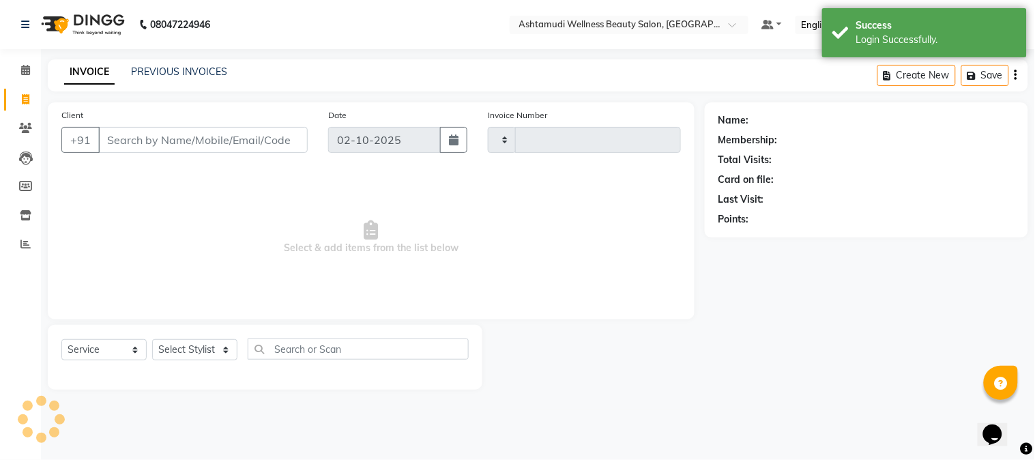
type input "2463"
select select "4660"
click at [188, 146] on input "Client" at bounding box center [202, 140] width 209 height 26
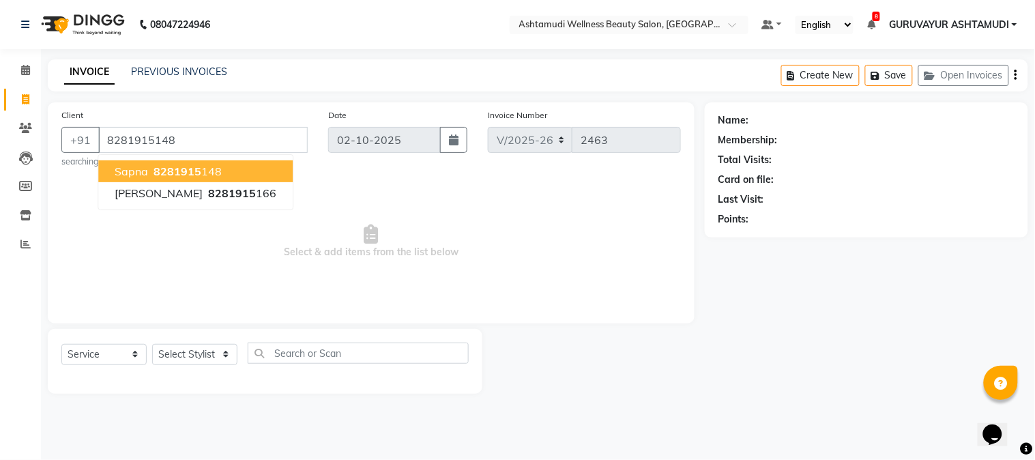
type input "8281915148"
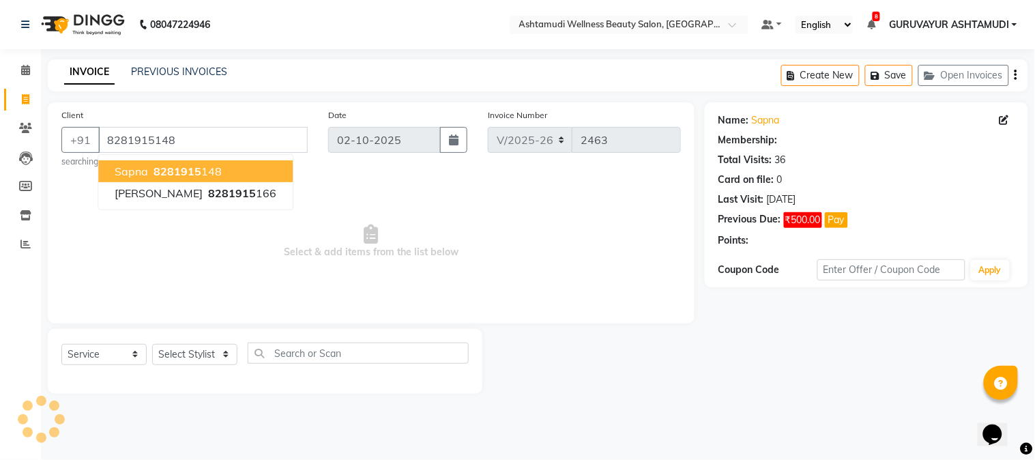
click at [137, 278] on span "Select & add items from the list below" at bounding box center [370, 241] width 619 height 136
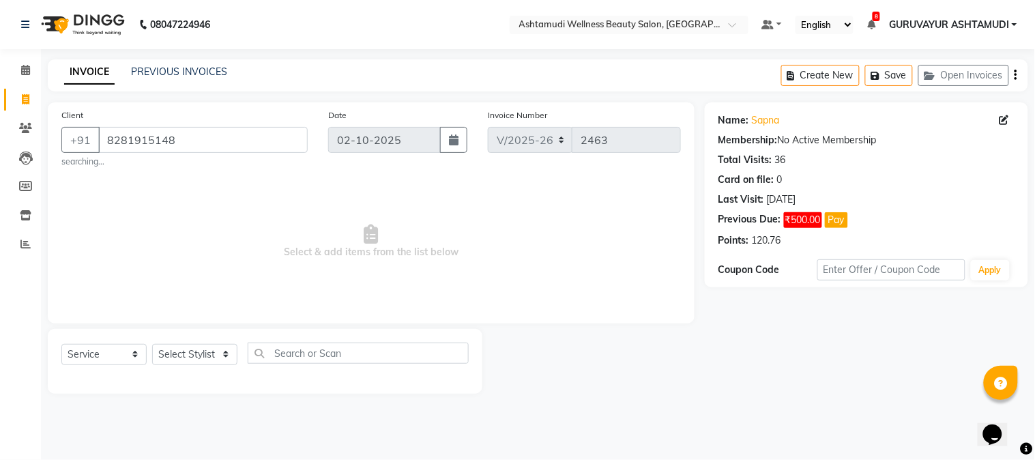
click at [227, 255] on span "Select & add items from the list below" at bounding box center [370, 241] width 619 height 136
click at [225, 352] on select "Select Stylist Aathithya [PERSON_NAME] [PERSON_NAME] ARYA GURUVAYUR ASHTAMUDI […" at bounding box center [194, 354] width 85 height 21
select select "28230"
click at [152, 344] on select "Select Stylist Aathithya [PERSON_NAME] [PERSON_NAME] ARYA GURUVAYUR ASHTAMUDI […" at bounding box center [194, 354] width 85 height 21
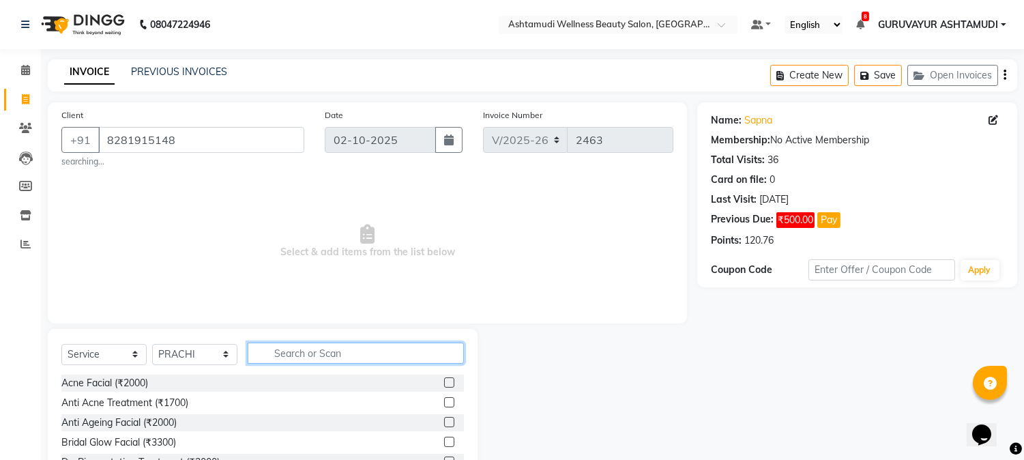
click at [306, 347] on input "text" at bounding box center [356, 352] width 216 height 21
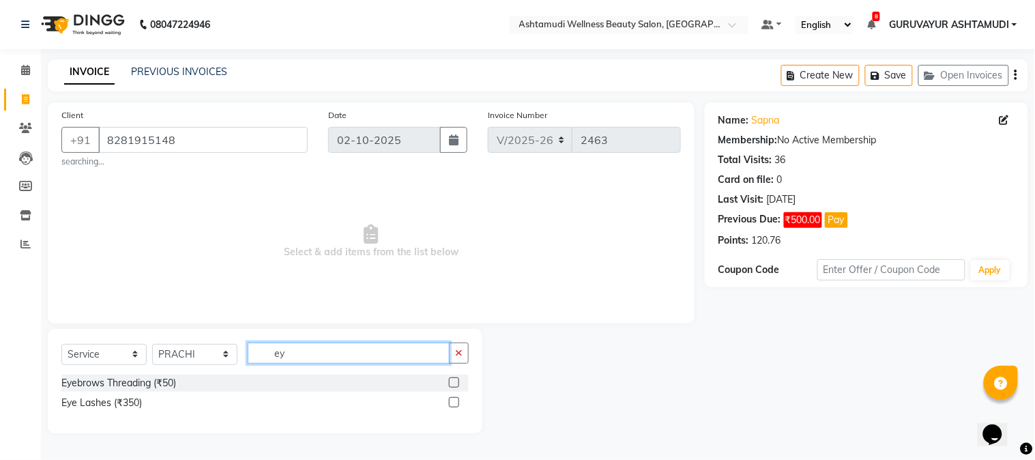
type input "e"
type input "EYE"
click at [453, 385] on label at bounding box center [454, 382] width 10 height 10
click at [453, 385] on input "checkbox" at bounding box center [453, 383] width 9 height 9
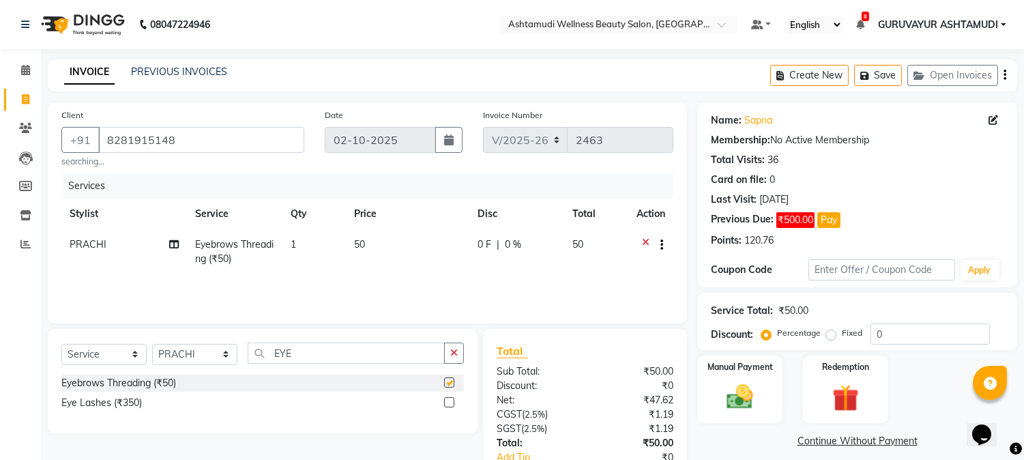
checkbox input "false"
click at [453, 357] on icon "button" at bounding box center [454, 353] width 8 height 10
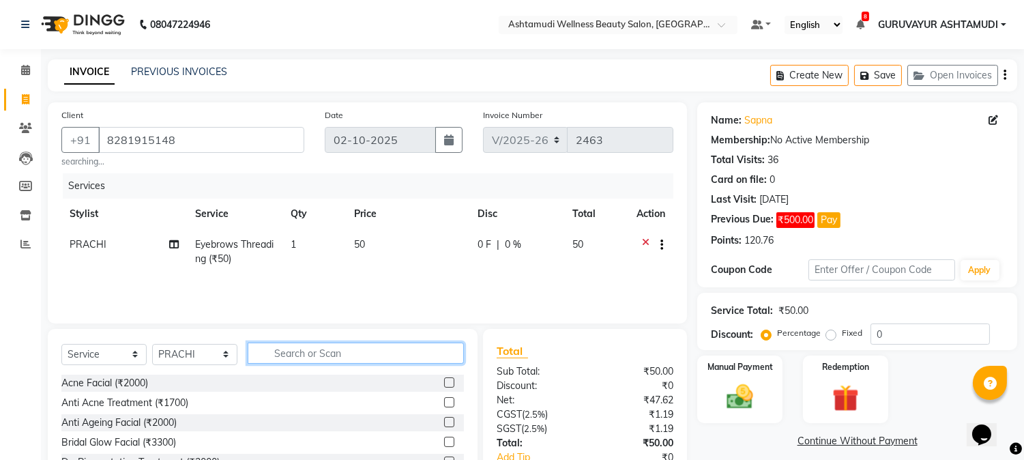
click at [417, 357] on input "text" at bounding box center [356, 352] width 216 height 21
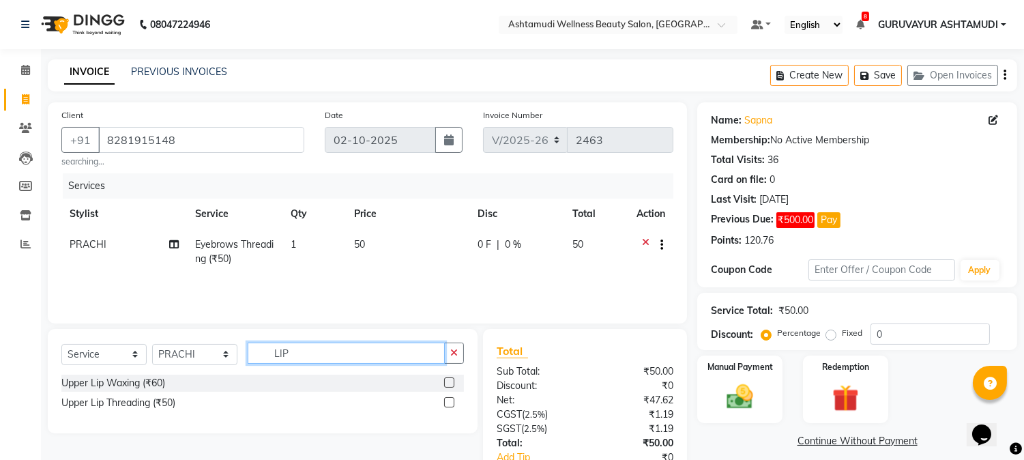
type input "LIP"
click at [446, 402] on label at bounding box center [449, 402] width 10 height 10
click at [446, 402] on input "checkbox" at bounding box center [448, 402] width 9 height 9
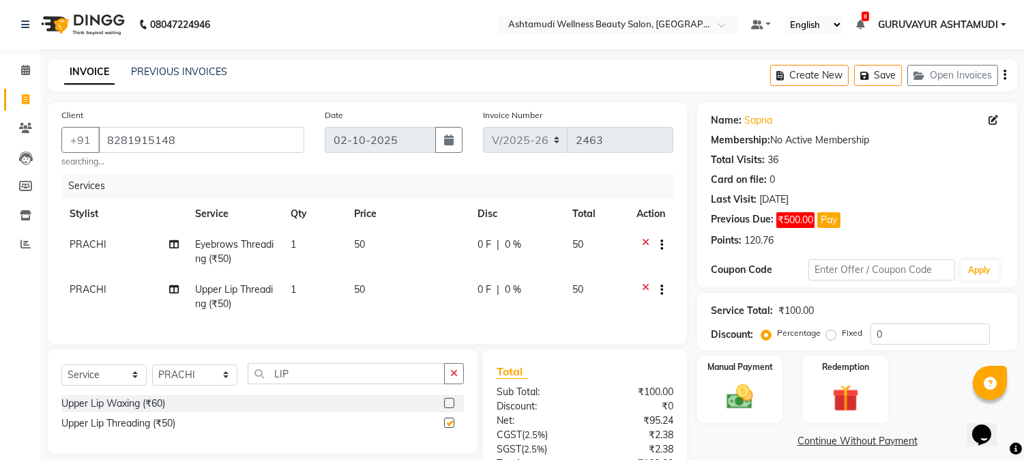
checkbox input "false"
click at [738, 381] on img at bounding box center [740, 397] width 45 height 32
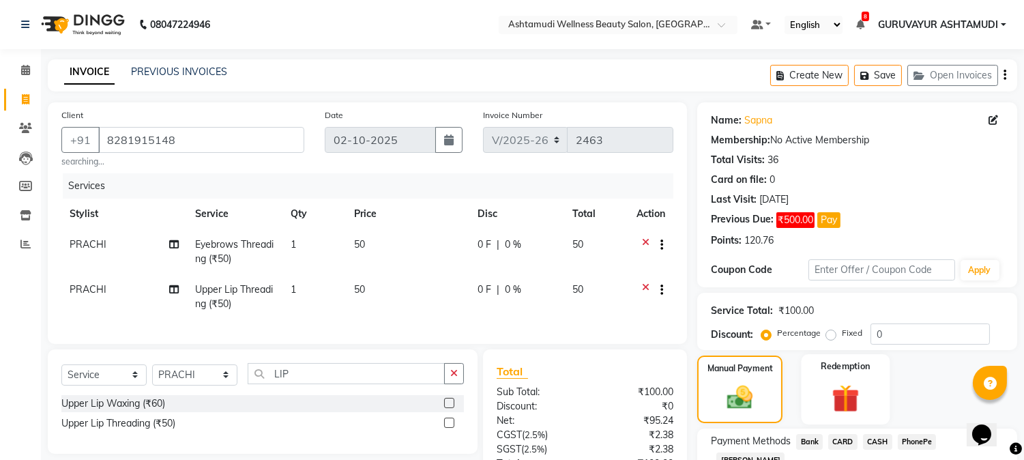
scroll to position [121, 0]
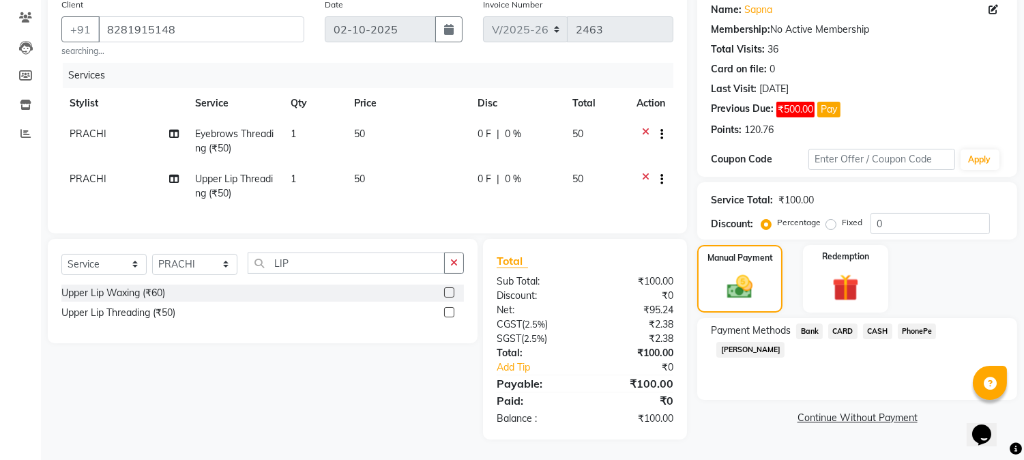
click at [912, 323] on span "PhonePe" at bounding box center [917, 331] width 39 height 16
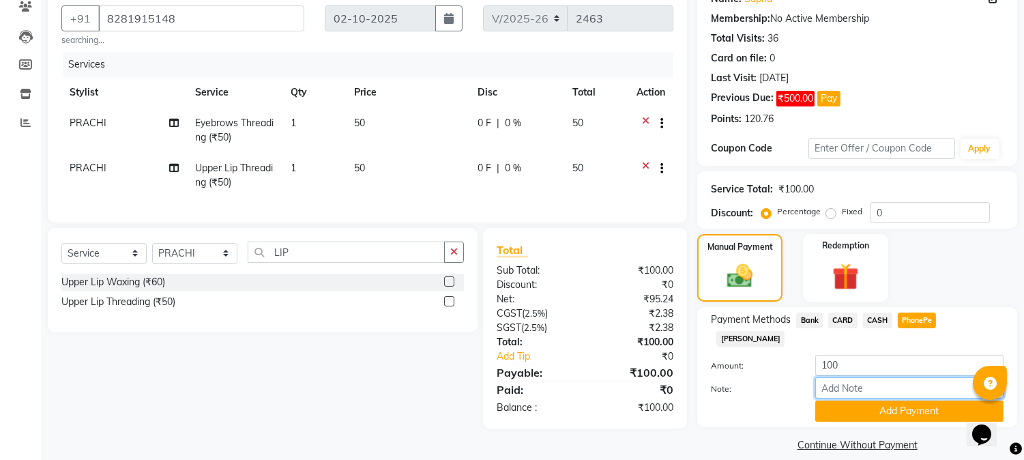
click at [836, 377] on input "Note:" at bounding box center [909, 387] width 188 height 21
click at [833, 377] on input "Note:" at bounding box center [909, 387] width 188 height 21
type input "NIGISHA"
click at [894, 400] on button "Add Payment" at bounding box center [909, 410] width 188 height 21
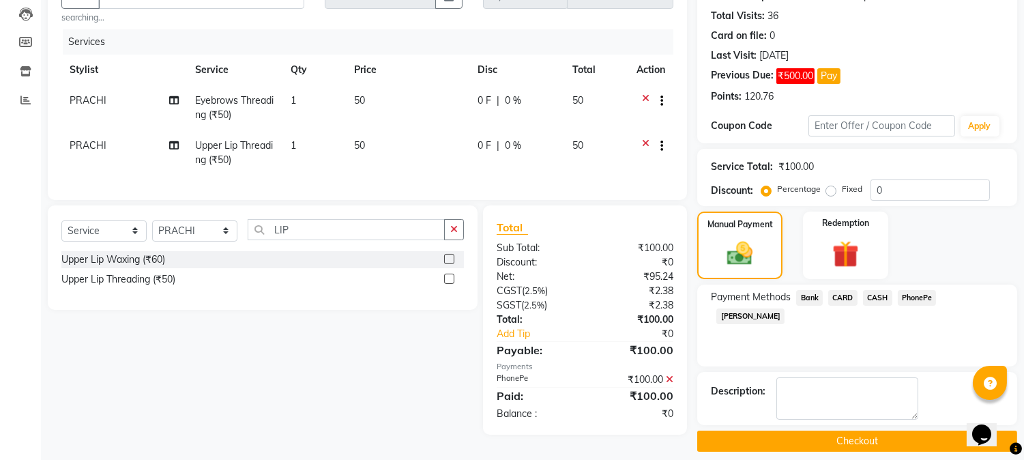
scroll to position [155, 0]
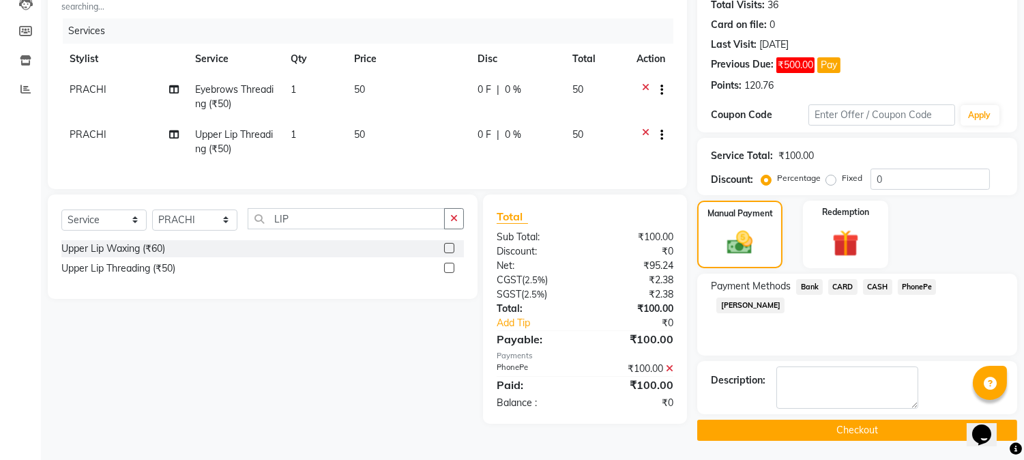
click at [849, 427] on button "Checkout" at bounding box center [857, 430] width 320 height 21
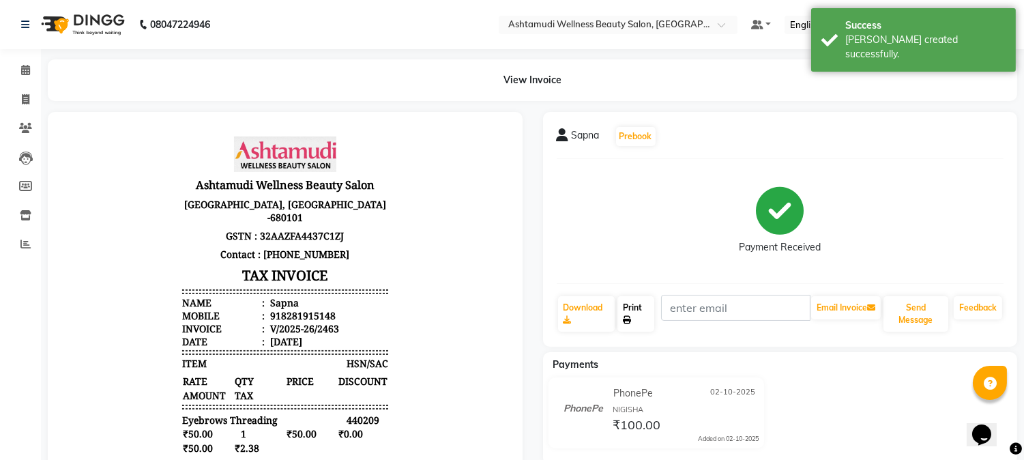
click at [632, 312] on link "Print" at bounding box center [635, 313] width 37 height 35
